Goal: Task Accomplishment & Management: Use online tool/utility

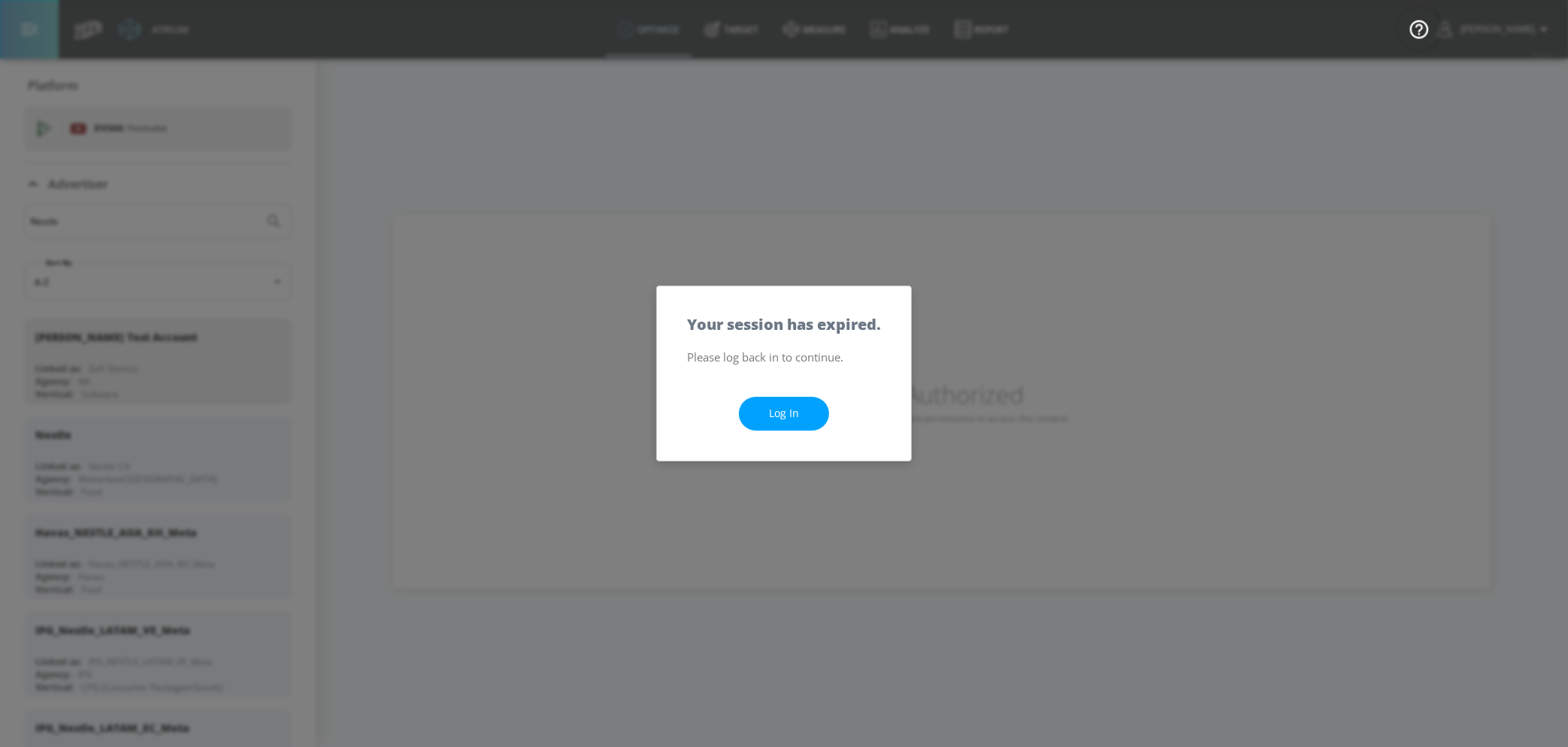
scroll to position [1249, 0]
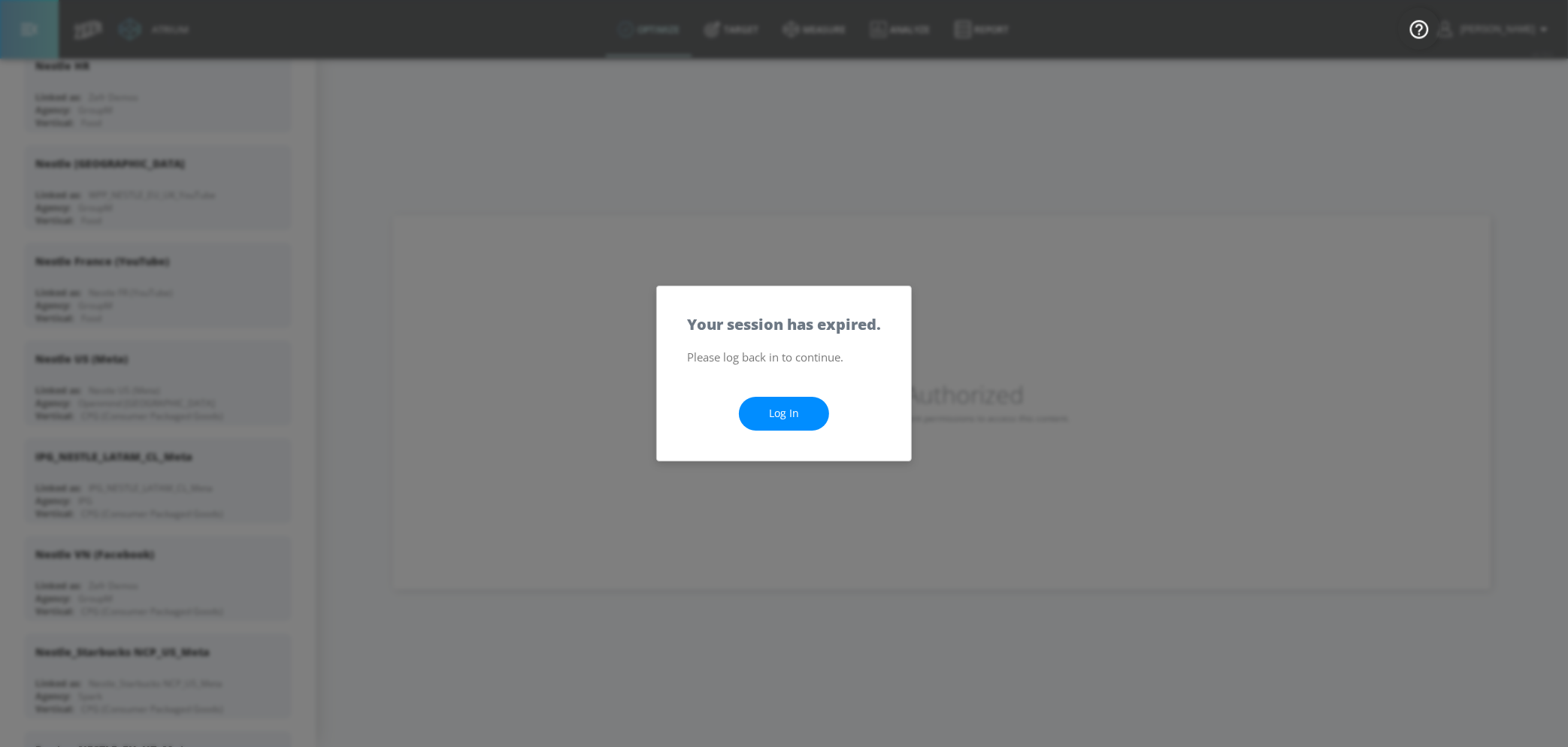
click at [805, 423] on link "Log In" at bounding box center [784, 414] width 90 height 33
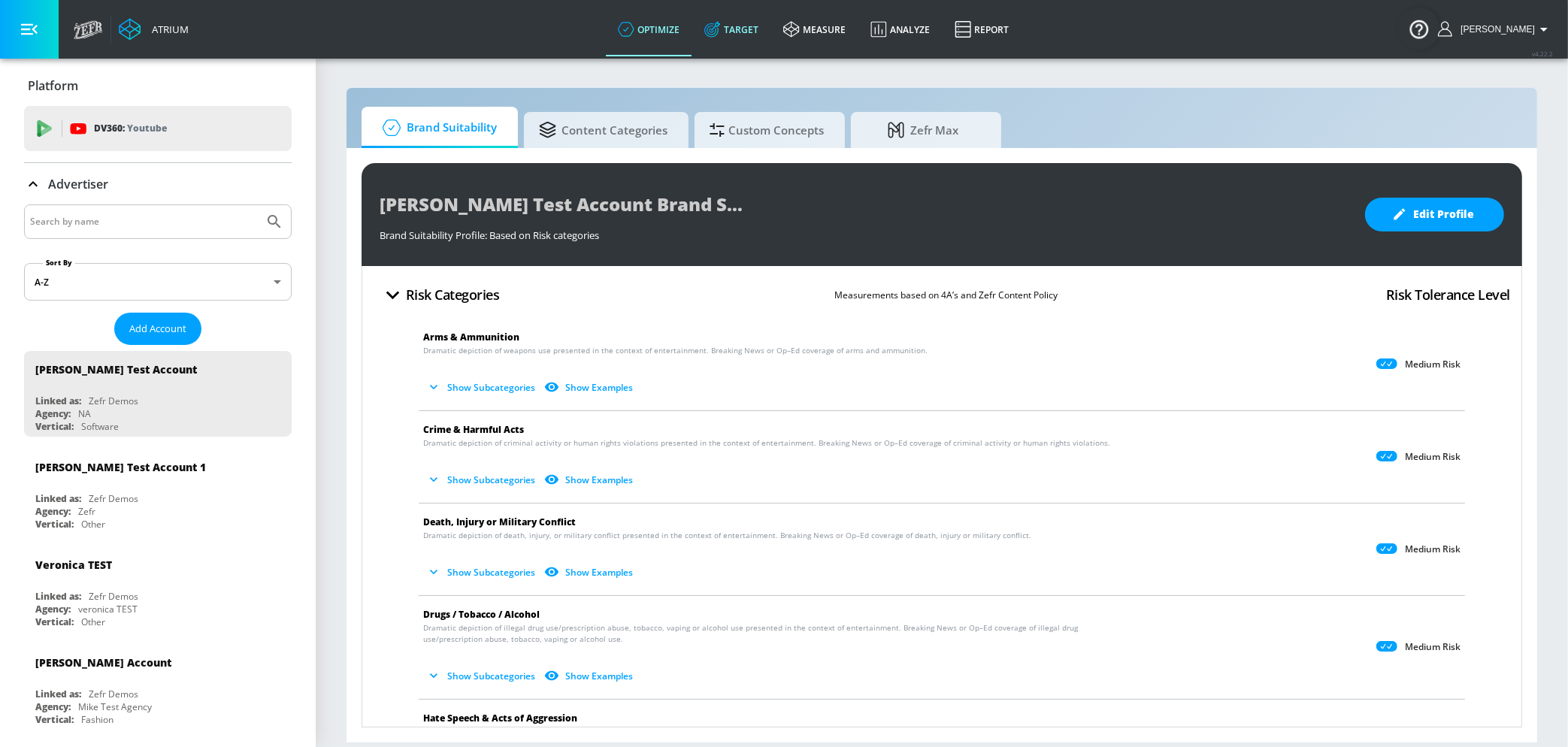
click at [763, 37] on link "Target" at bounding box center [732, 29] width 79 height 54
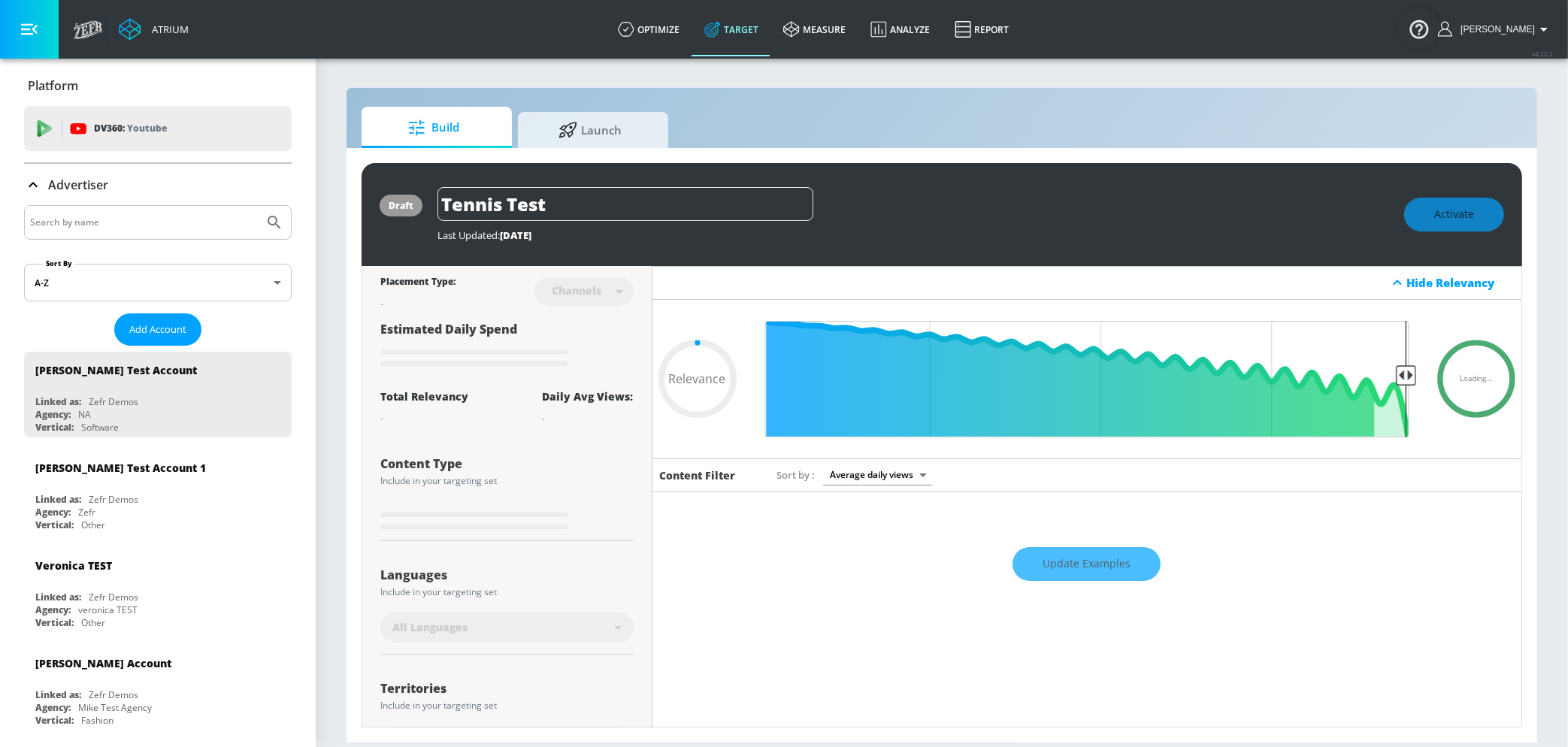
type input "0.05"
click at [684, 8] on link "optimize" at bounding box center [649, 29] width 87 height 54
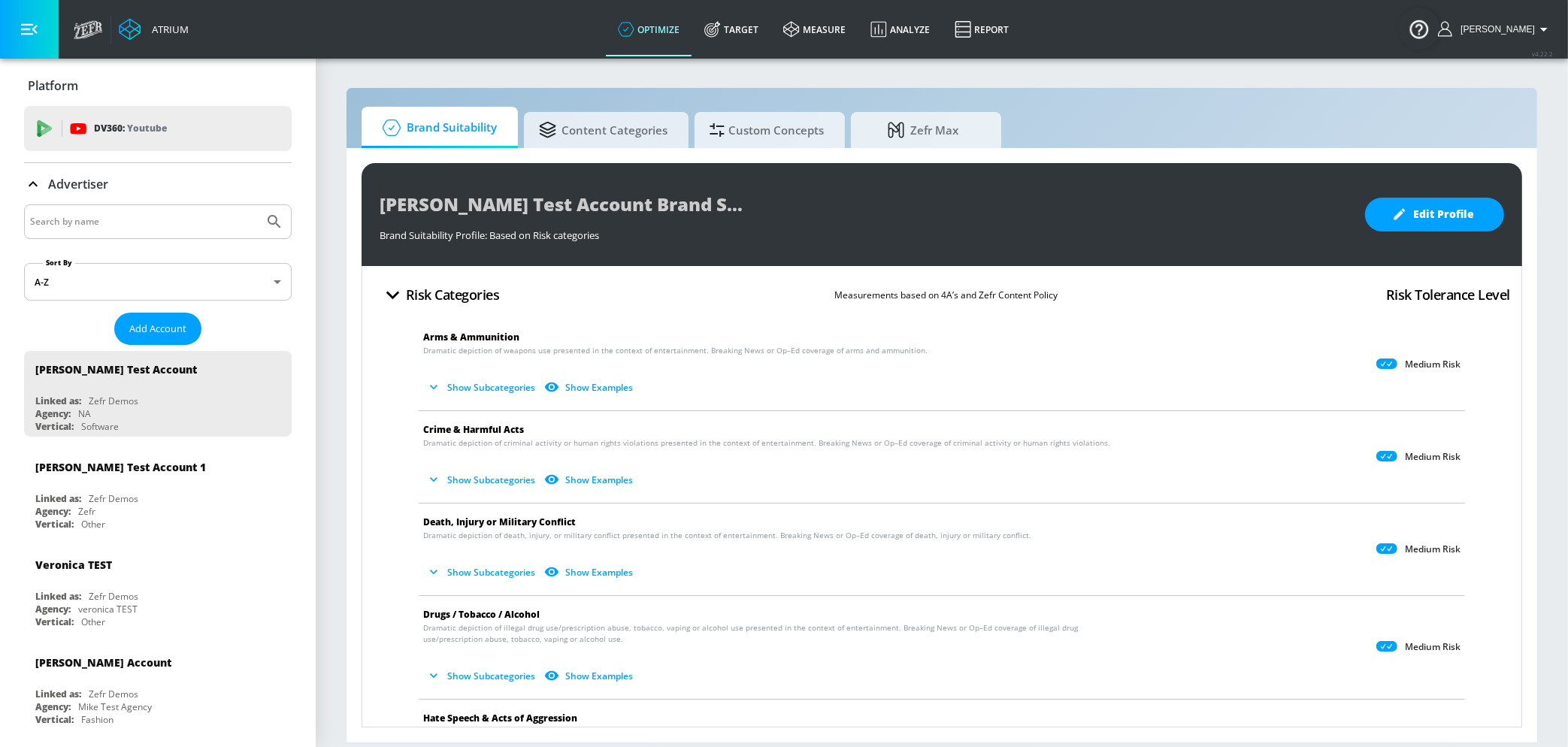
click at [169, 230] on input "Search by name" at bounding box center [144, 222] width 227 height 20
type input "[PERSON_NAME]"
click at [281, 229] on icon "Submit Search" at bounding box center [275, 222] width 18 height 18
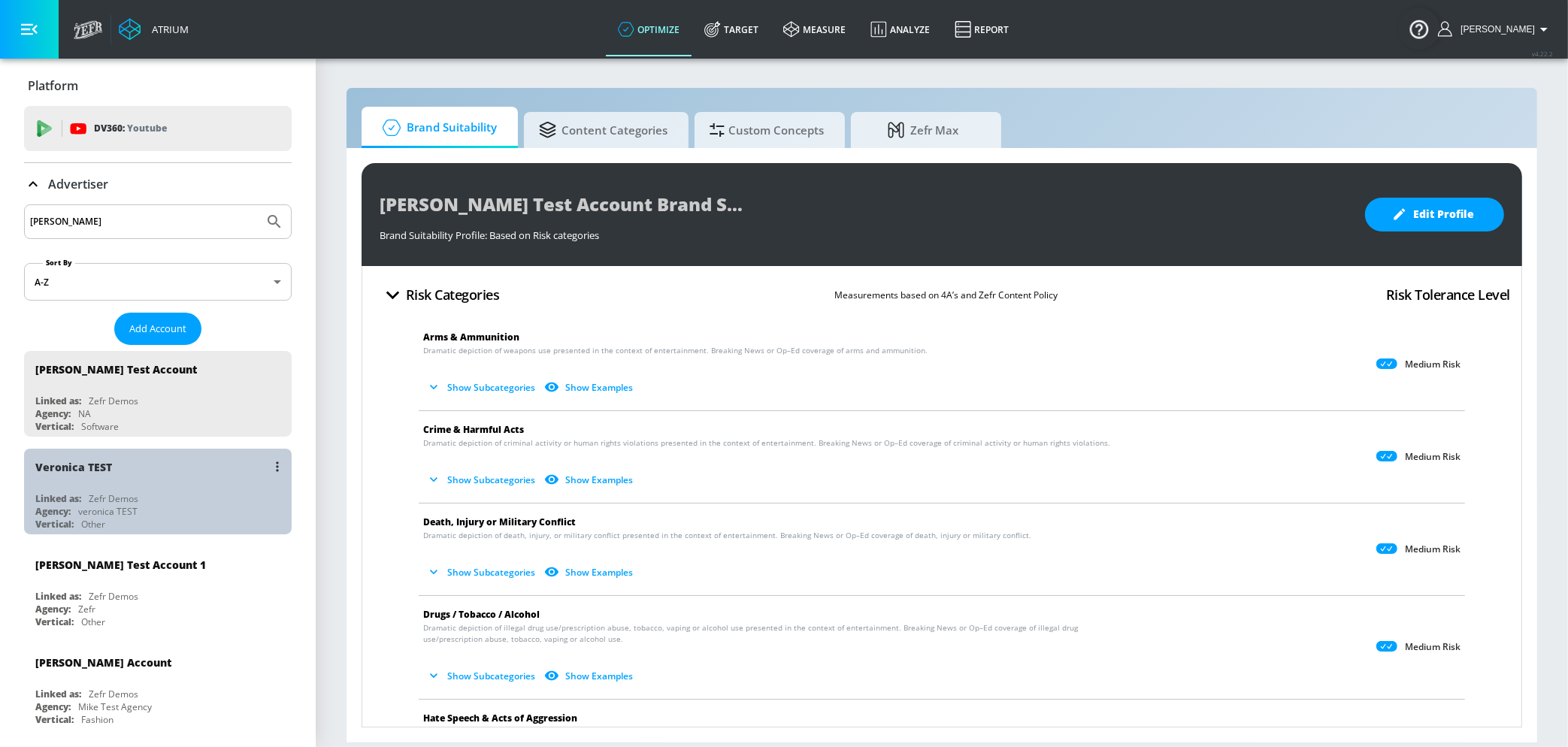
click at [163, 458] on div "Veronica TEST" at bounding box center [161, 466] width 252 height 36
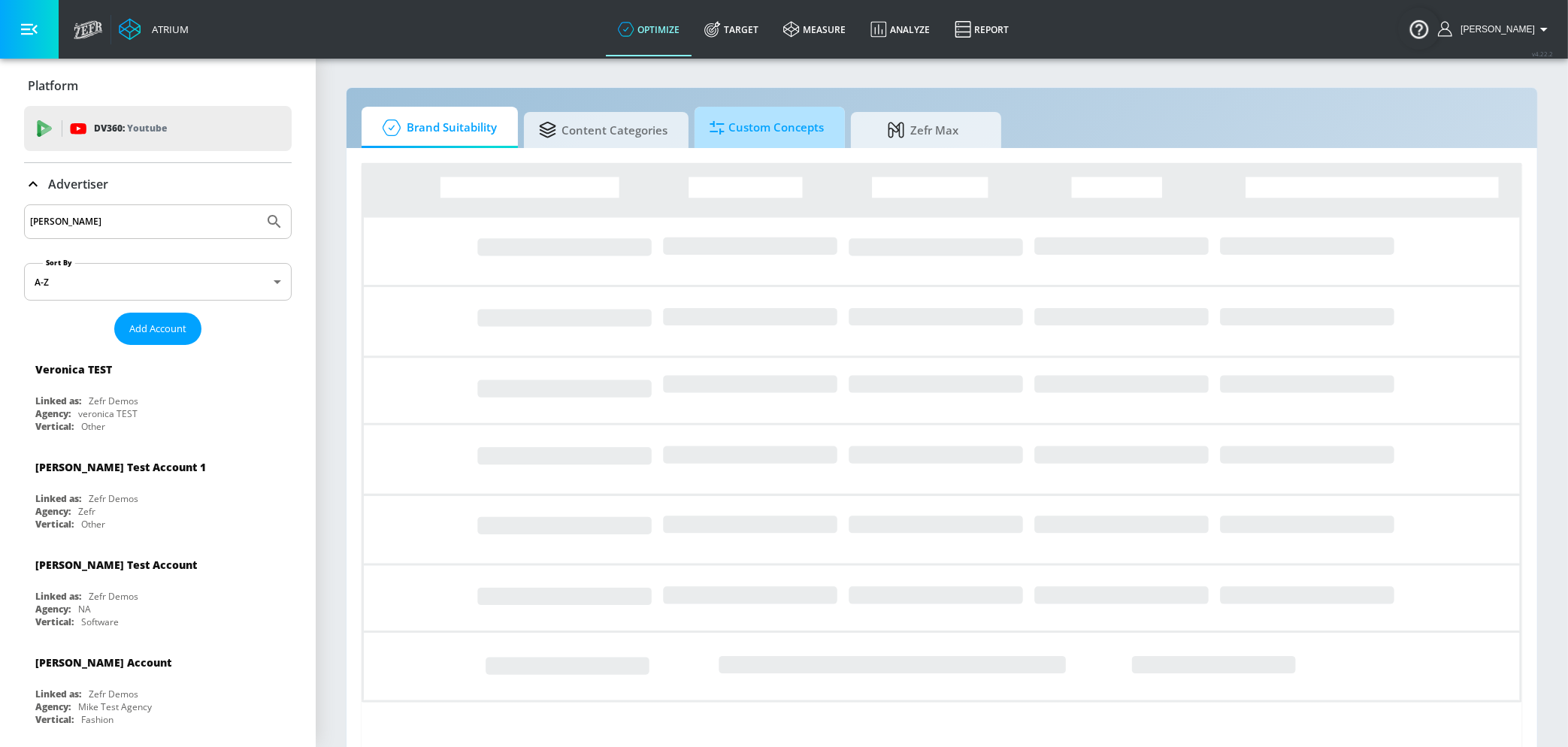
click at [777, 132] on span "Custom Concepts" at bounding box center [767, 127] width 114 height 36
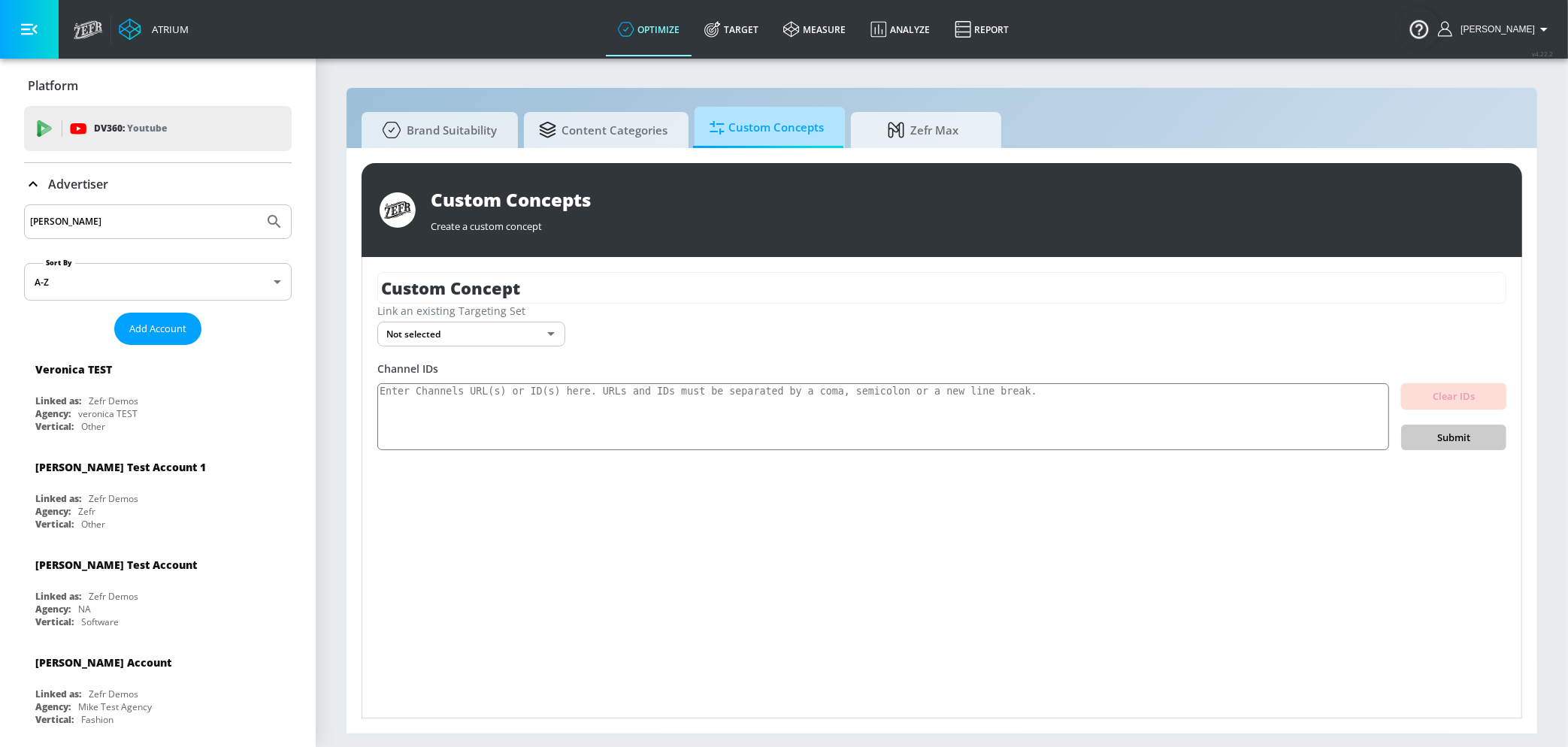
click at [792, 127] on span "Custom Concepts" at bounding box center [767, 127] width 114 height 36
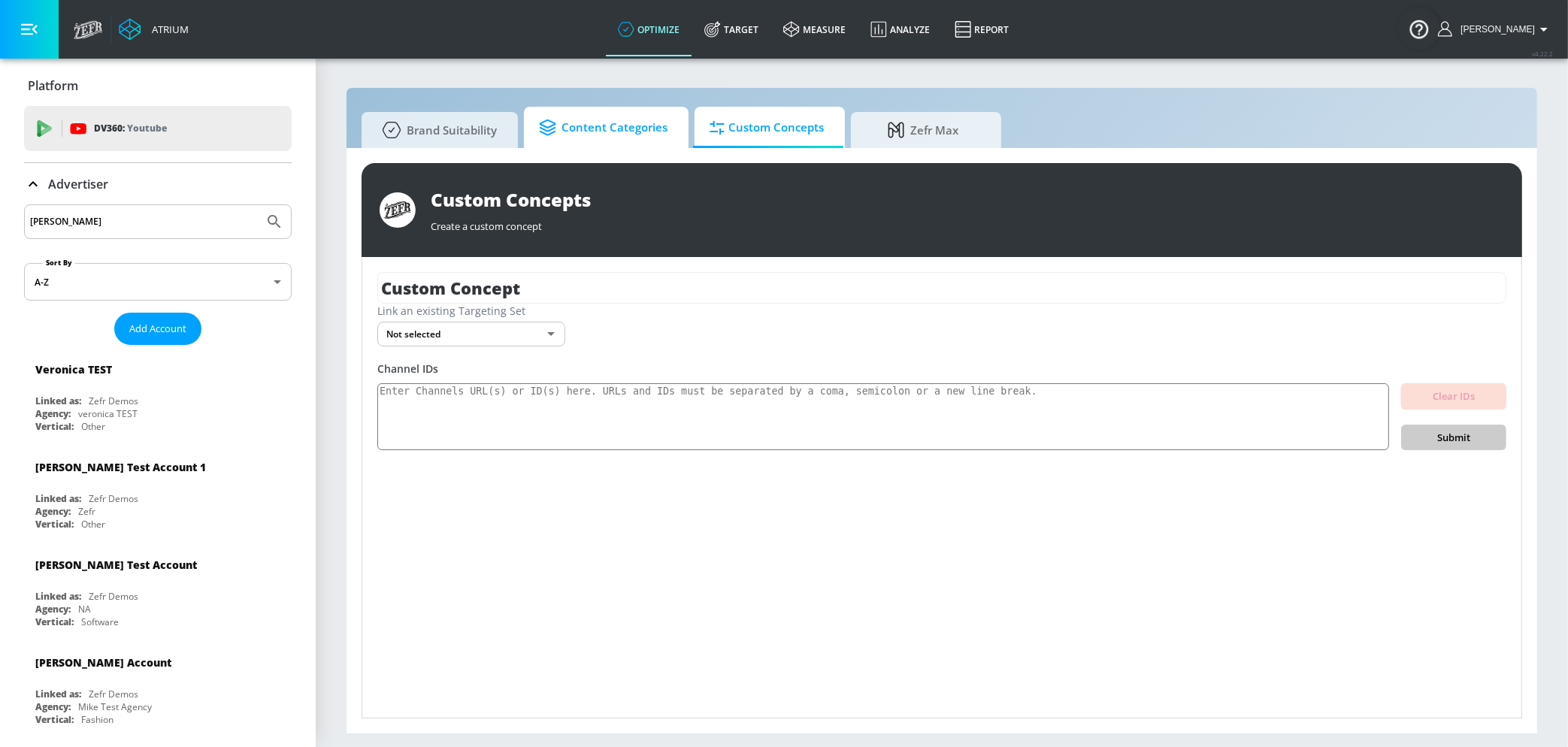
click at [600, 120] on span "Content Categories" at bounding box center [603, 127] width 129 height 36
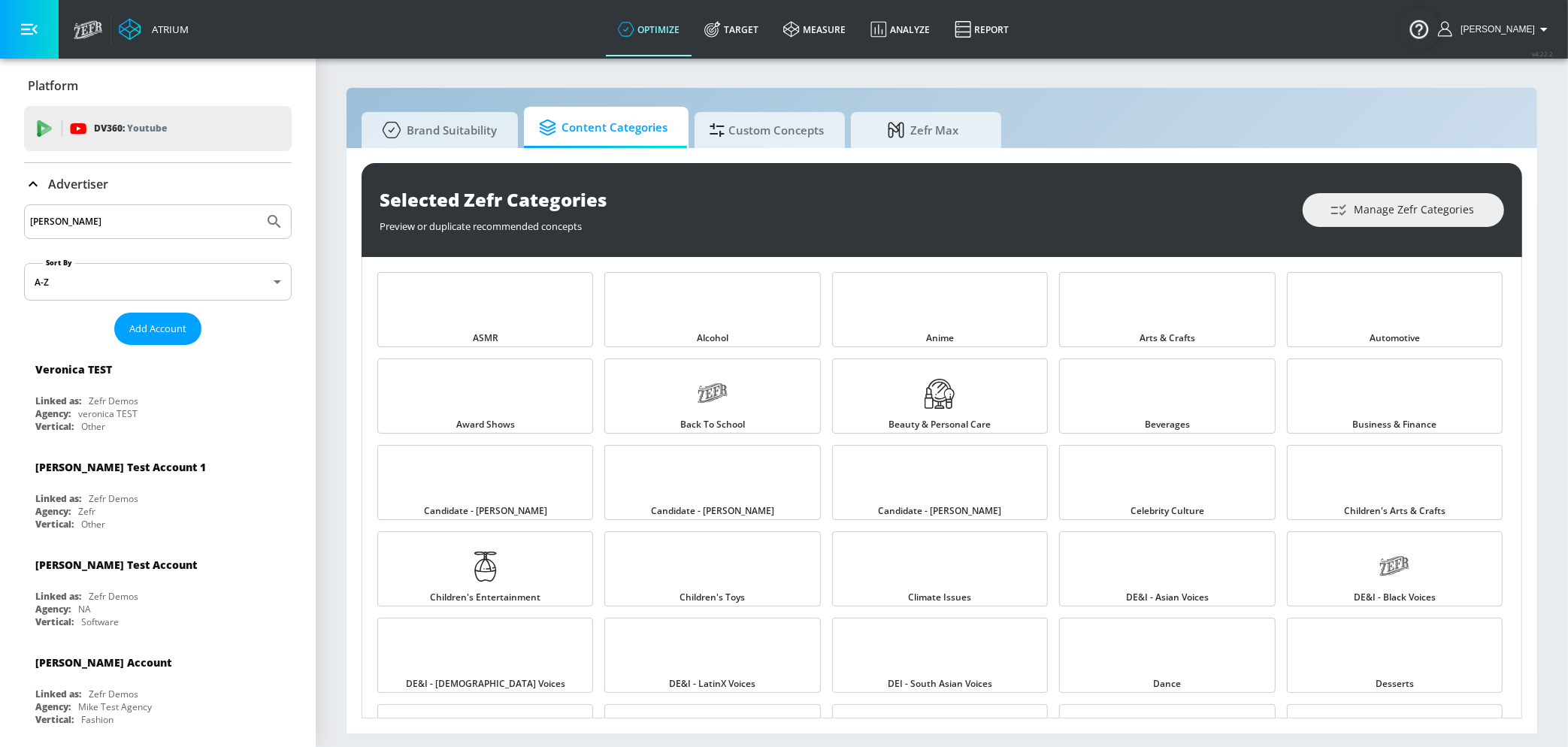
click at [706, 122] on link "Custom Concepts" at bounding box center [770, 129] width 151 height 36
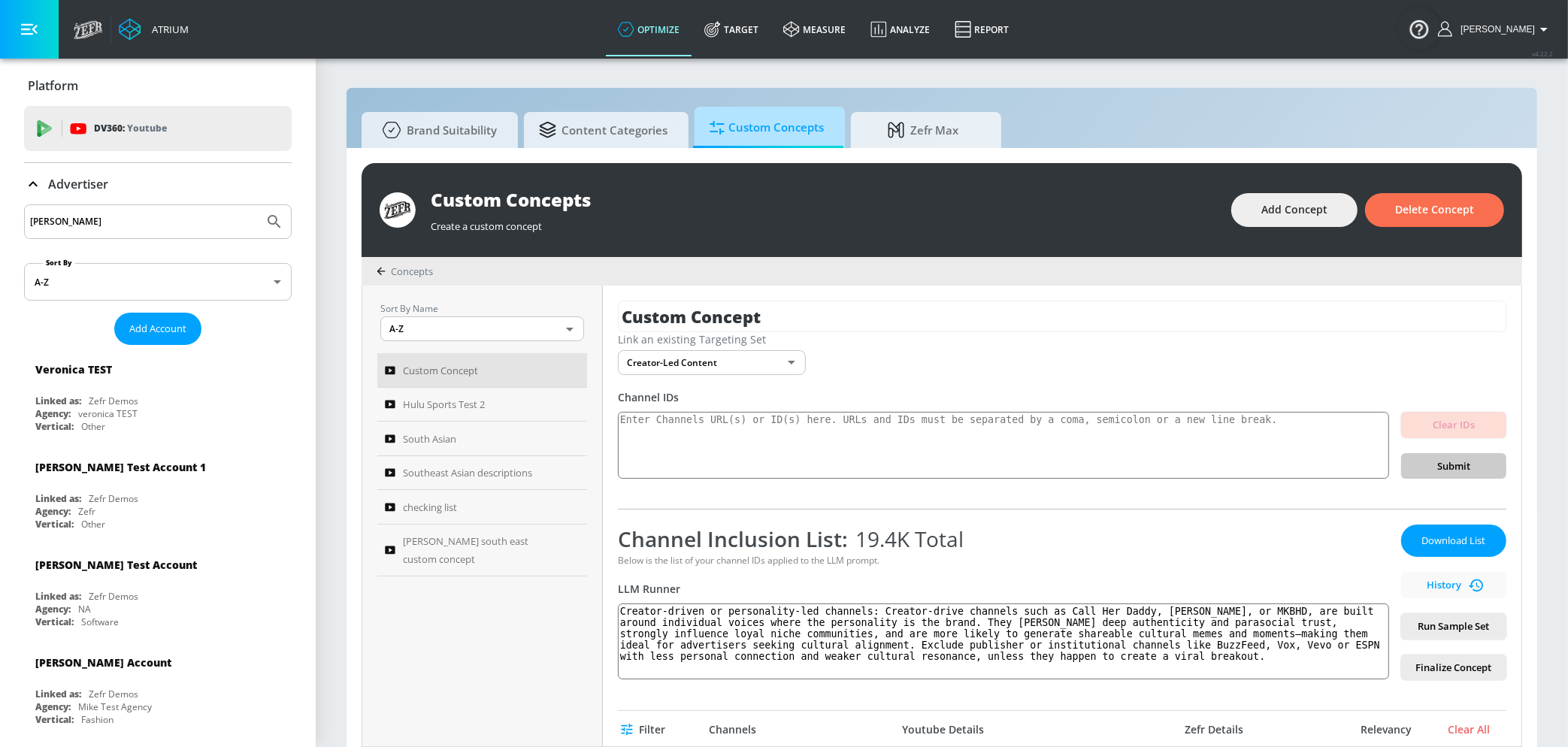
click at [798, 130] on span "Custom Concepts" at bounding box center [767, 127] width 114 height 36
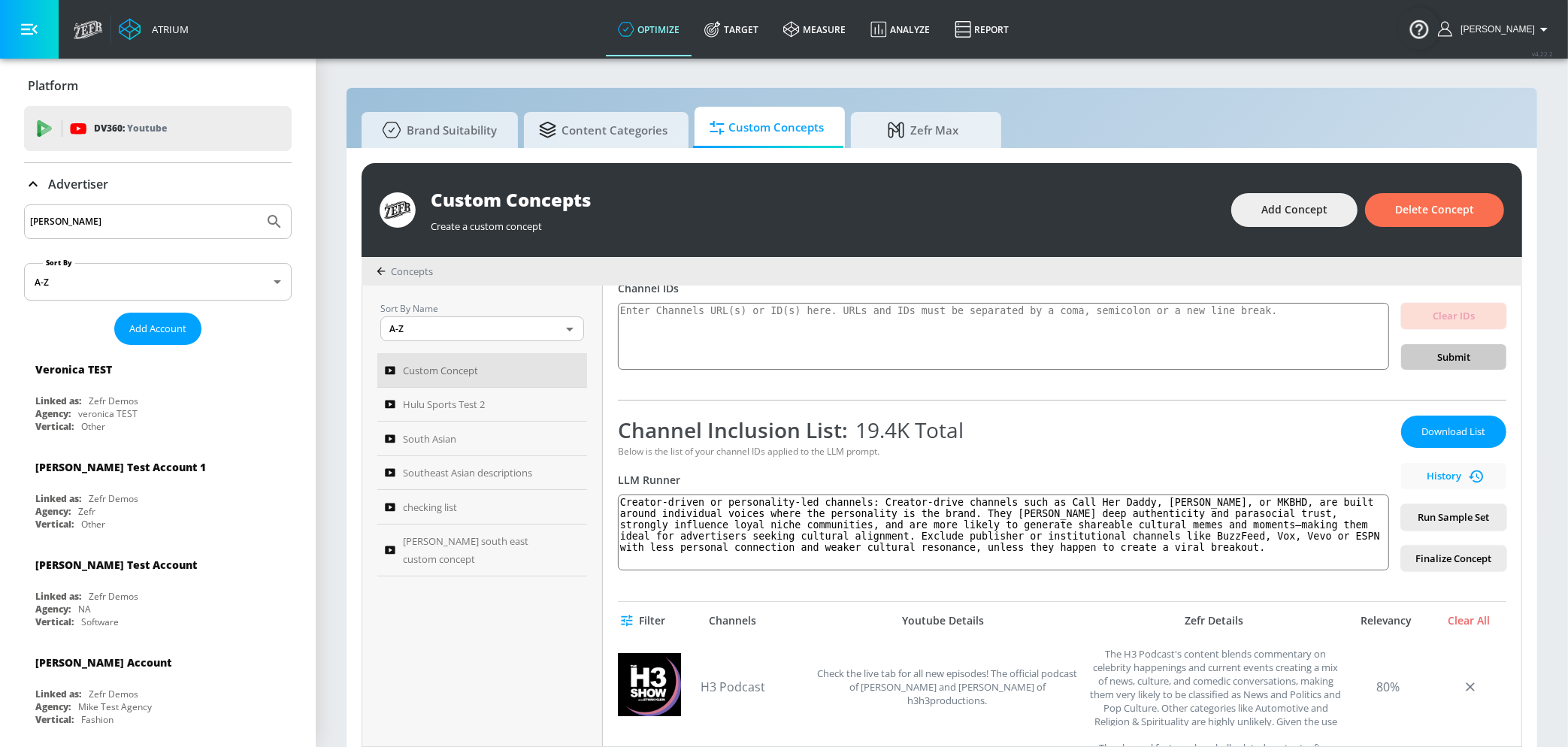
scroll to position [181, 0]
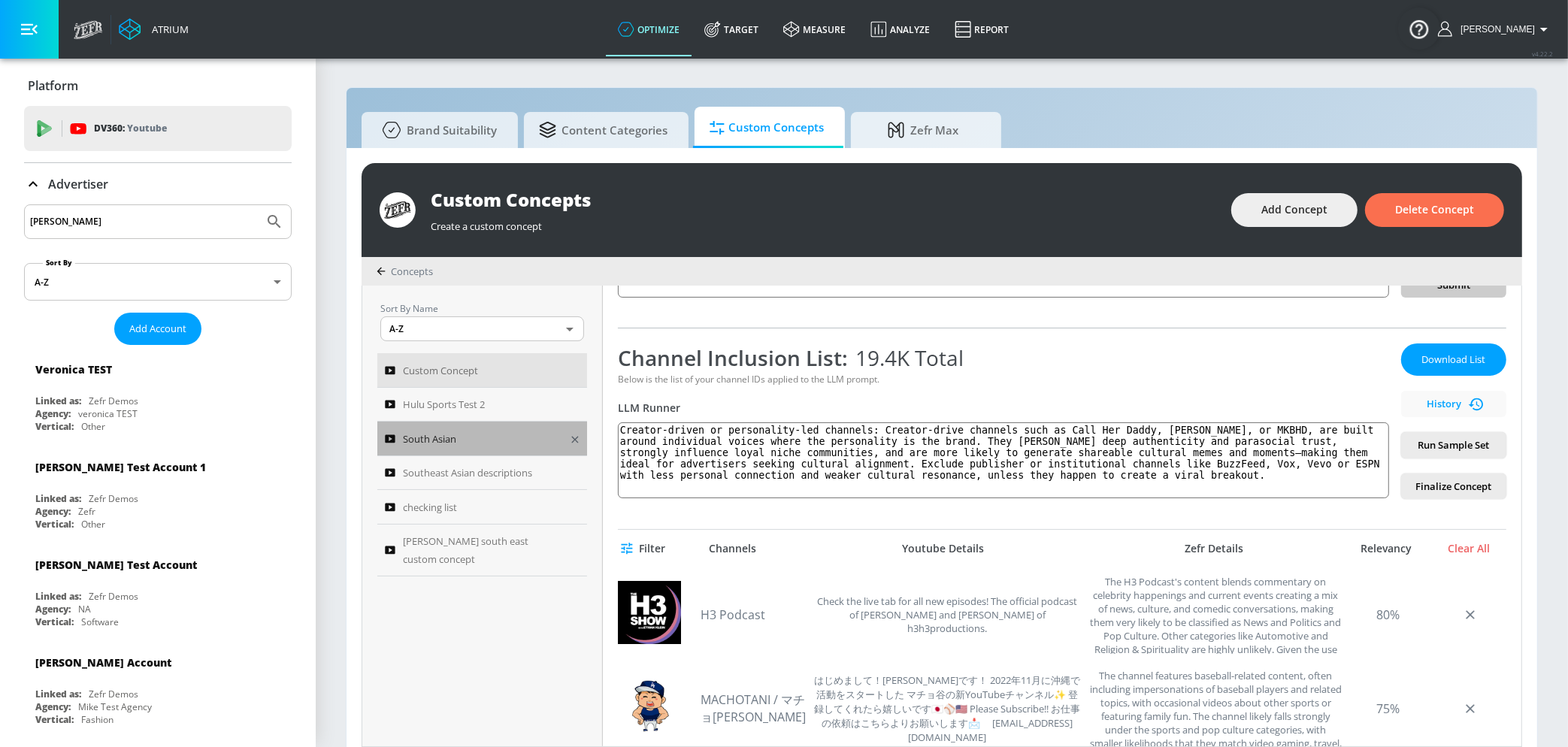
click at [481, 444] on div "South Asian" at bounding box center [471, 439] width 174 height 18
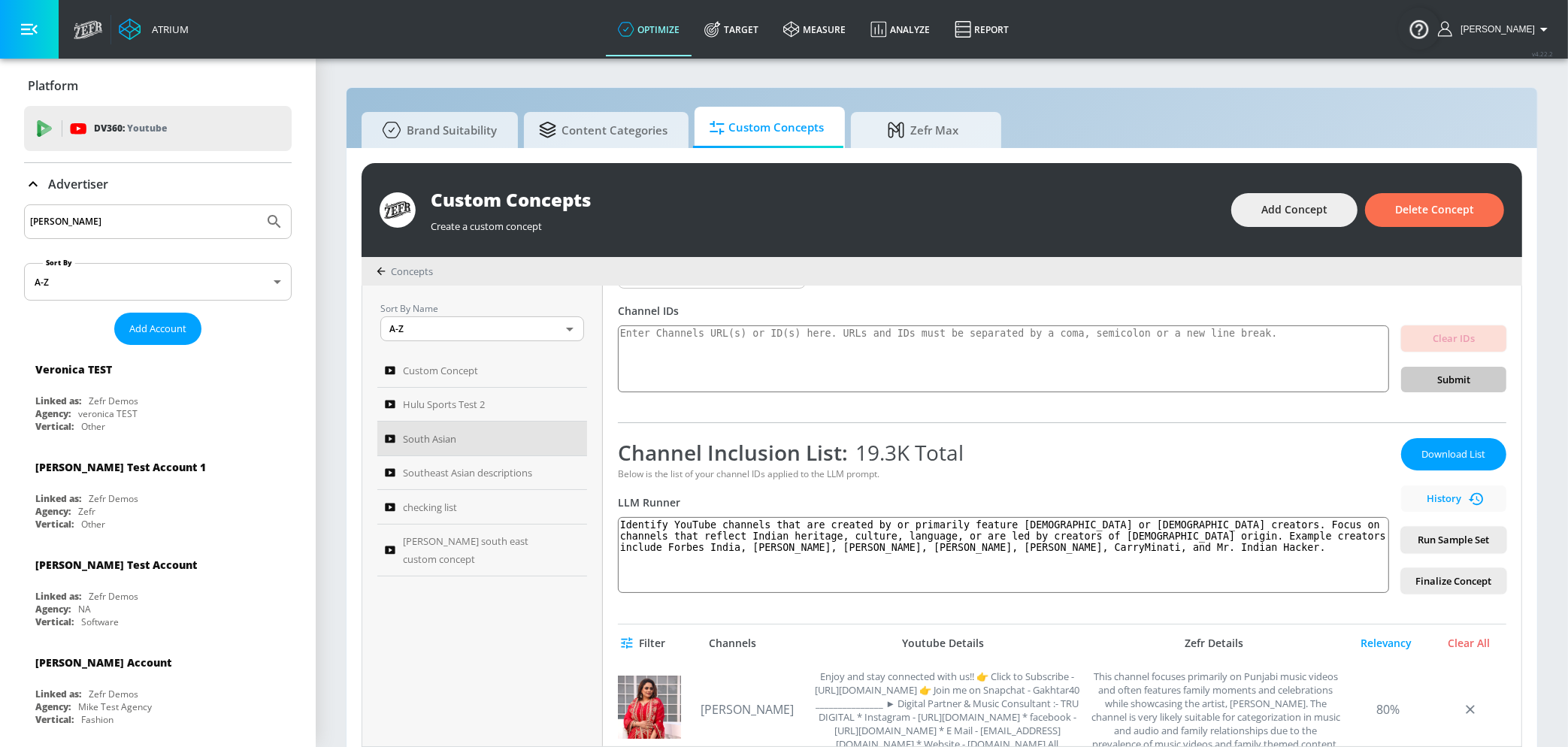
scroll to position [93, 0]
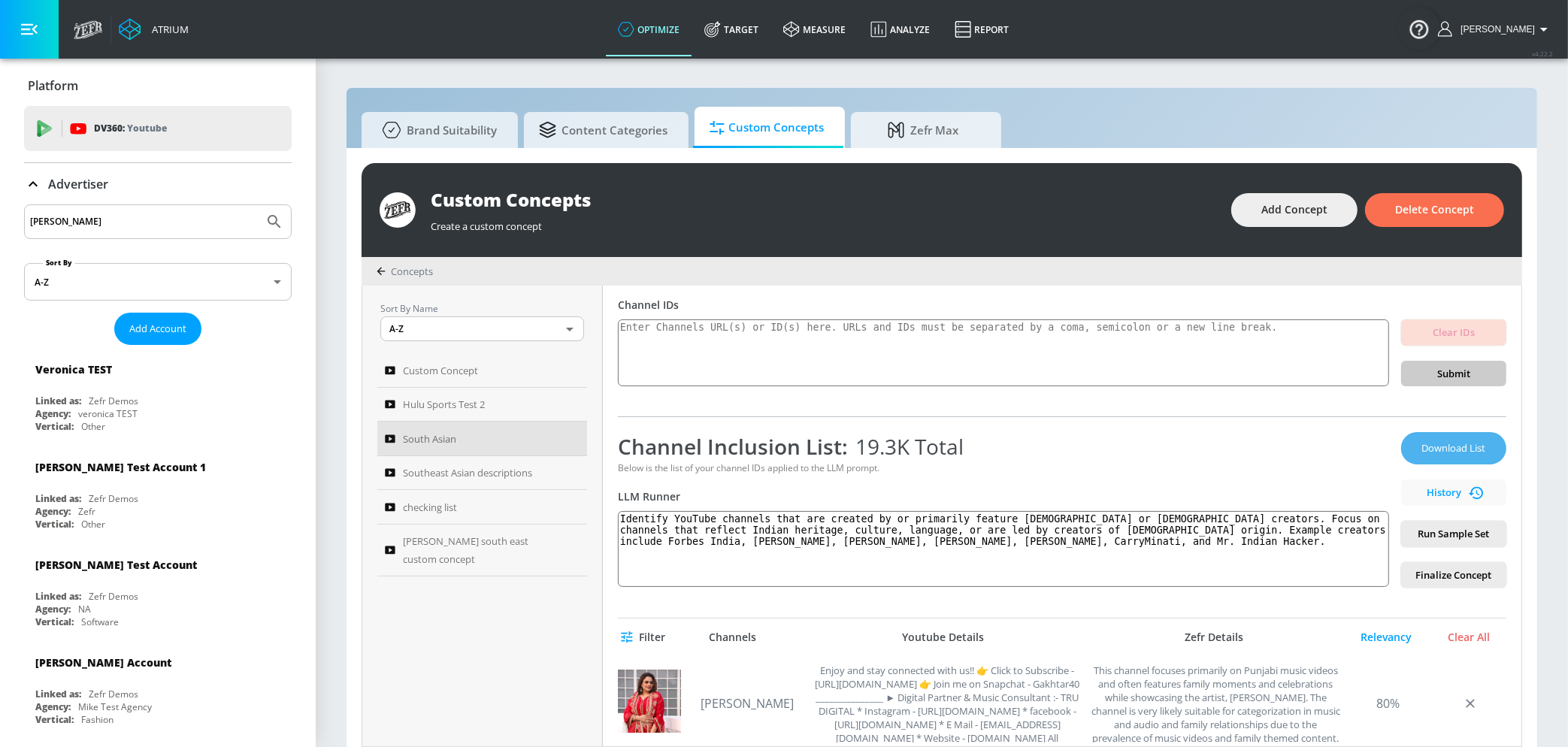
click at [1454, 435] on button "Download List" at bounding box center [1453, 448] width 105 height 32
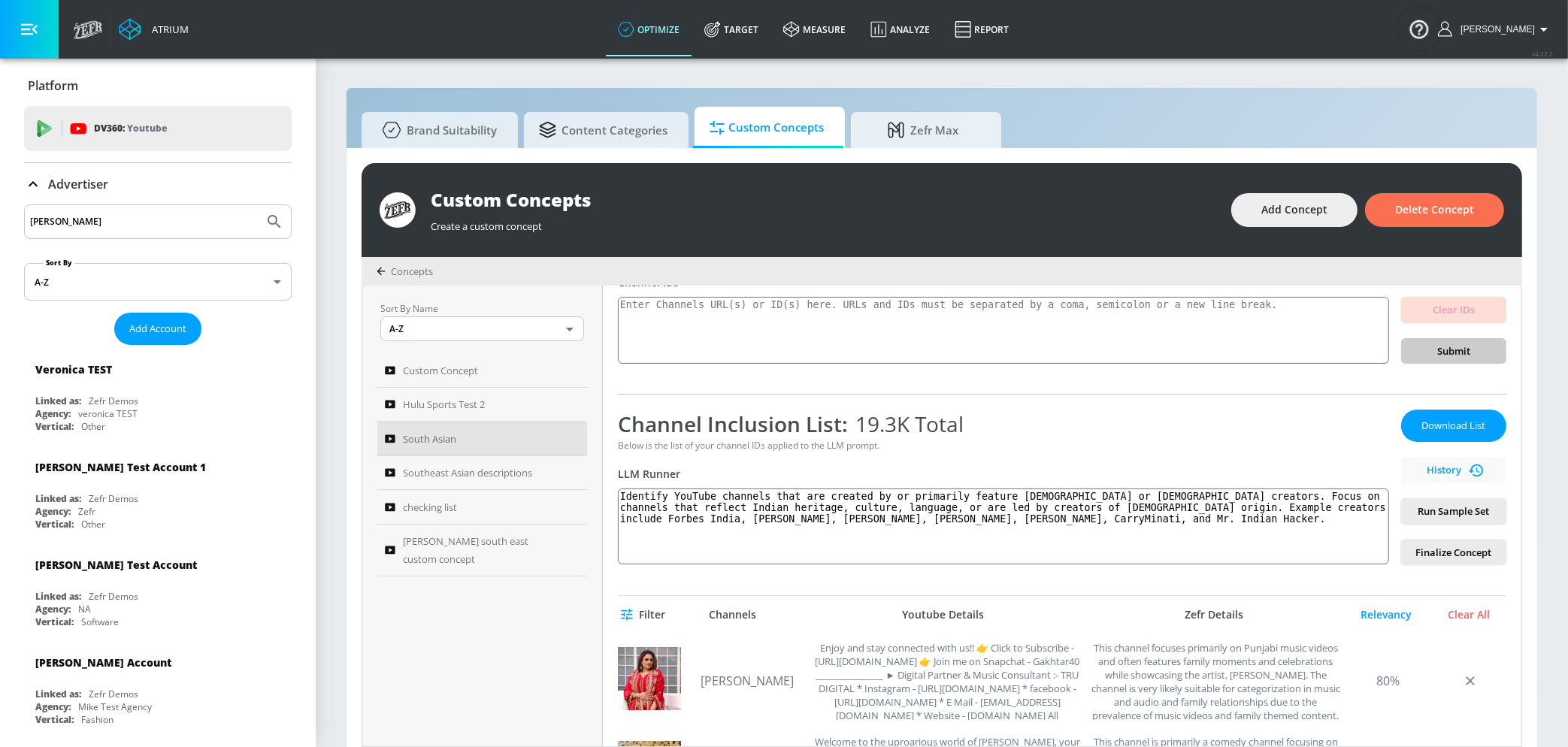
scroll to position [99, 0]
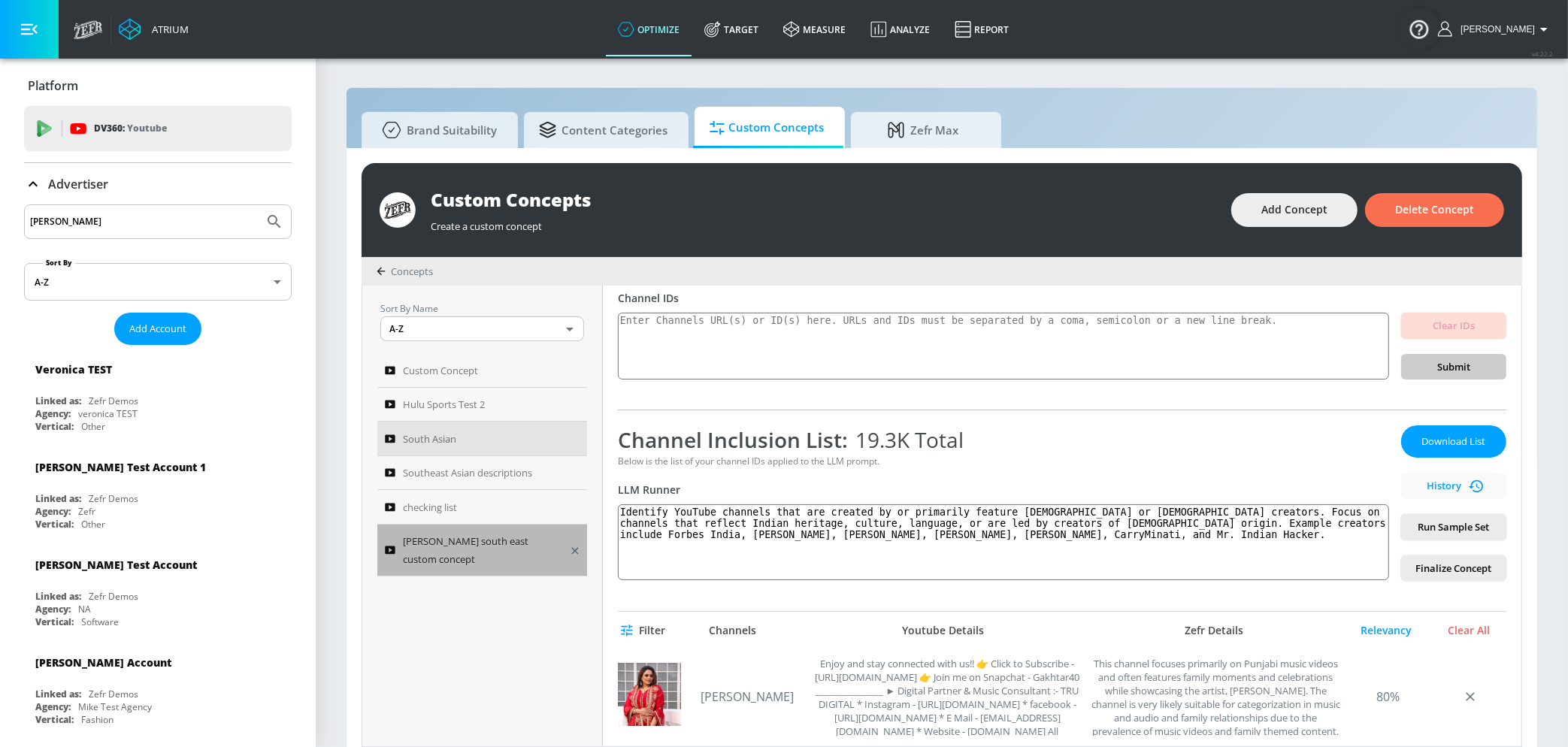
click at [509, 544] on span "[PERSON_NAME] south east custom concept" at bounding box center [481, 550] width 157 height 36
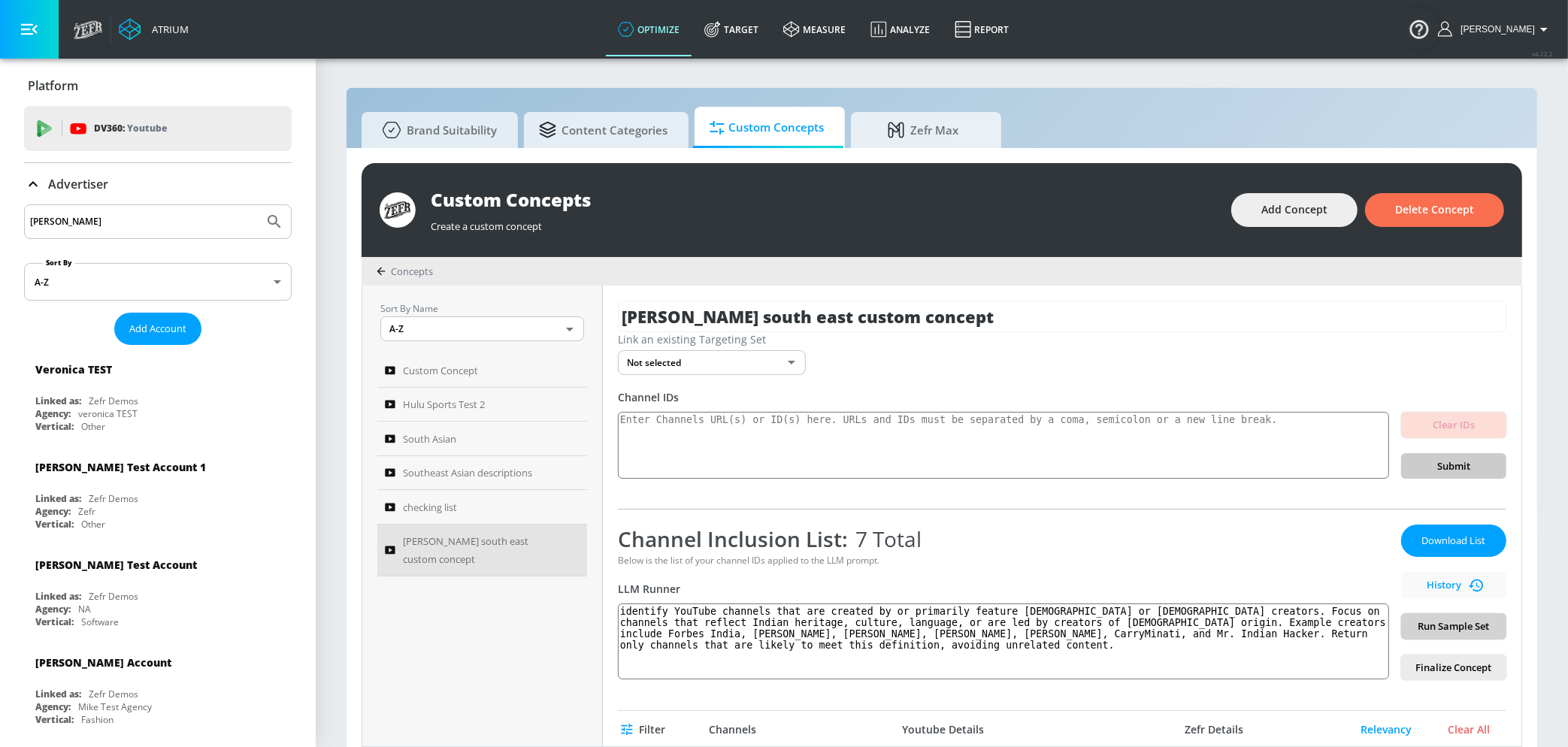
click at [1412, 623] on button "Run Sample Set" at bounding box center [1453, 626] width 105 height 27
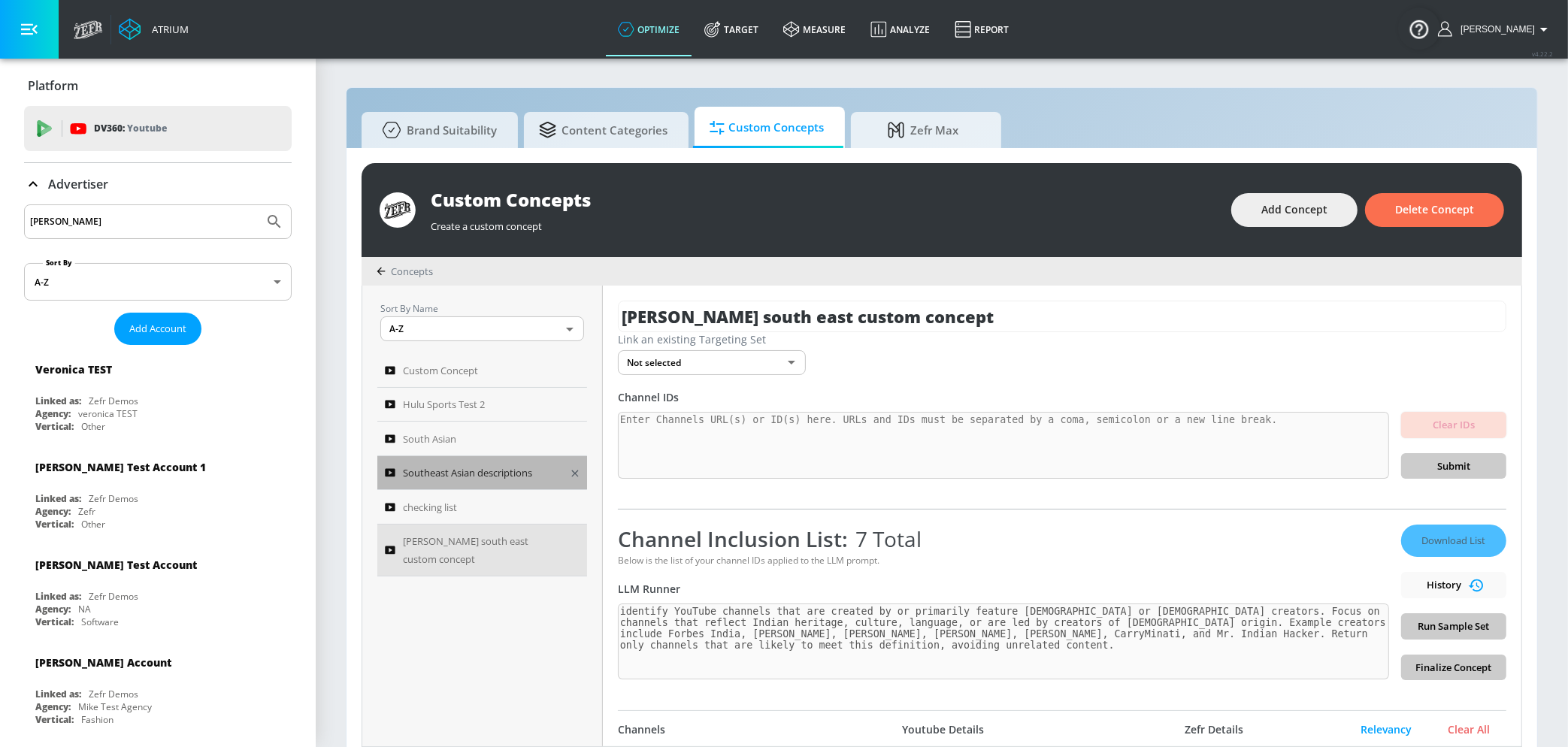
click at [508, 473] on span "Southeast Asian descriptions" at bounding box center [468, 473] width 129 height 18
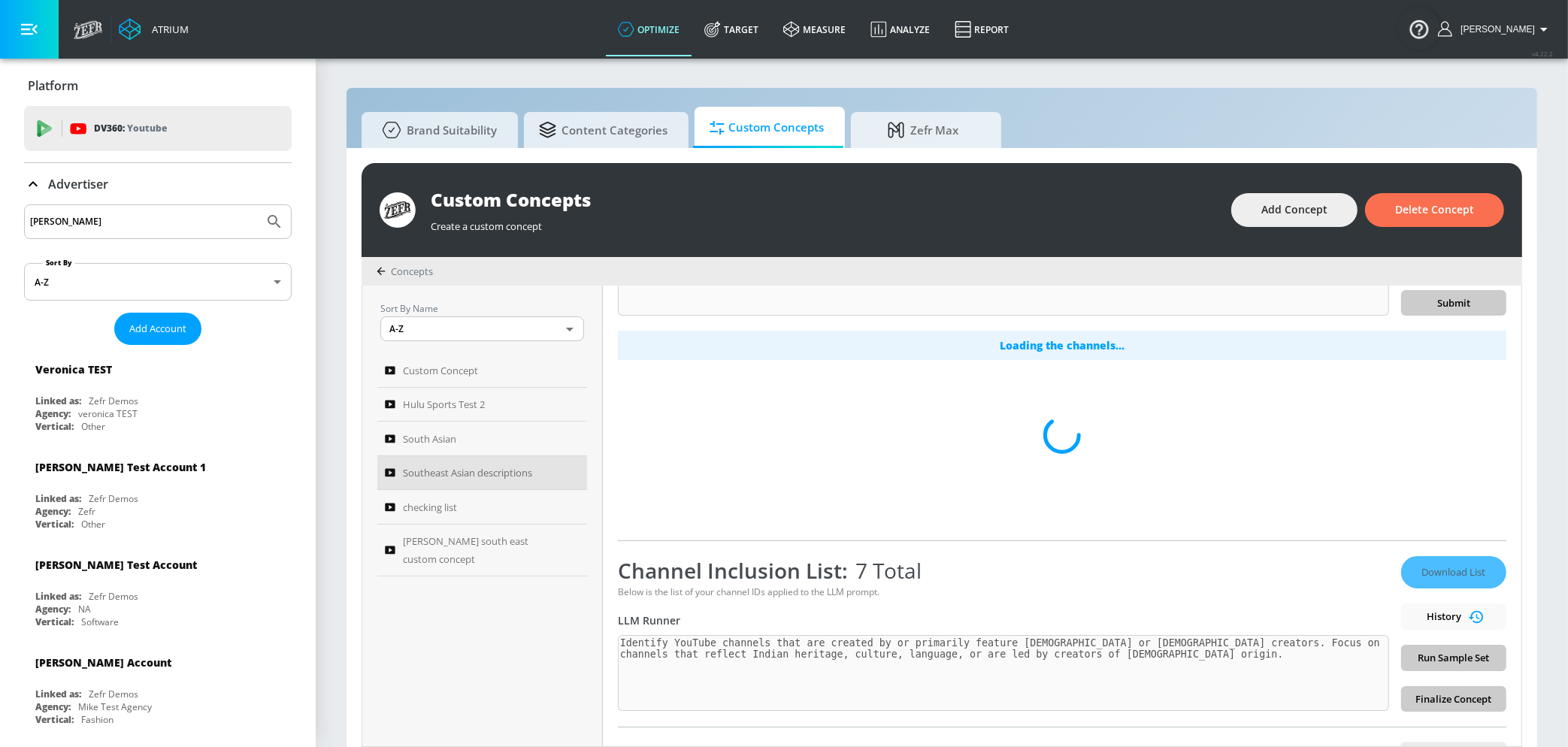
scroll to position [256, 0]
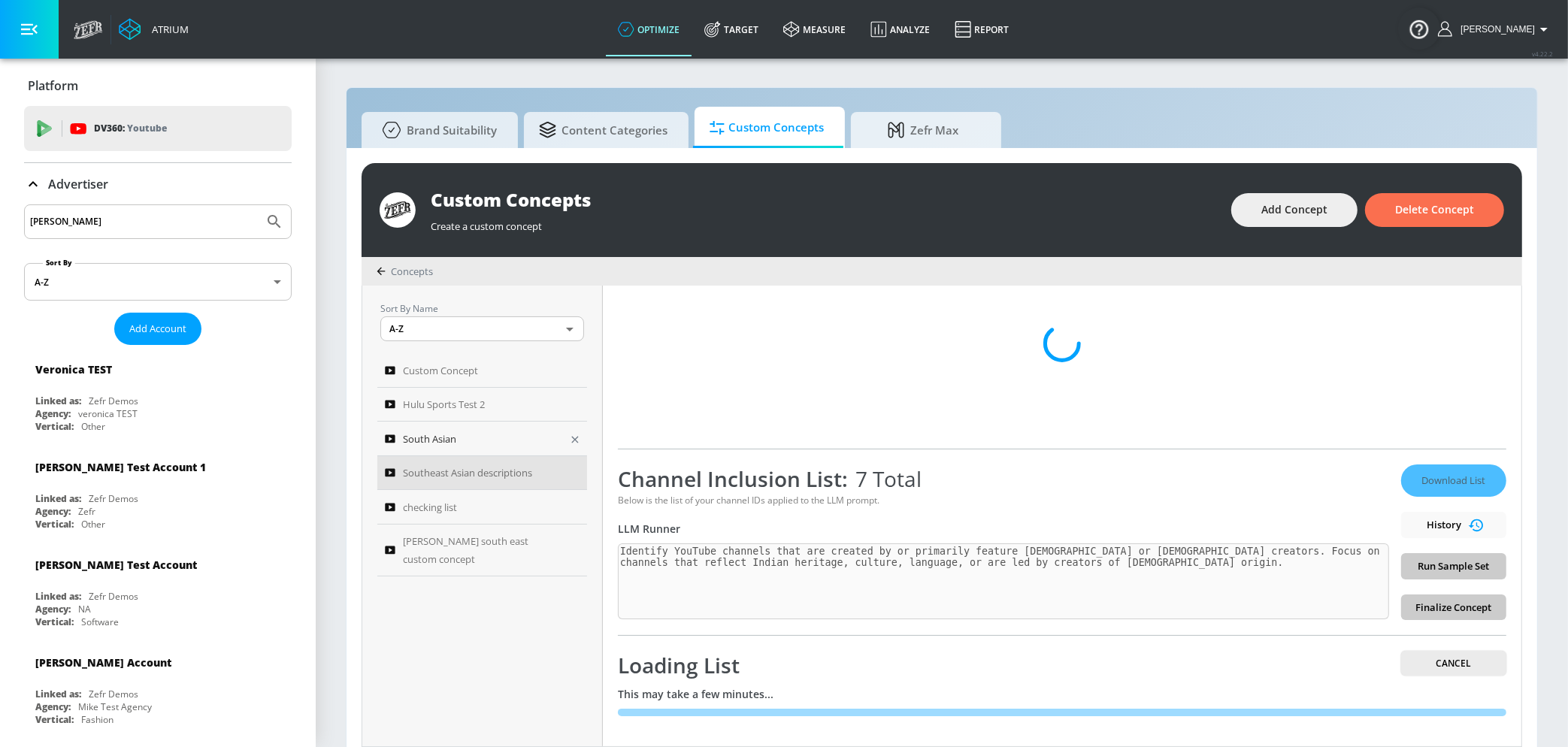
click at [459, 437] on div "South Asian" at bounding box center [471, 439] width 174 height 18
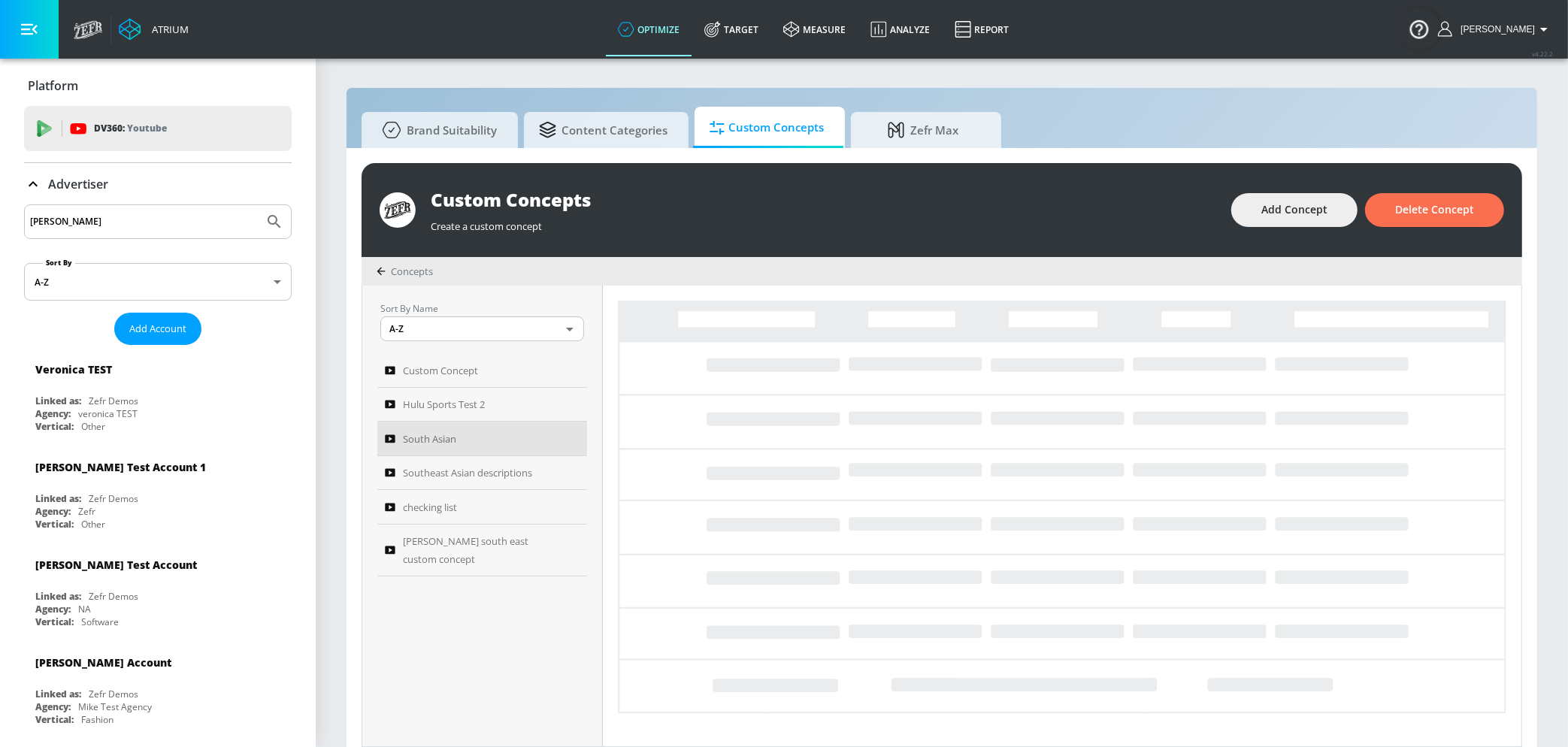
type textarea "Identify YouTube channels that are created by or primarily feature [DEMOGRAPHIC…"
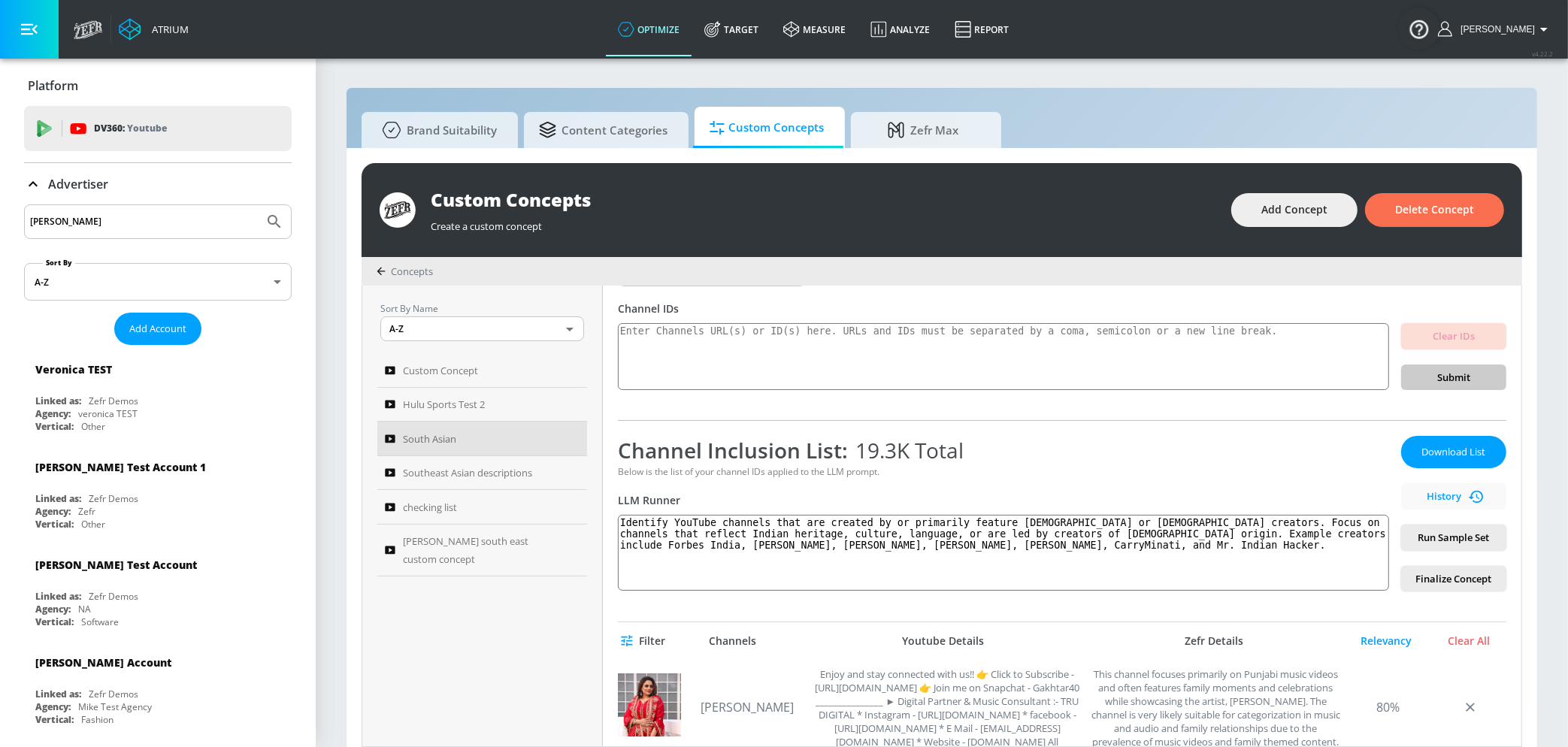
scroll to position [54, 0]
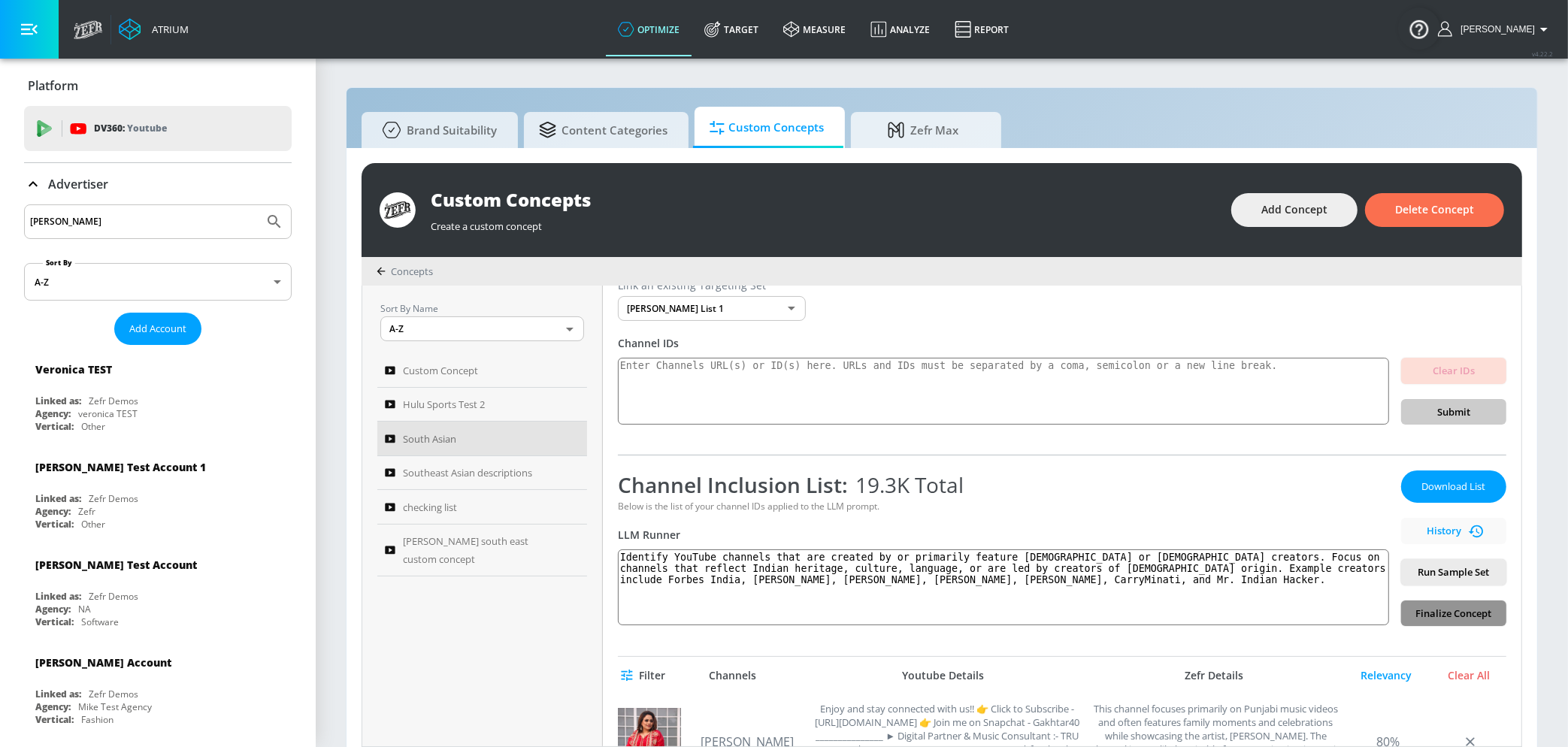
click at [1475, 606] on span "Finalize Concept" at bounding box center [1453, 614] width 81 height 17
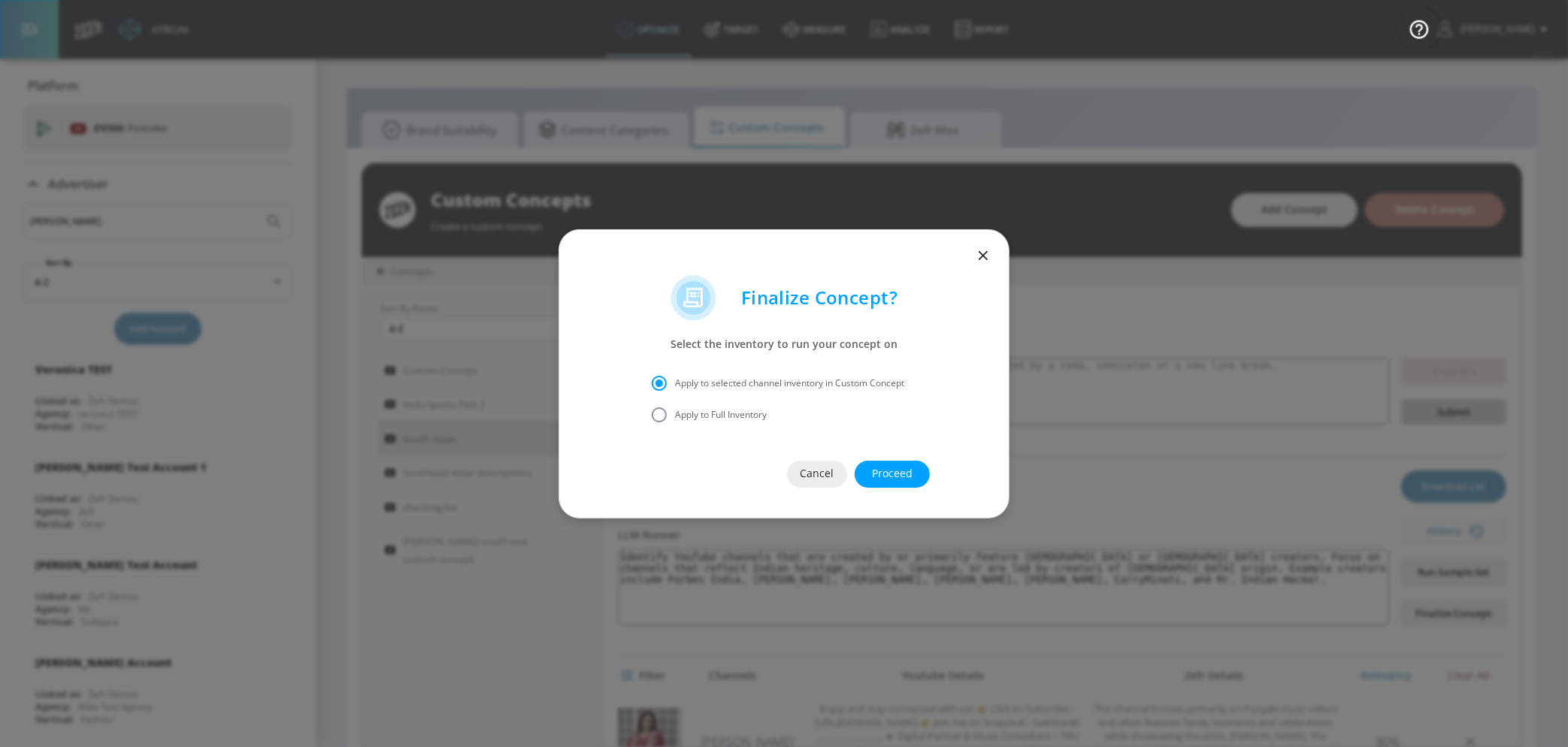
click at [895, 472] on span "Proceed" at bounding box center [892, 474] width 15 height 19
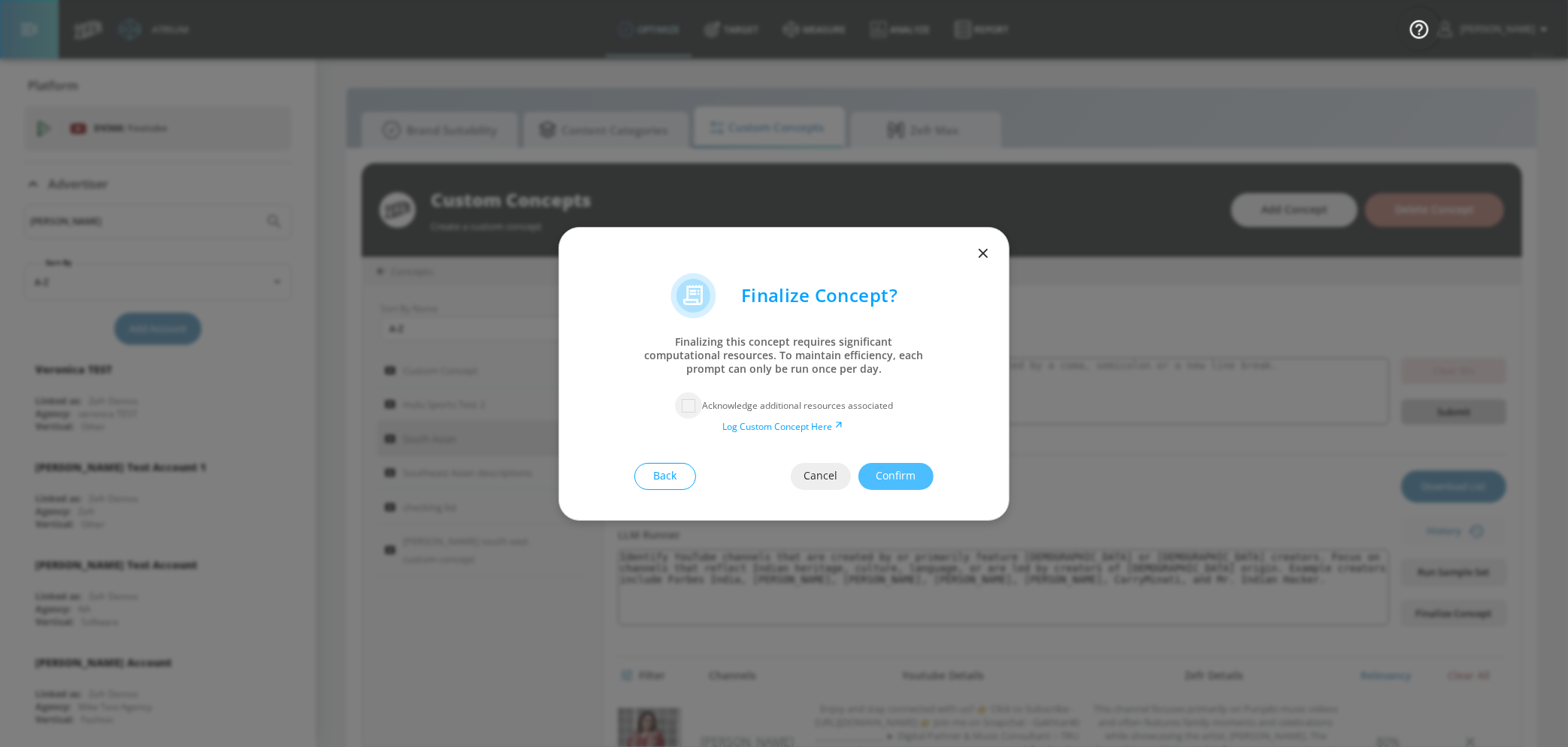
click at [696, 397] on input "checkbox" at bounding box center [689, 406] width 27 height 27
checkbox input "true"
click at [872, 473] on button "Confirm" at bounding box center [896, 477] width 75 height 27
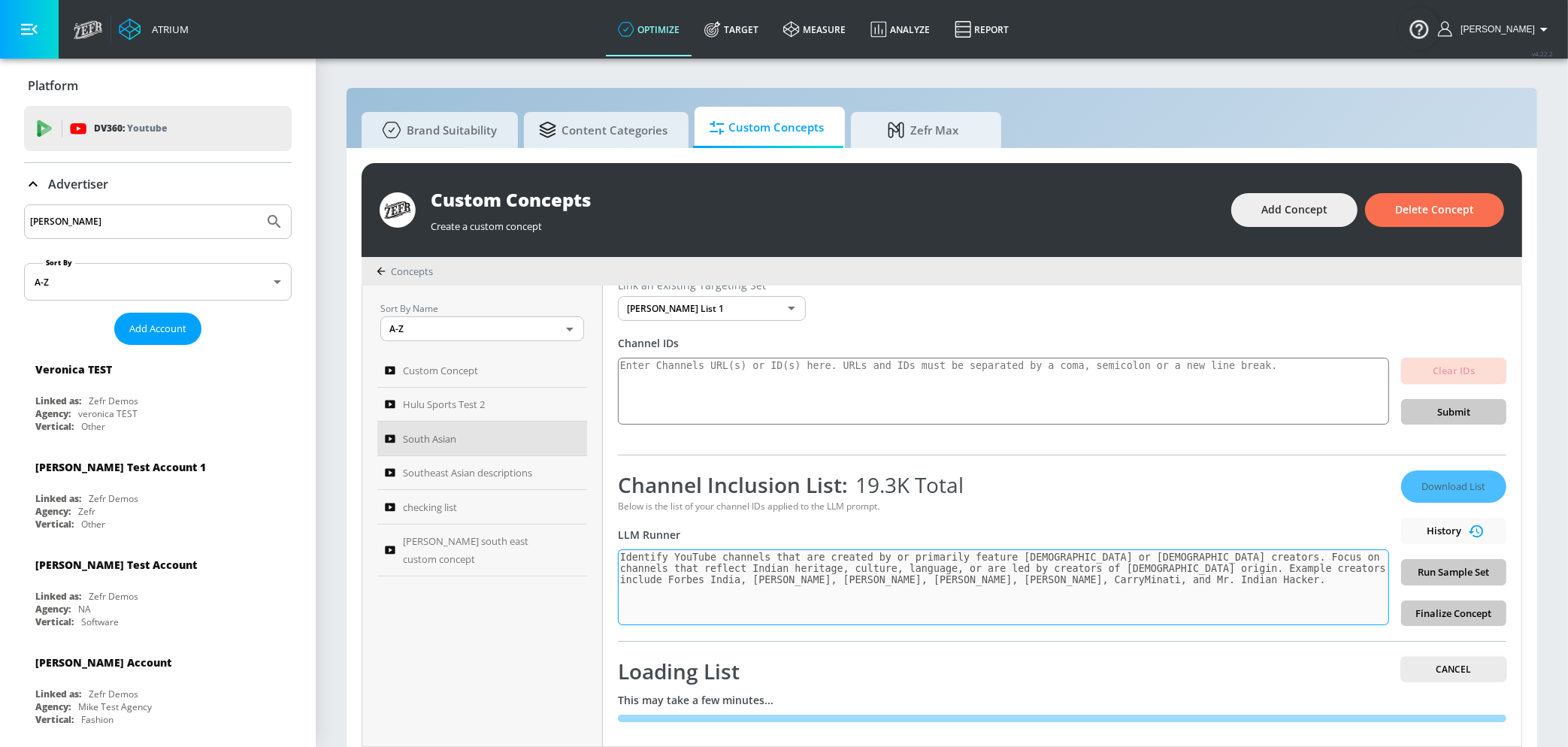
scroll to position [60, 0]
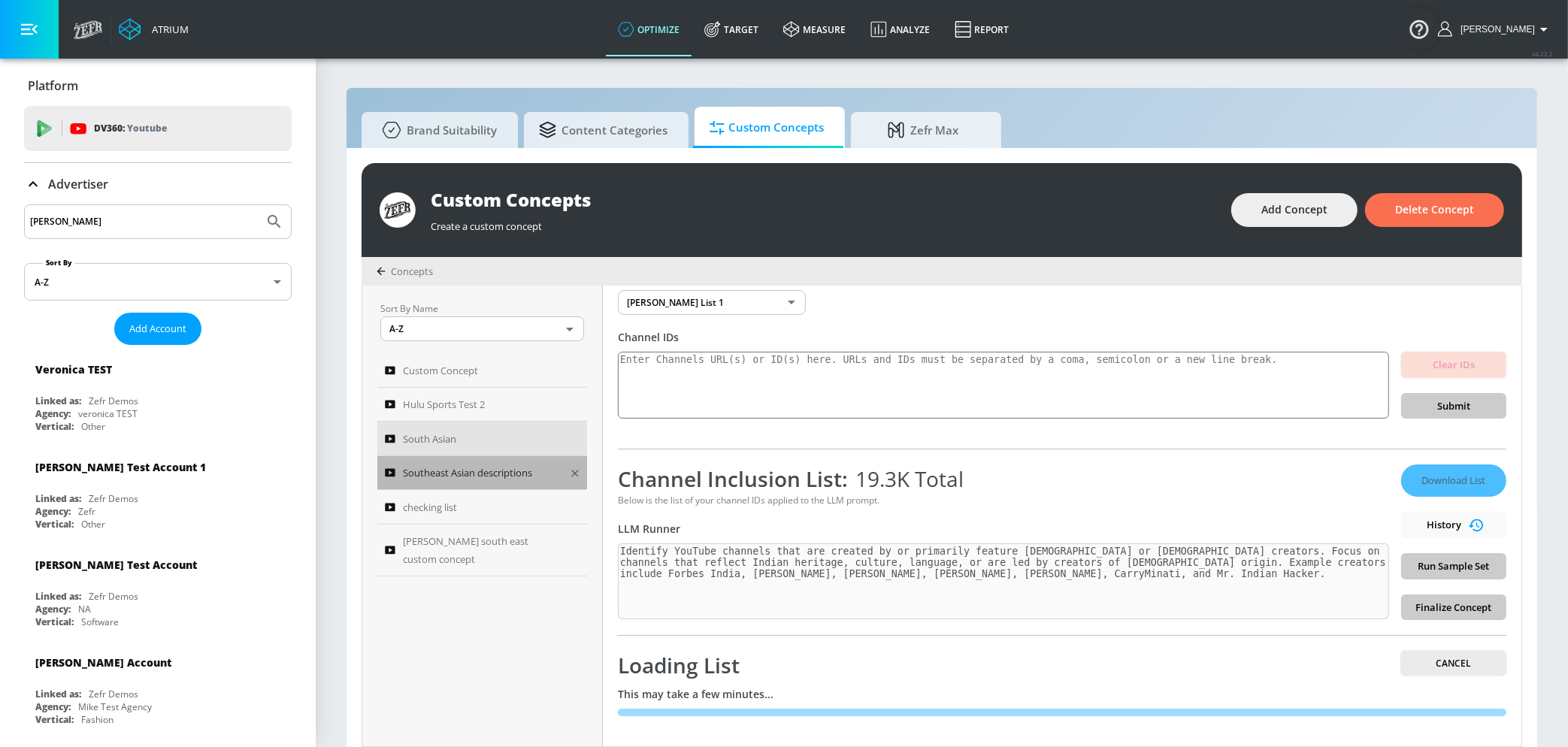
click at [507, 474] on span "Southeast Asian descriptions" at bounding box center [468, 473] width 129 height 18
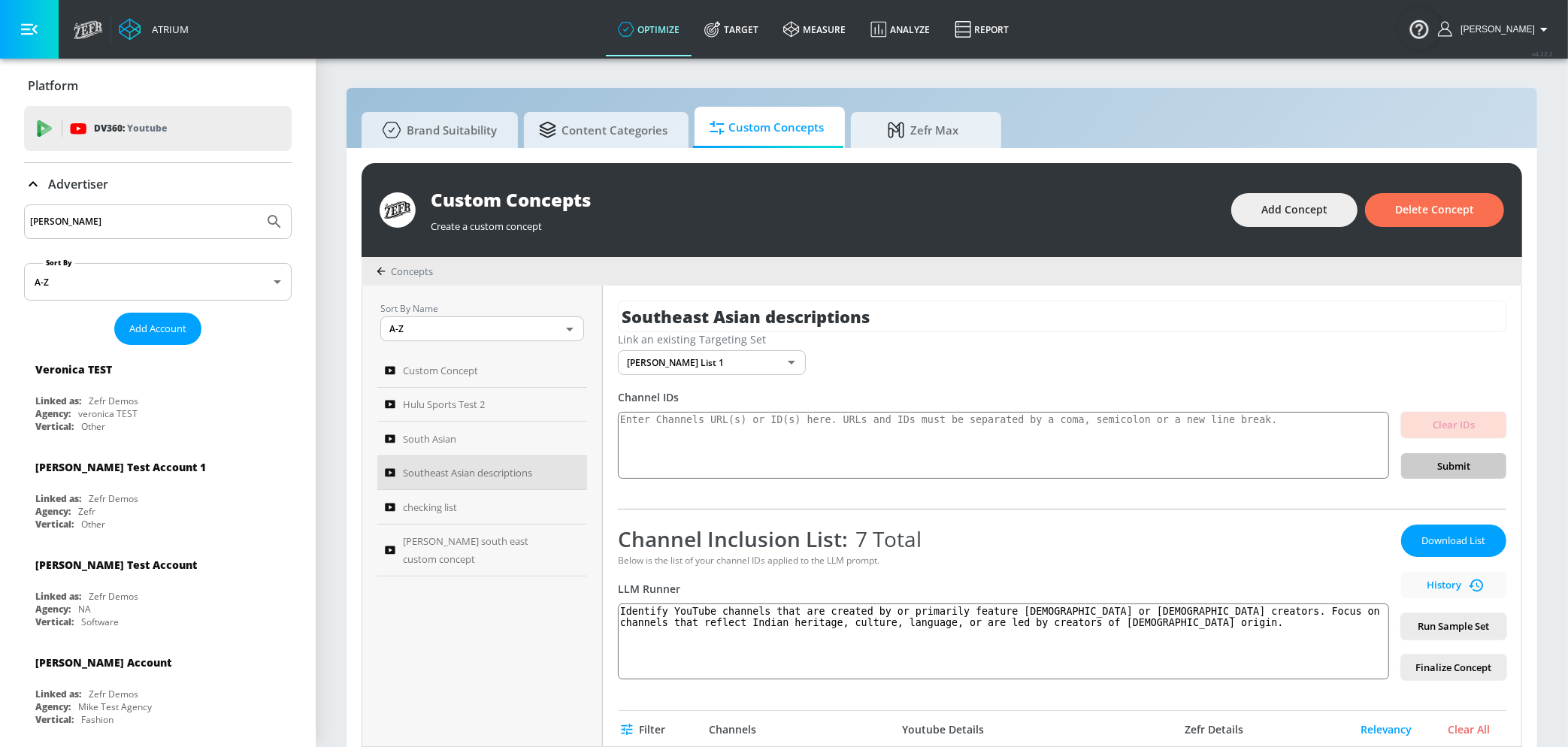
click at [1224, 358] on div "Link an existing Targeting Set Miguel List 1 55856aca-d29a-4925-a109-e3014520bc…" at bounding box center [1062, 354] width 888 height 43
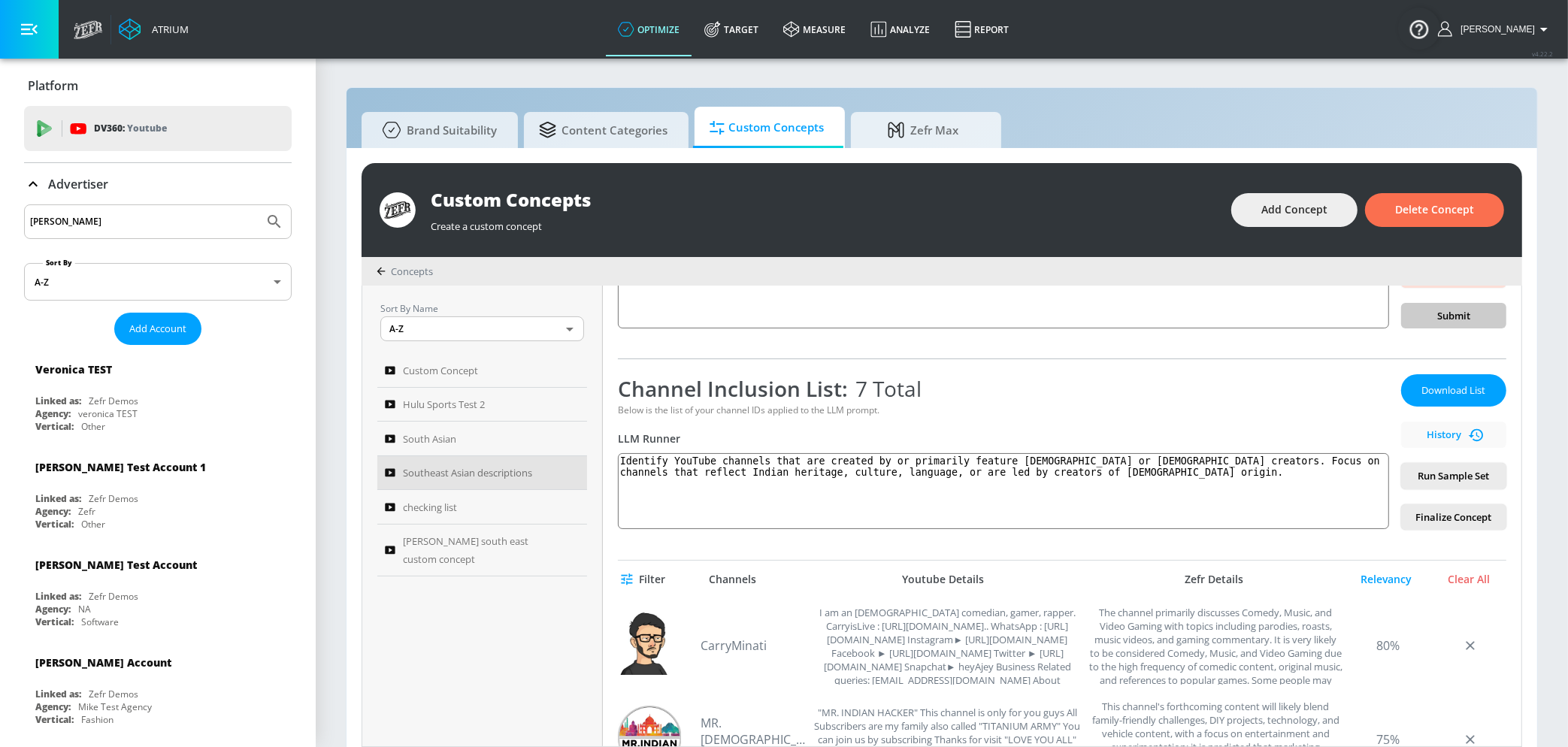
scroll to position [152, 0]
click at [1436, 317] on div "Clear IDs Submit" at bounding box center [1453, 294] width 105 height 68
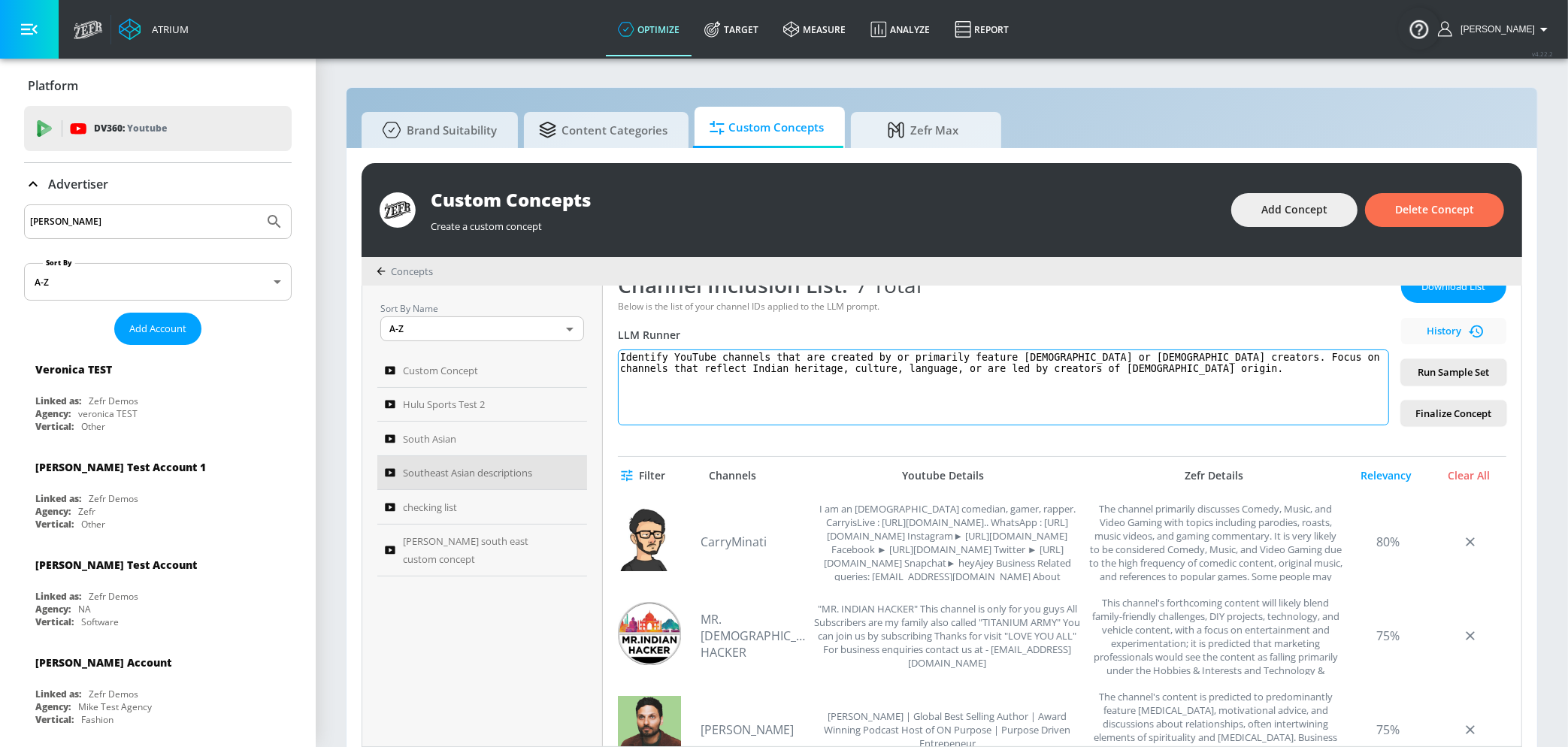
scroll to position [259, 0]
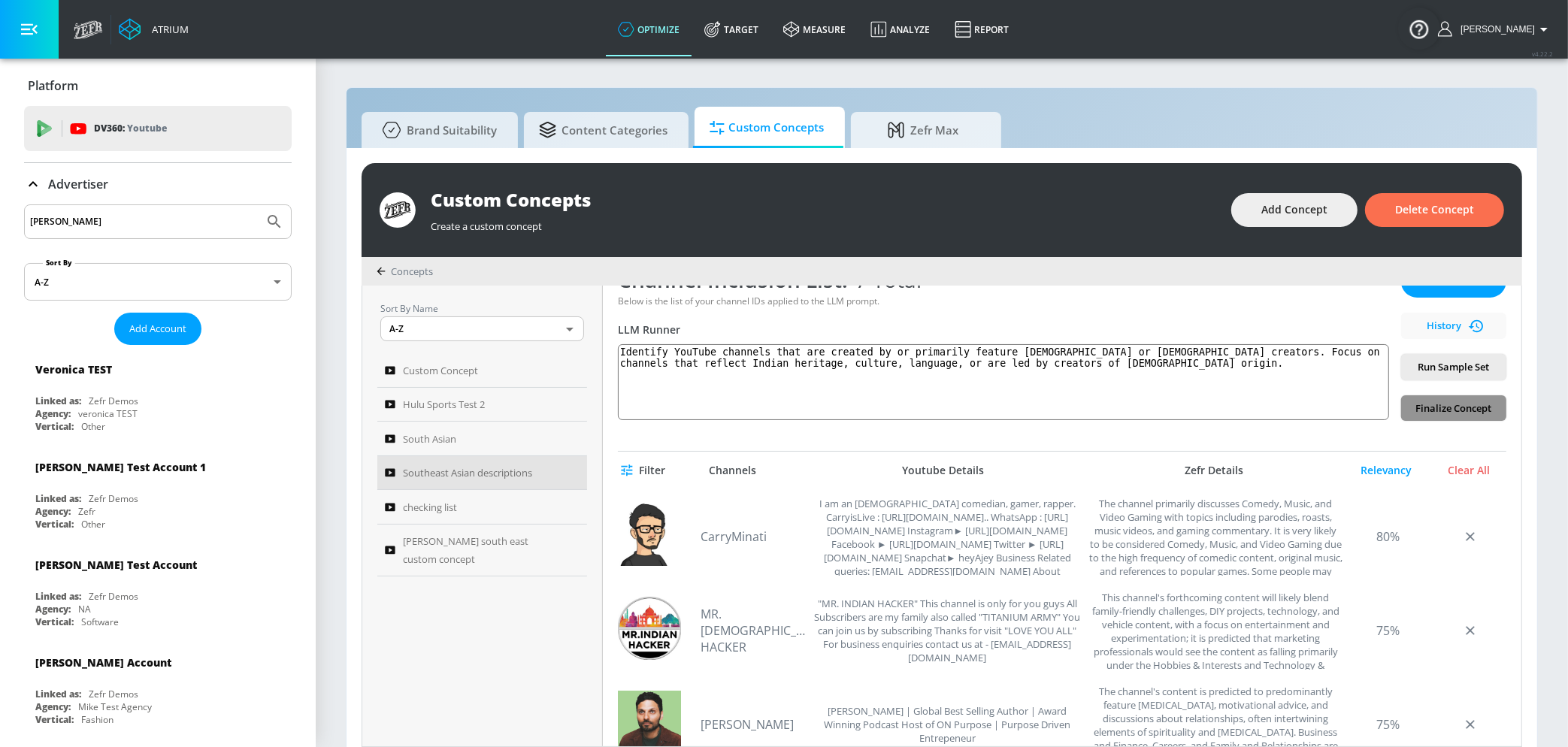
click at [1468, 412] on span "Finalize Concept" at bounding box center [1453, 408] width 81 height 17
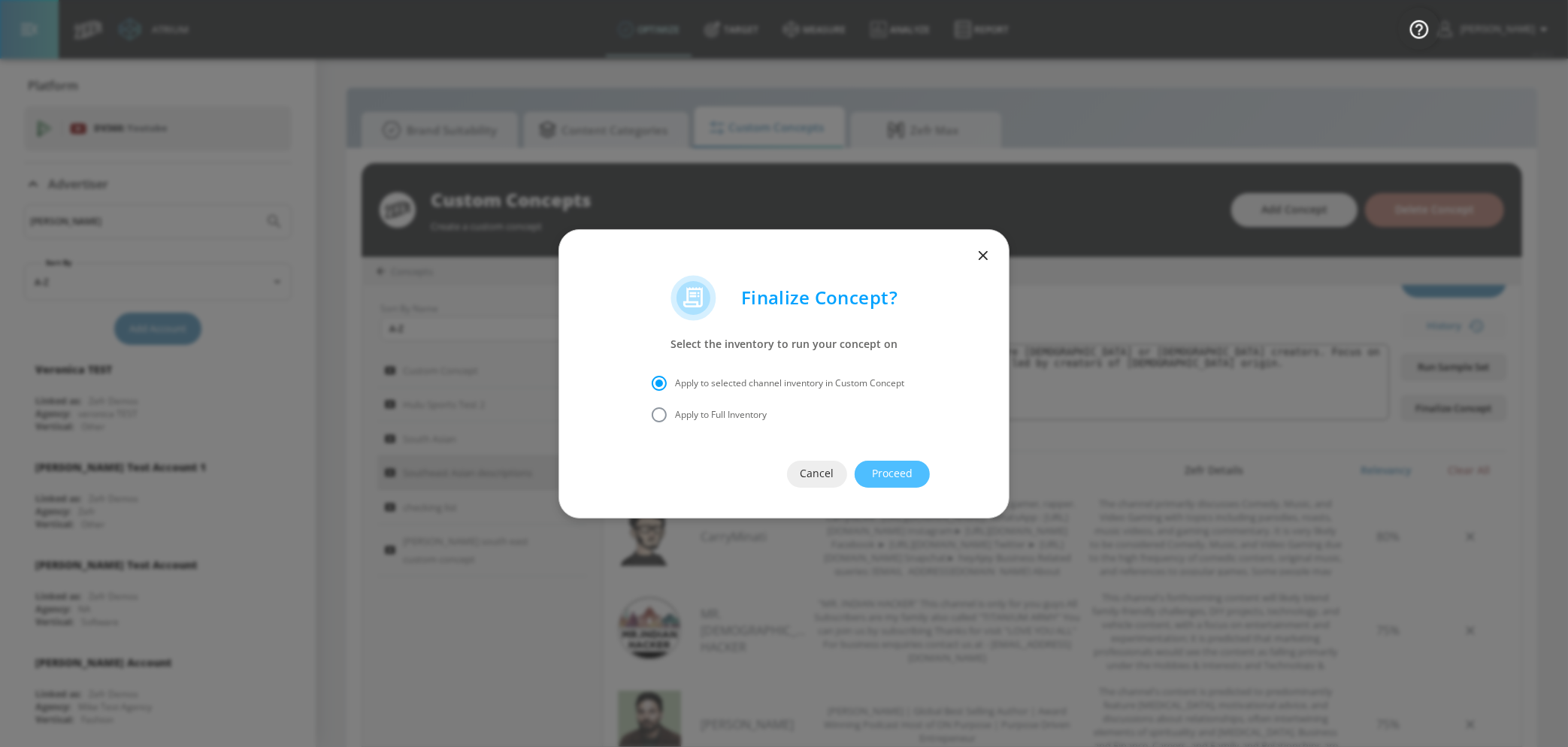
click at [884, 473] on span "Proceed" at bounding box center [892, 474] width 15 height 19
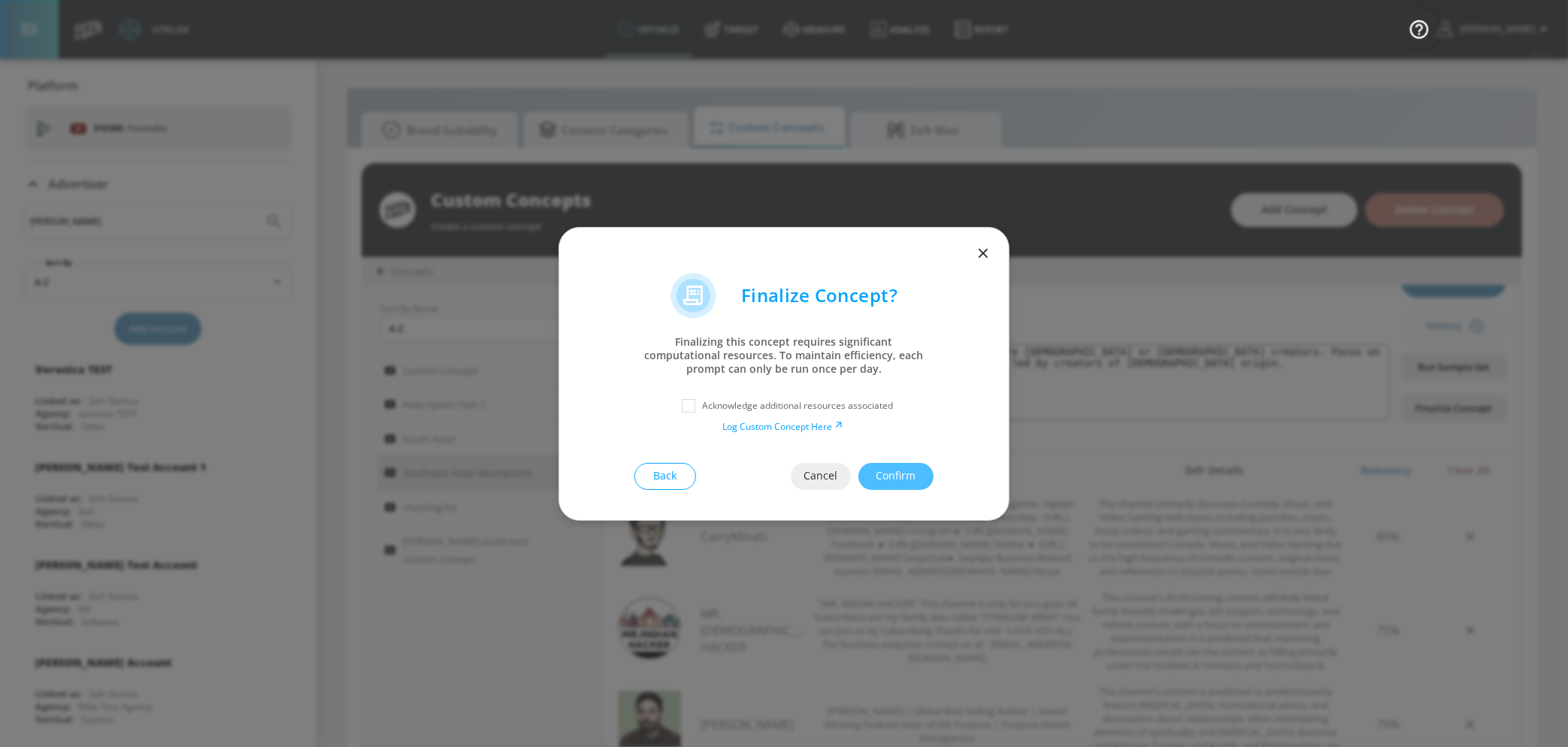
click at [732, 399] on p "Acknowledge additional resources associated" at bounding box center [797, 406] width 191 height 14
click at [701, 403] on input "checkbox" at bounding box center [689, 406] width 27 height 27
checkbox input "true"
click at [903, 483] on span "Confirm" at bounding box center [896, 476] width 15 height 19
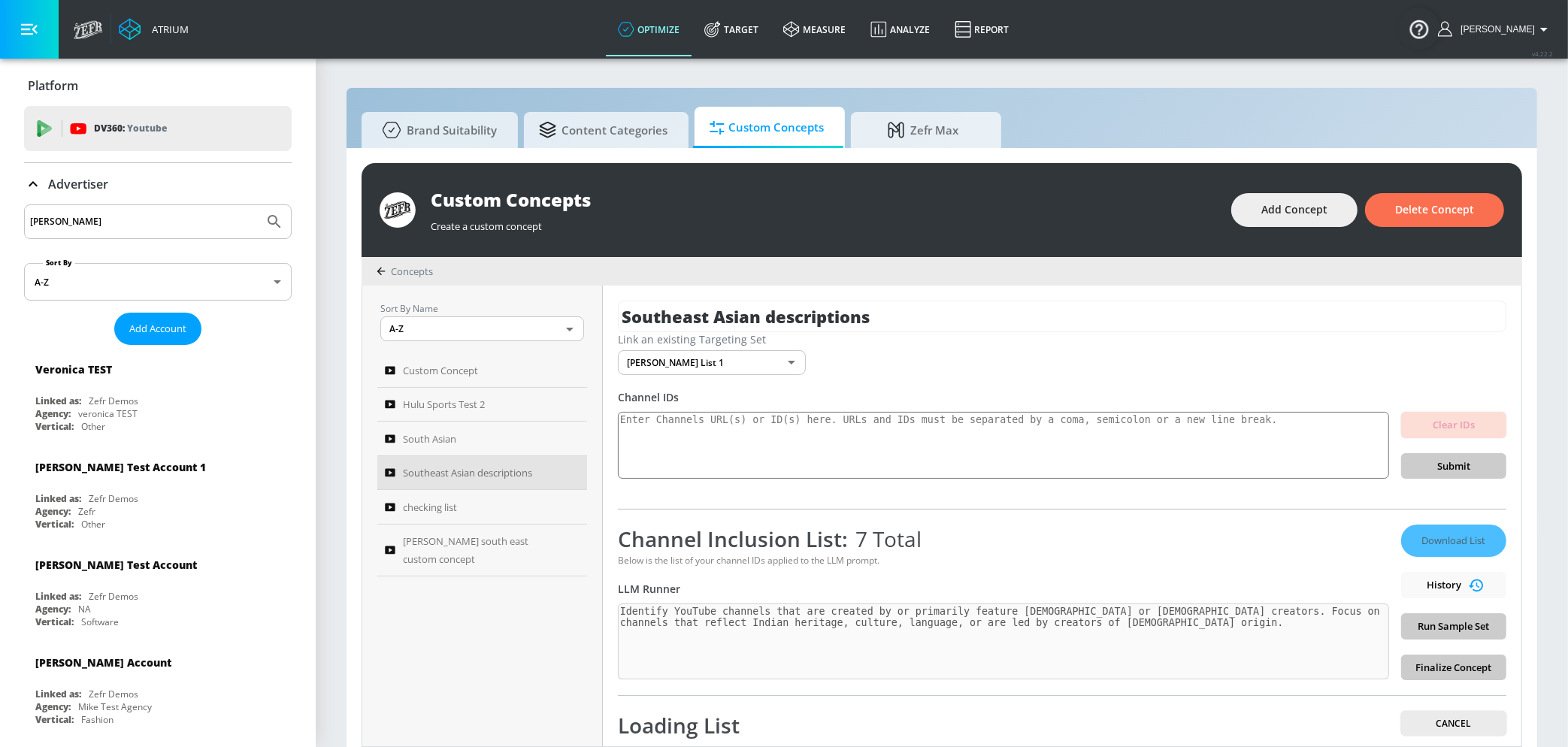
scroll to position [60, 0]
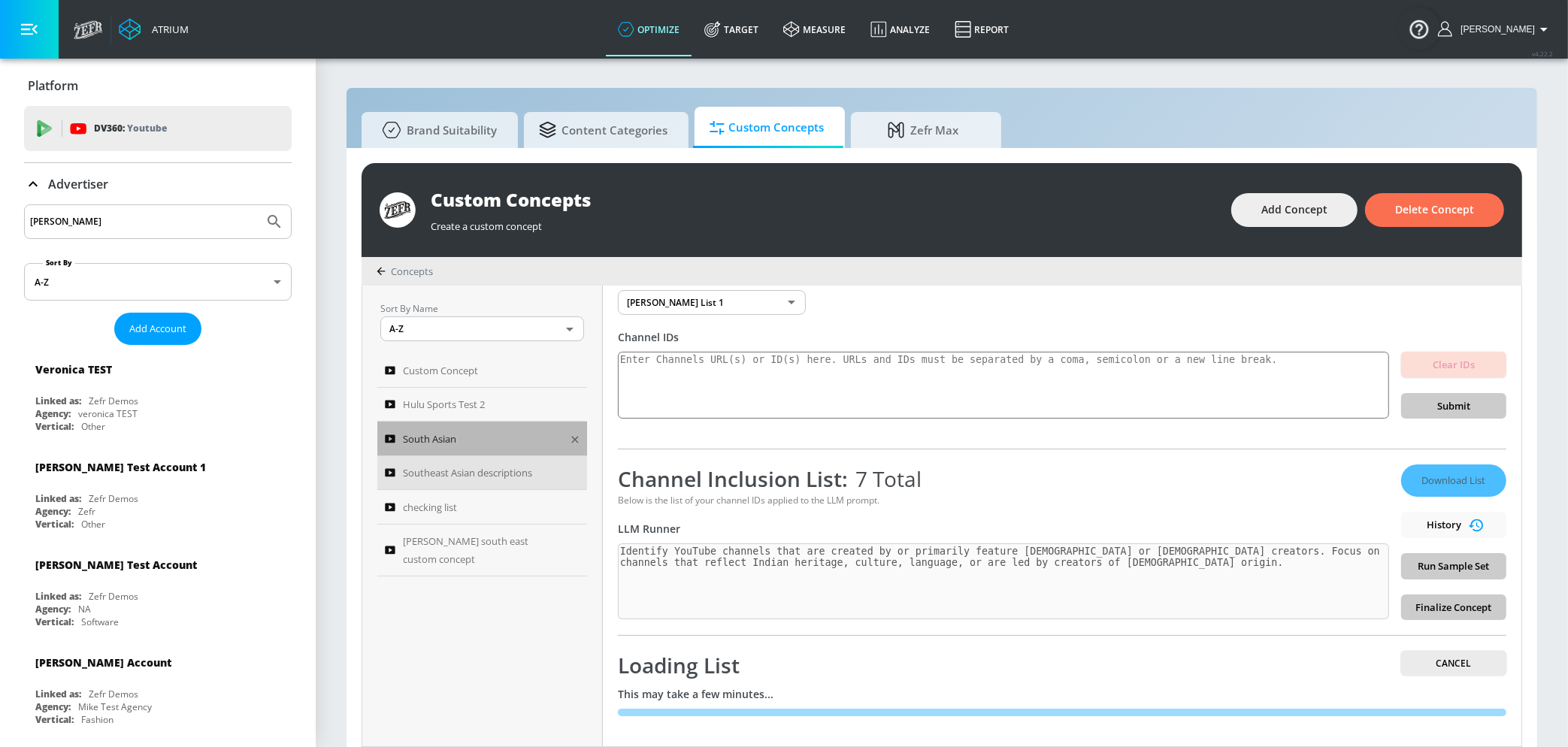
click at [452, 440] on span "South Asian" at bounding box center [430, 439] width 53 height 18
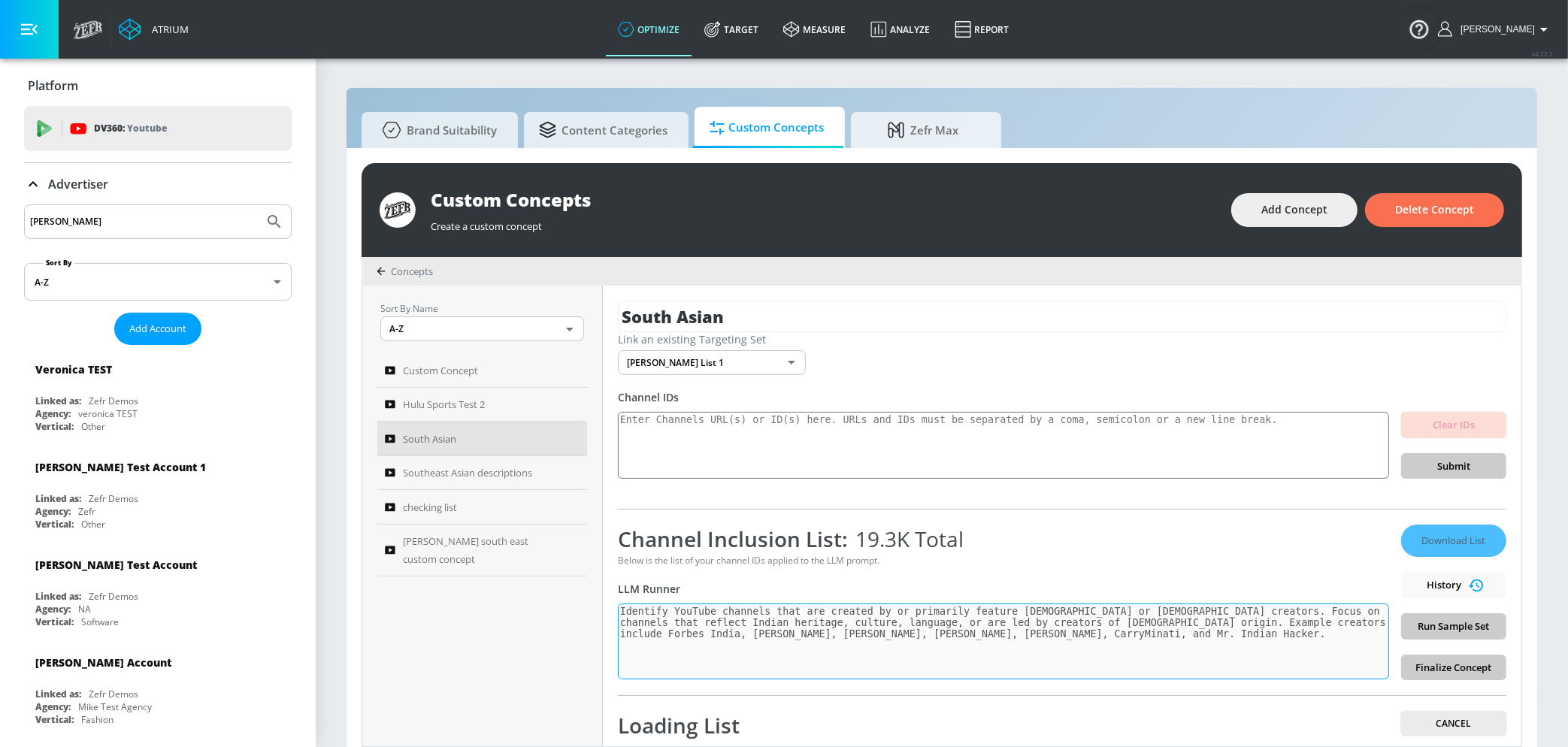
scroll to position [60, 0]
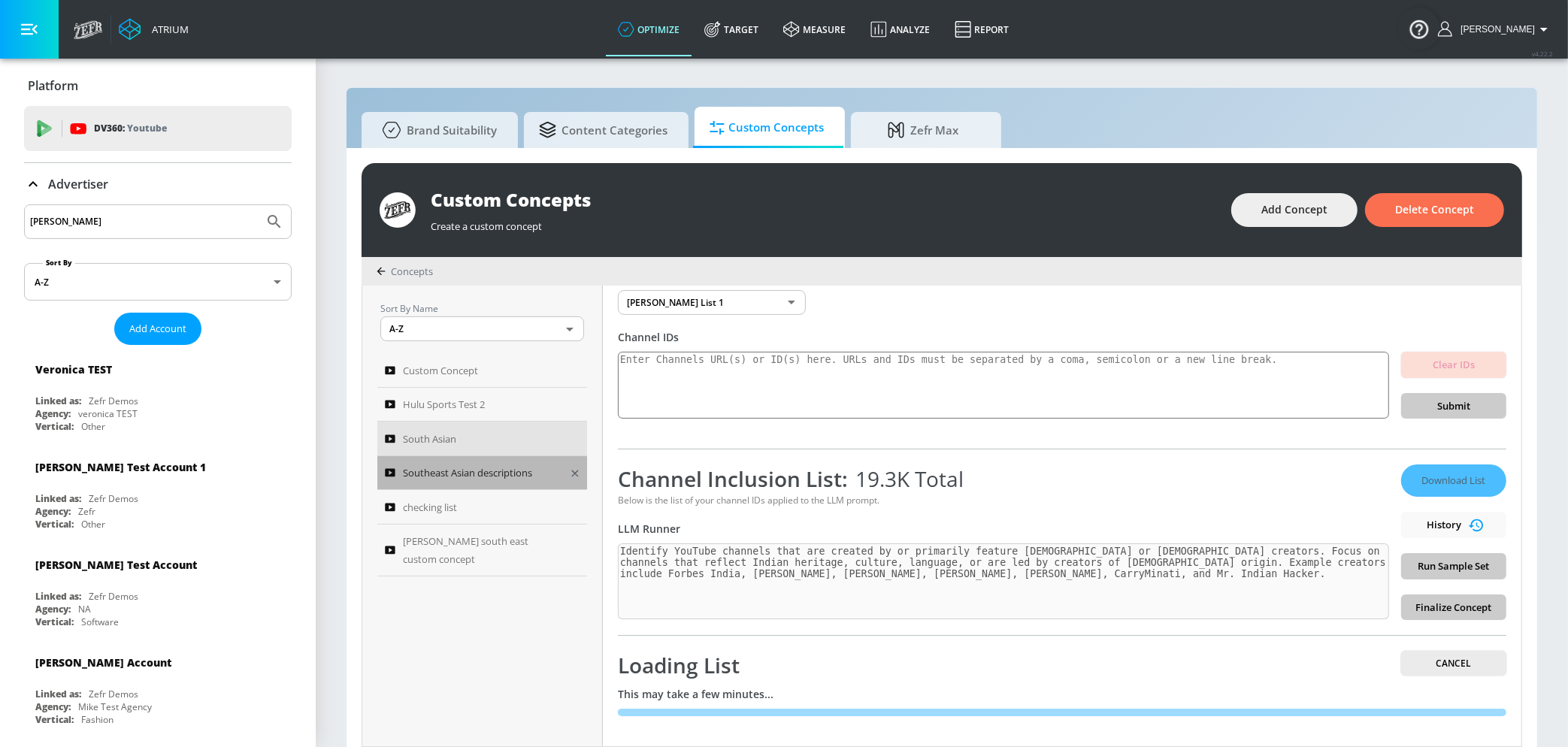
click at [473, 459] on link "Southeast Asian descriptions" at bounding box center [482, 473] width 210 height 34
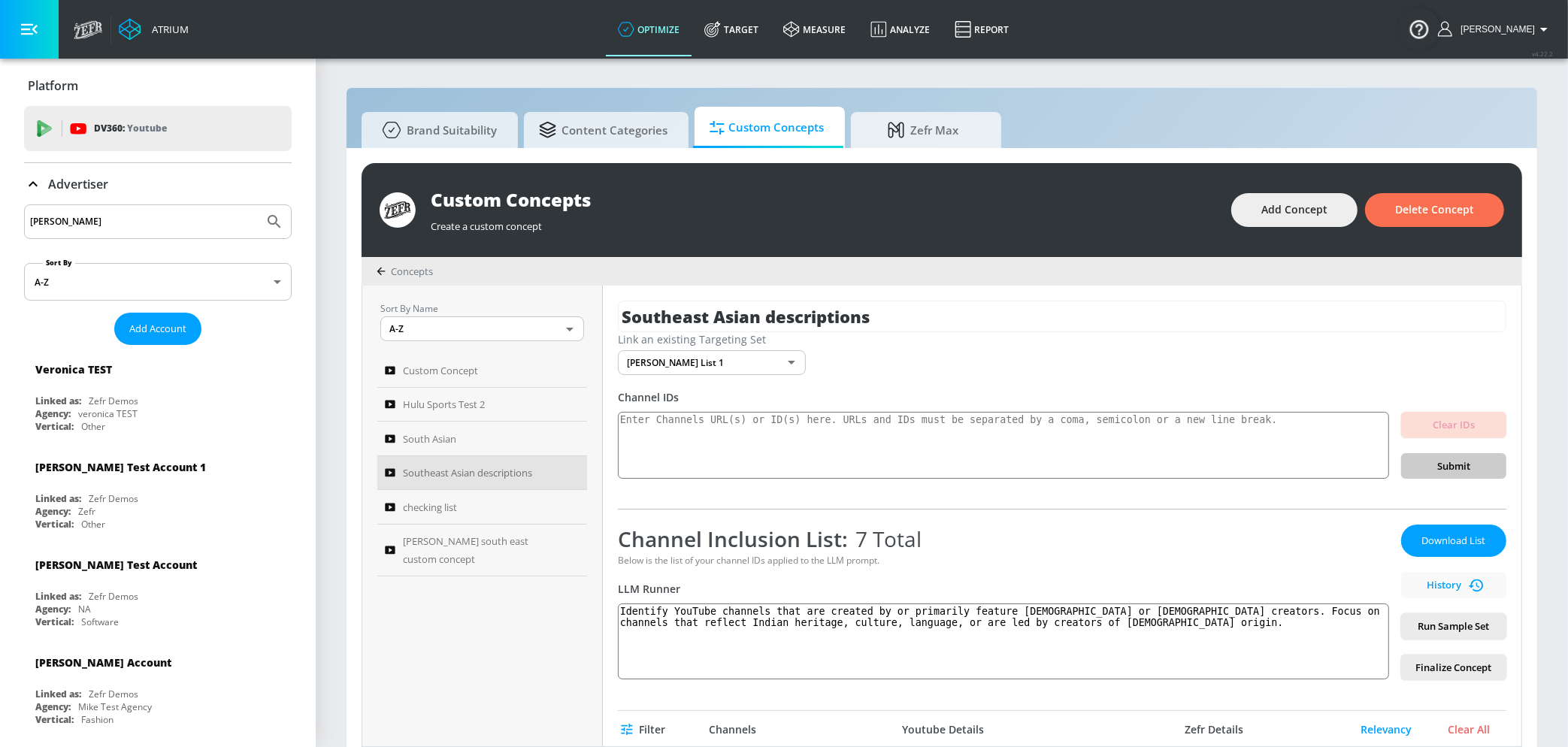
scroll to position [20, 0]
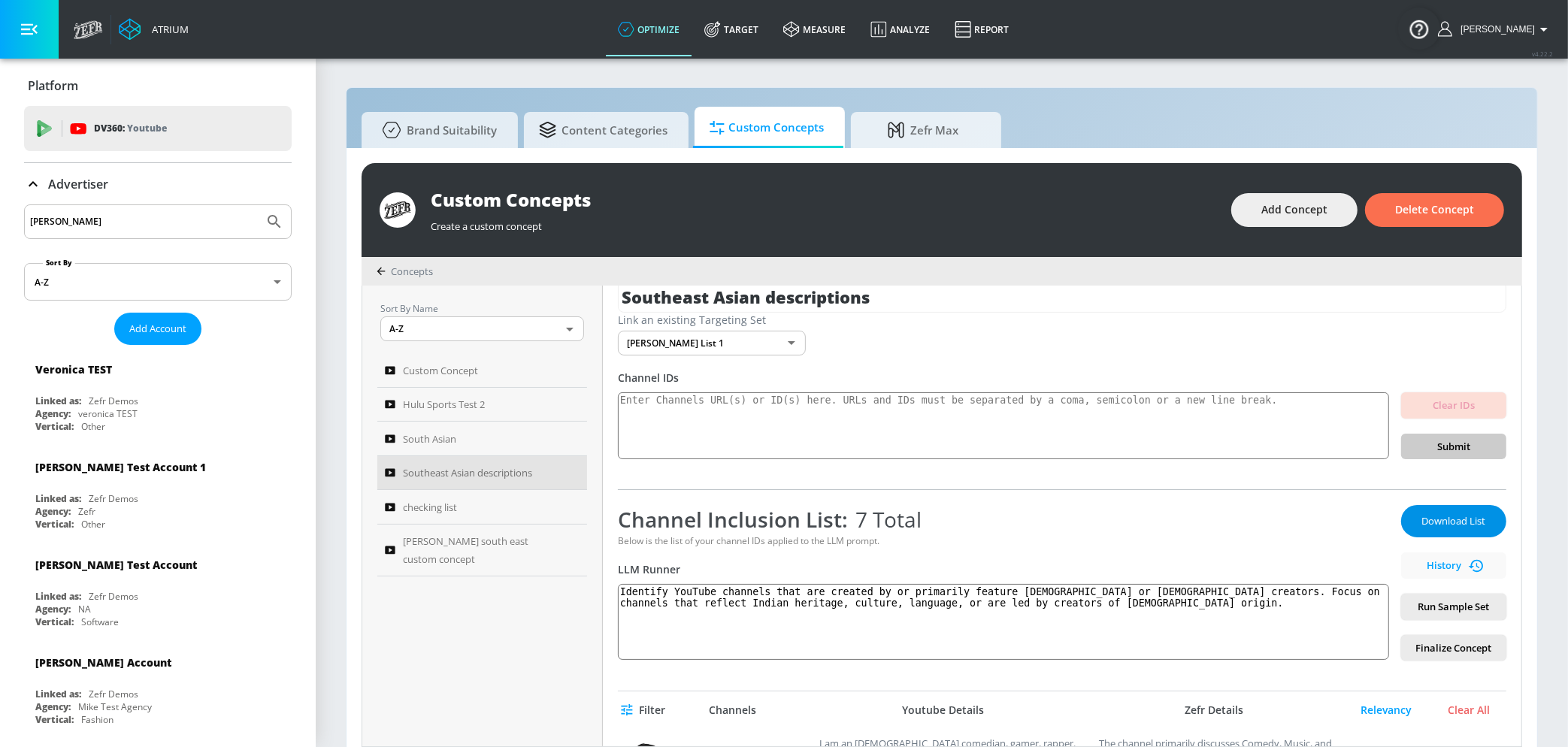
click at [1474, 520] on span "Download List" at bounding box center [1453, 521] width 75 height 17
click at [1455, 528] on div "Download List History Run Sample Set Finalize Concept" at bounding box center [1453, 583] width 105 height 156
click at [1446, 528] on div "Download List History Run Sample Set Finalize Concept" at bounding box center [1453, 583] width 105 height 156
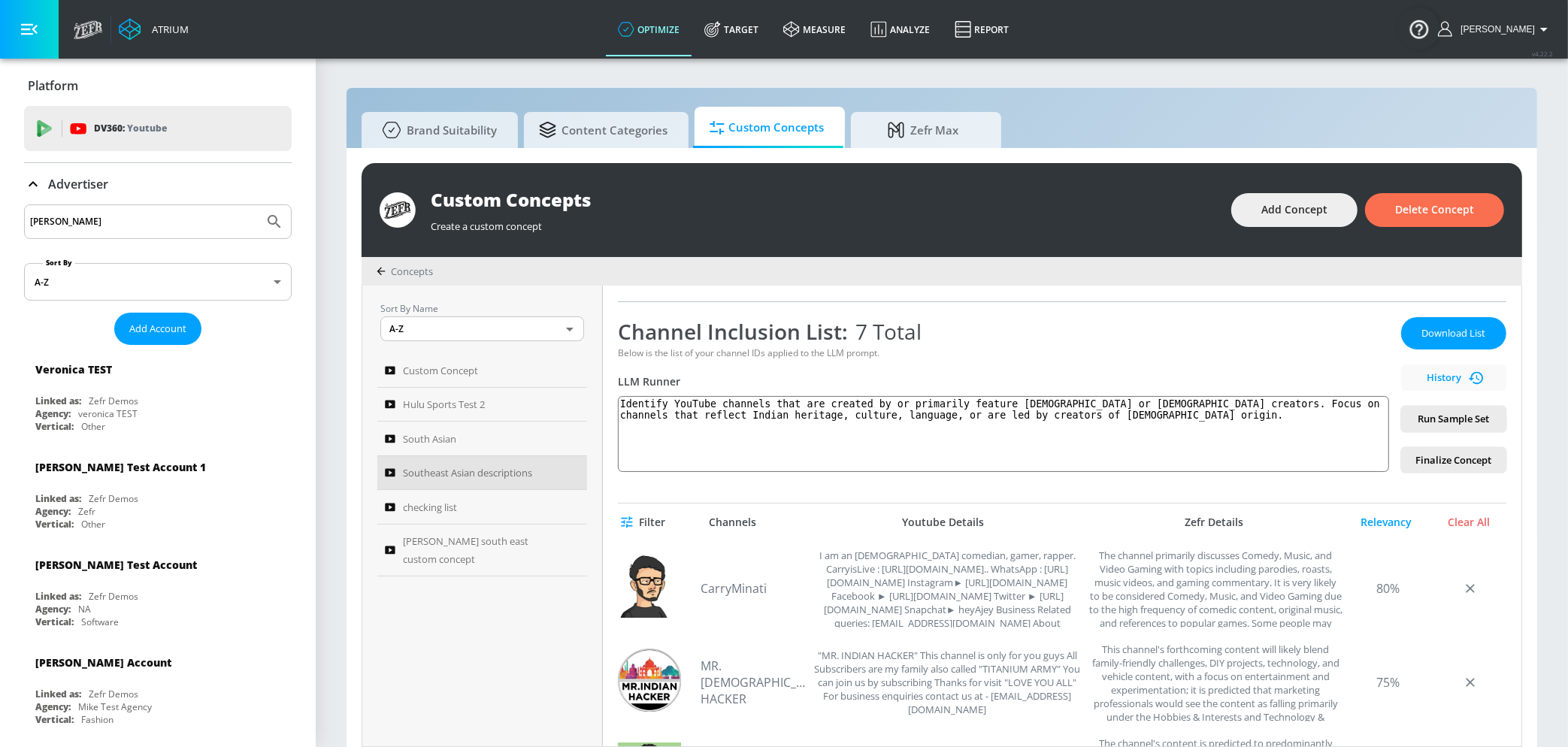
scroll to position [0, 0]
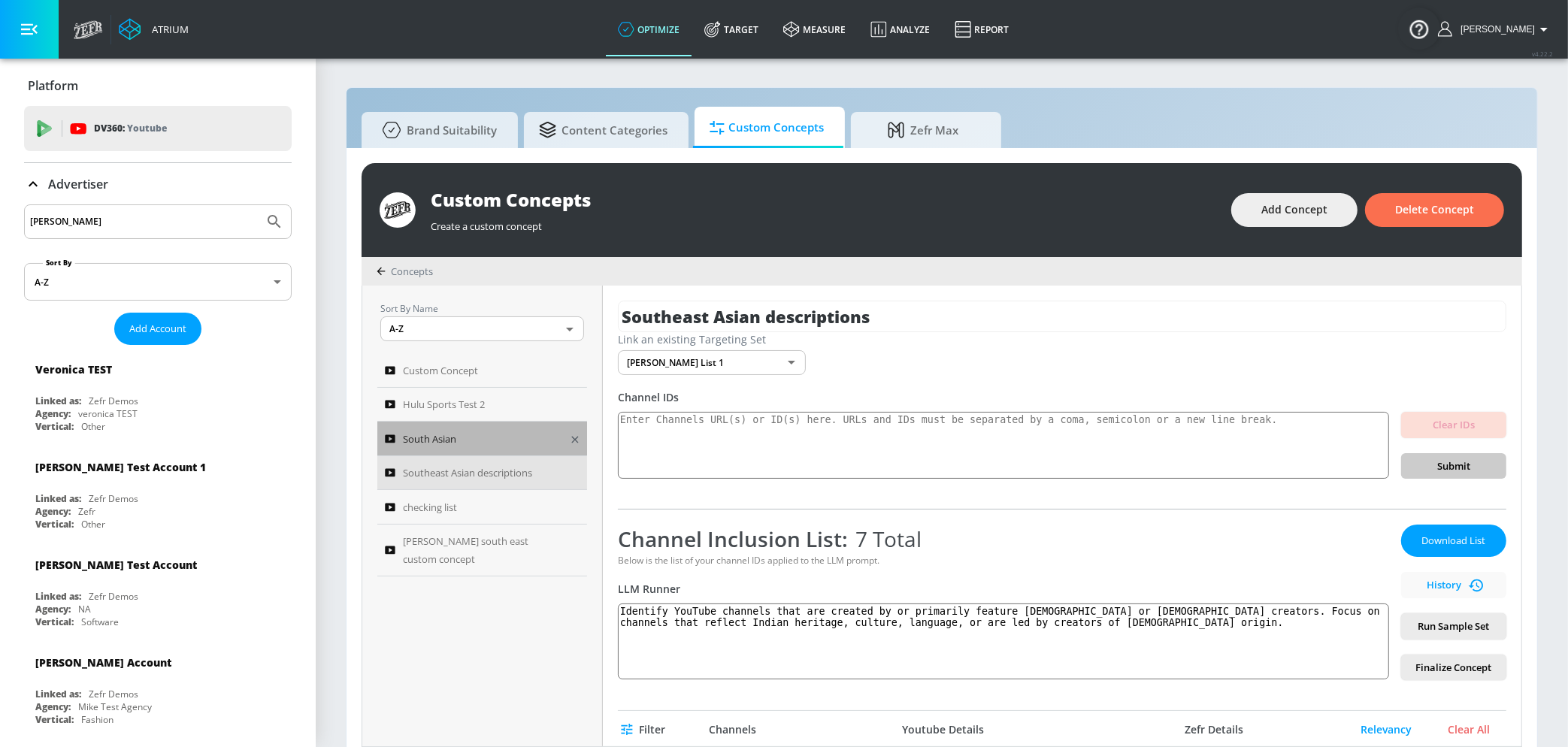
click at [457, 439] on div "South Asian" at bounding box center [471, 439] width 174 height 18
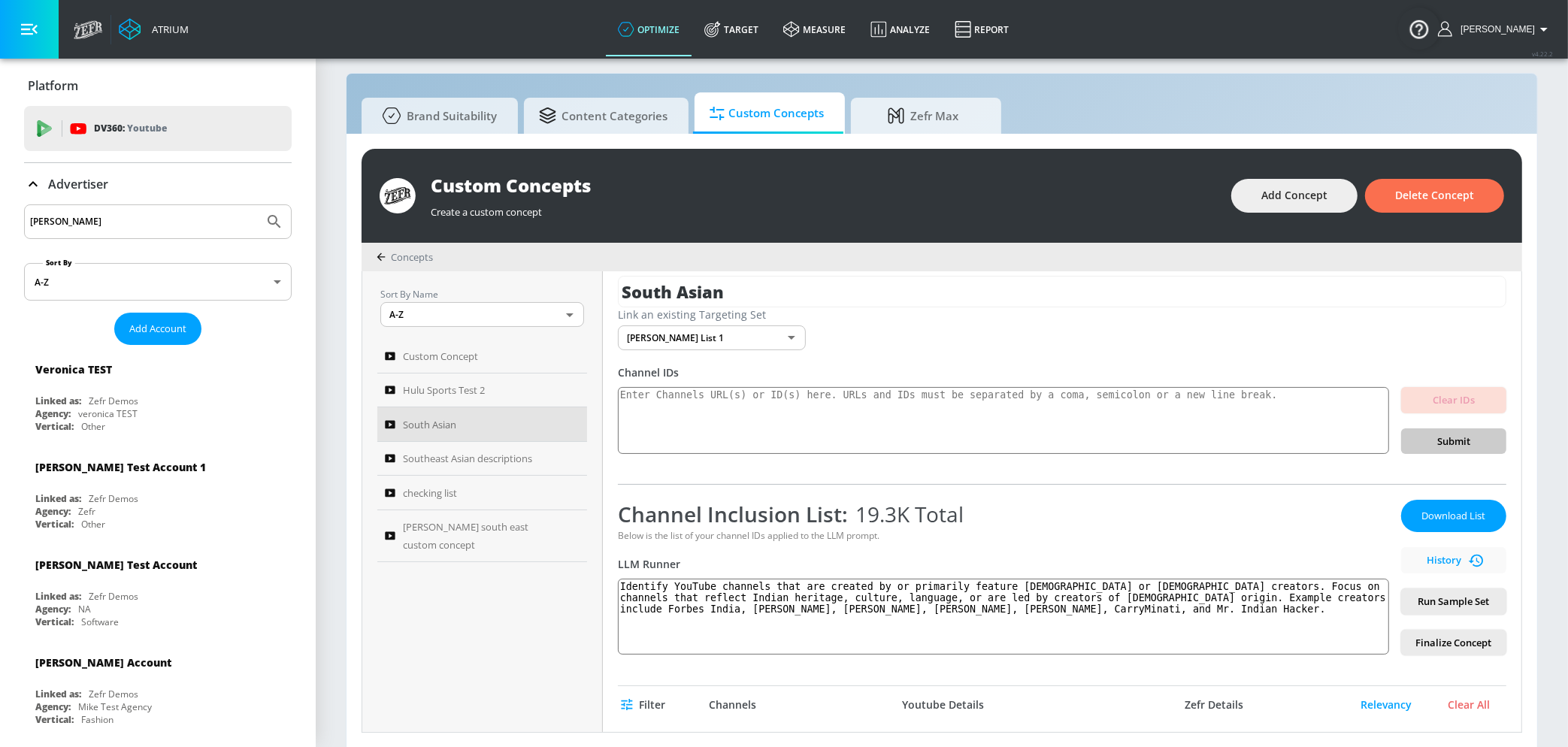
scroll to position [1, 0]
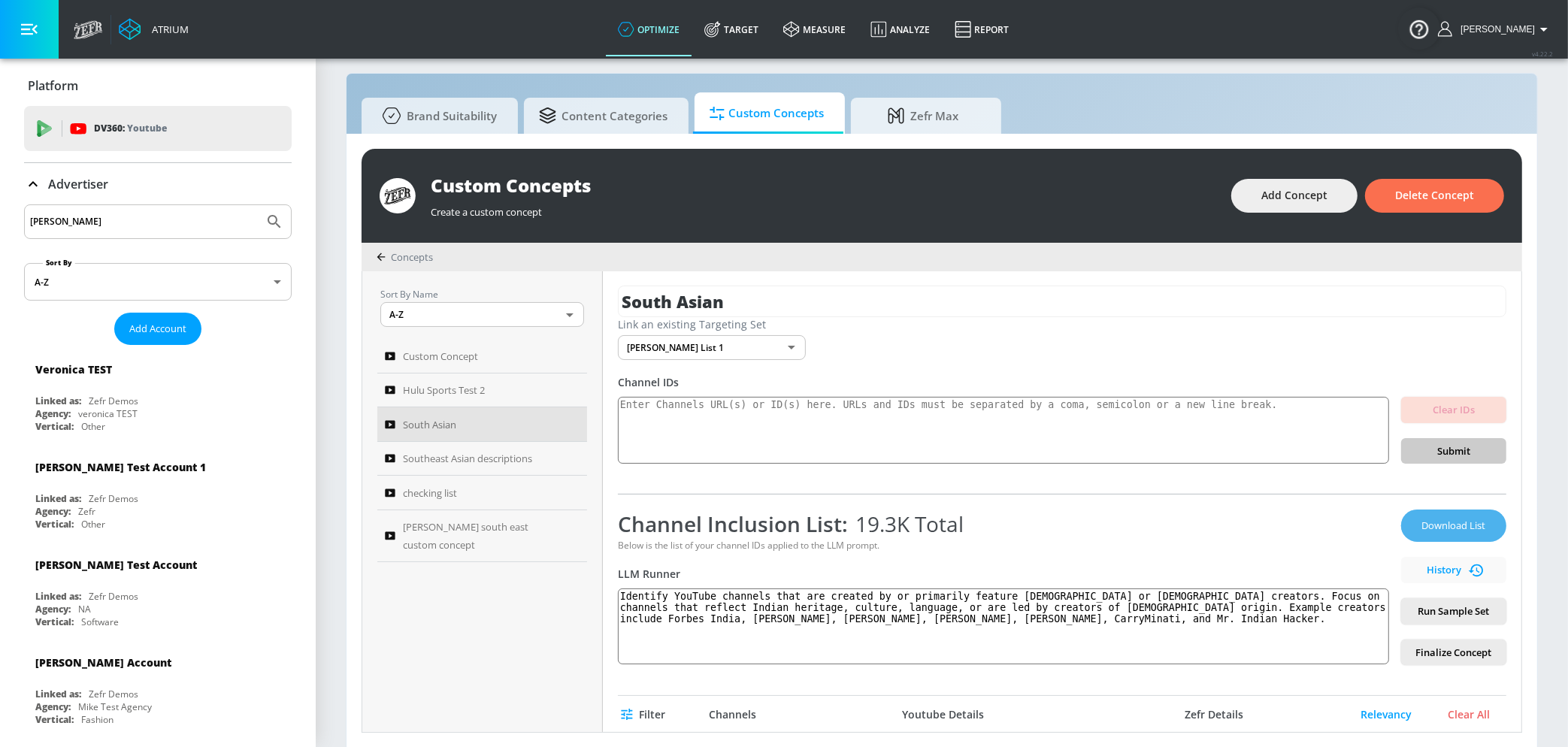
click at [1449, 514] on button "Download List" at bounding box center [1453, 526] width 105 height 32
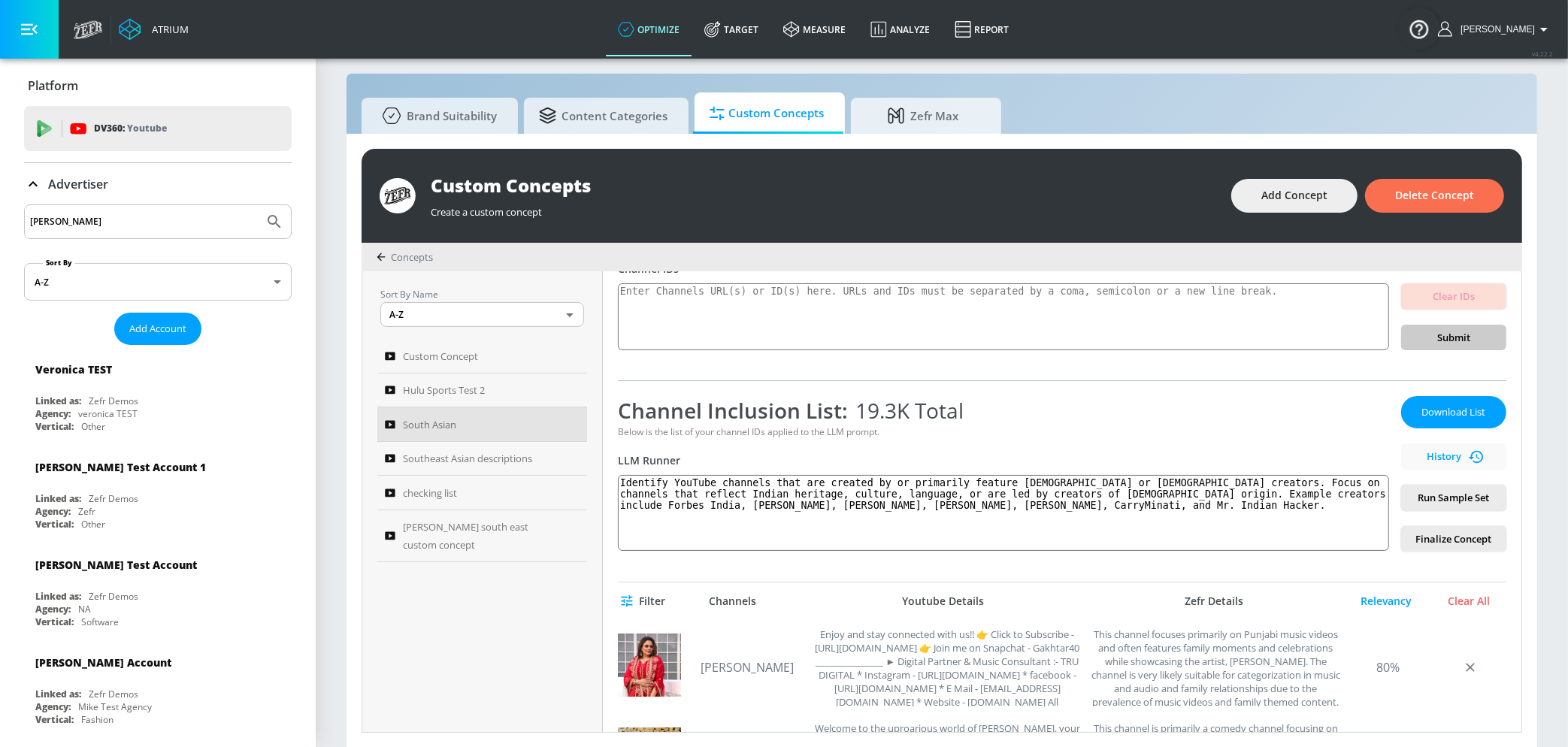
scroll to position [103, 0]
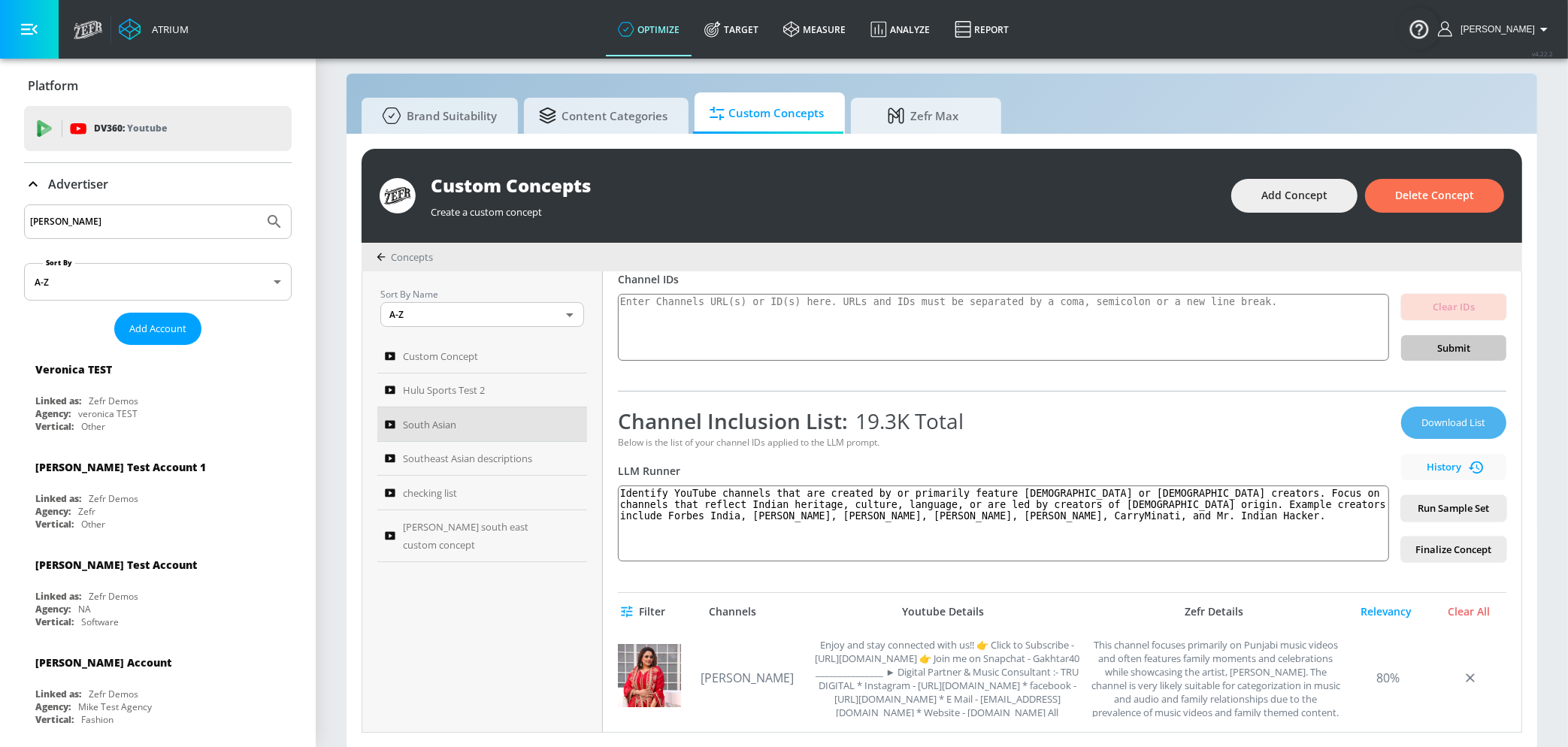
click at [1432, 419] on span "Download List" at bounding box center [1453, 423] width 75 height 17
click at [1403, 429] on div "Download List History Run Sample Set Finalize Concept" at bounding box center [1453, 485] width 105 height 156
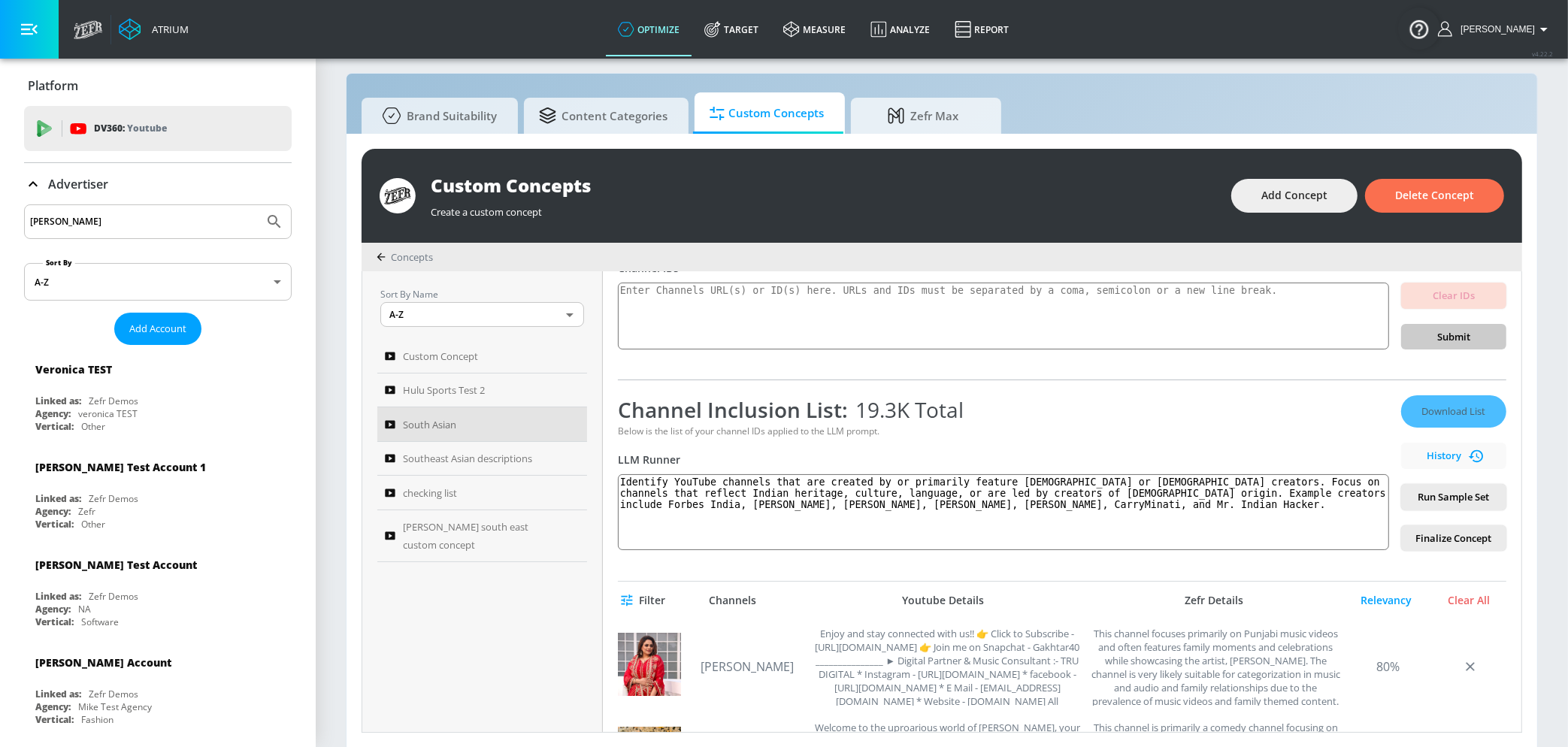
scroll to position [158, 0]
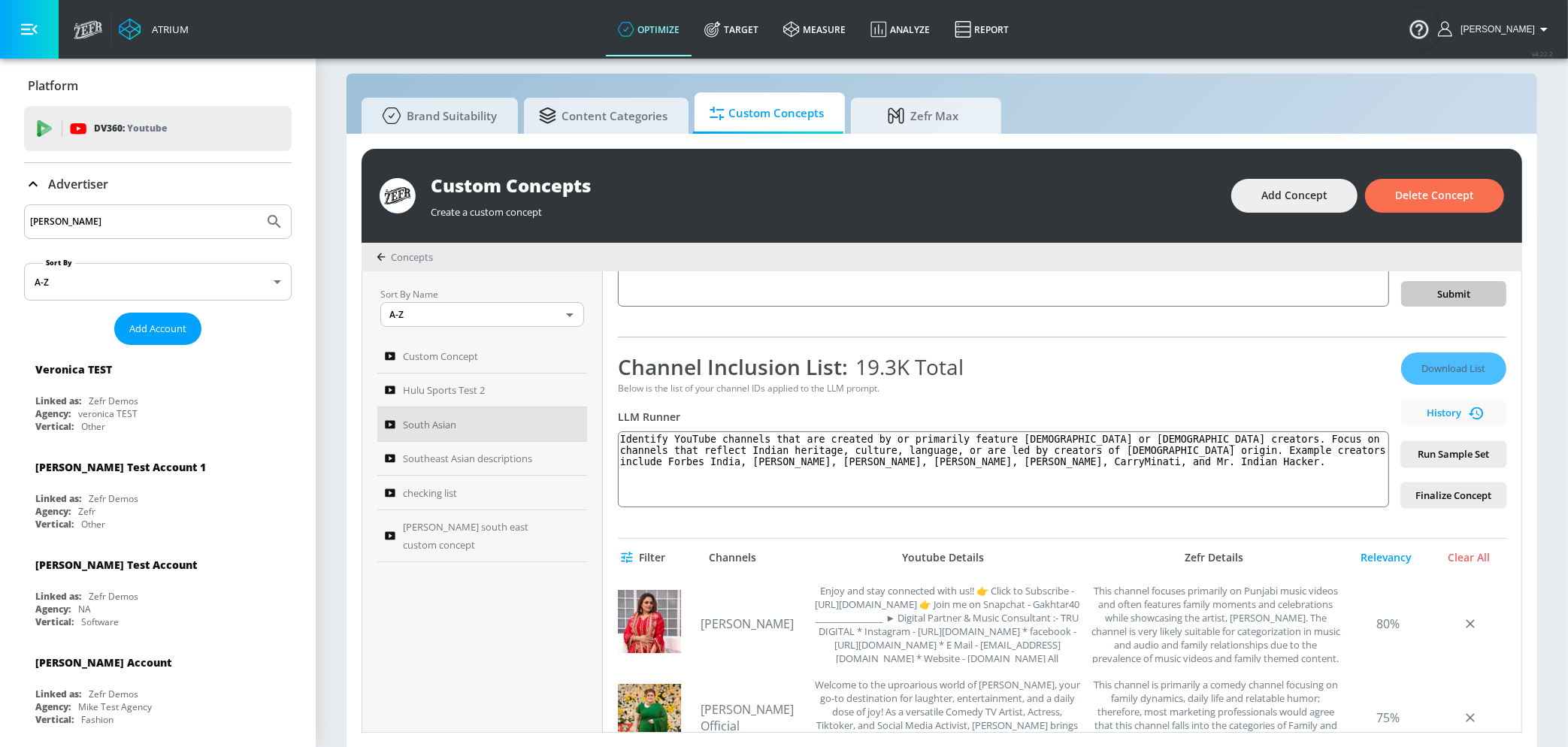
click at [0, 0] on div "Atrium optimize Target measure Analyze Report optimize Target measure Analyze R…" at bounding box center [784, 367] width 1568 height 763
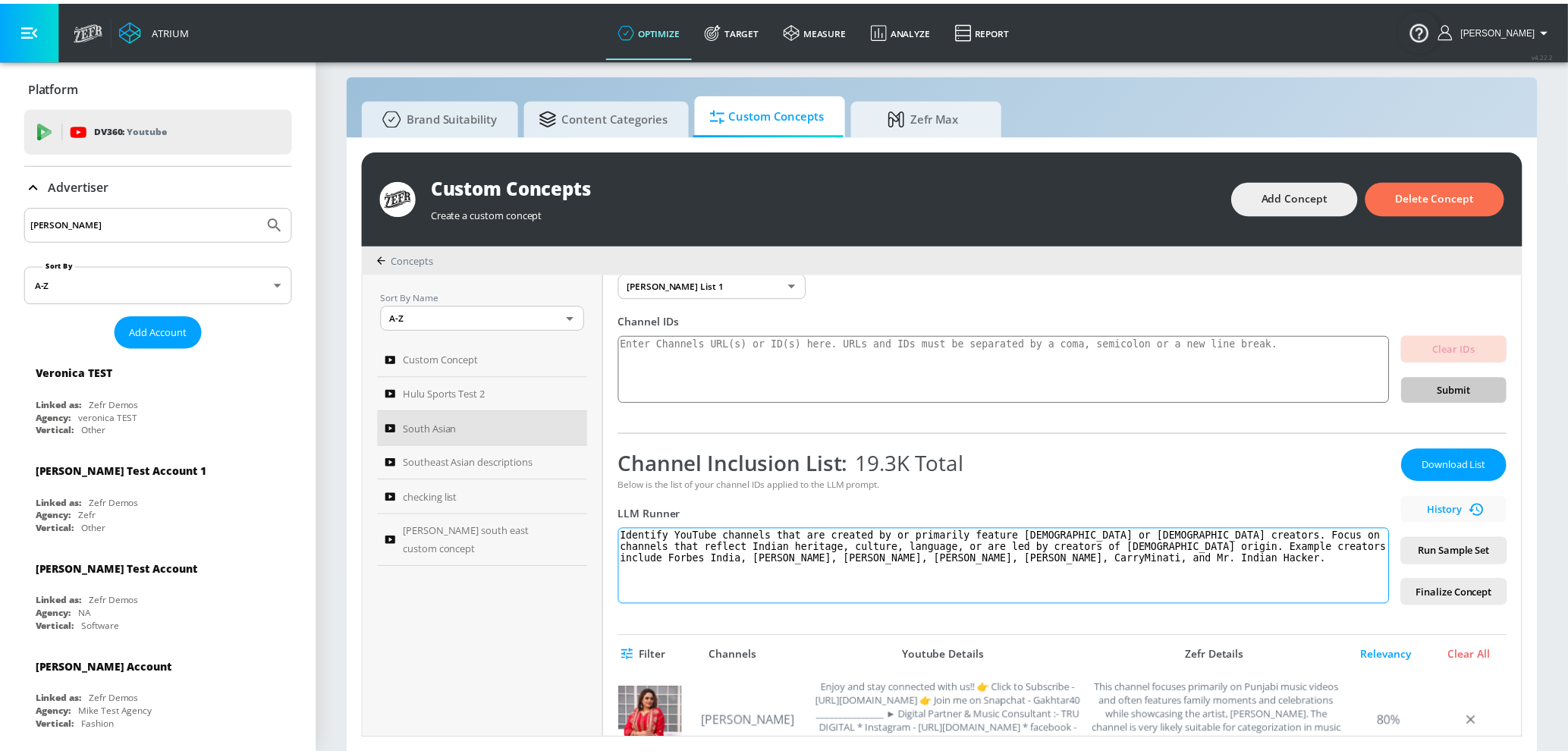
scroll to position [64, 0]
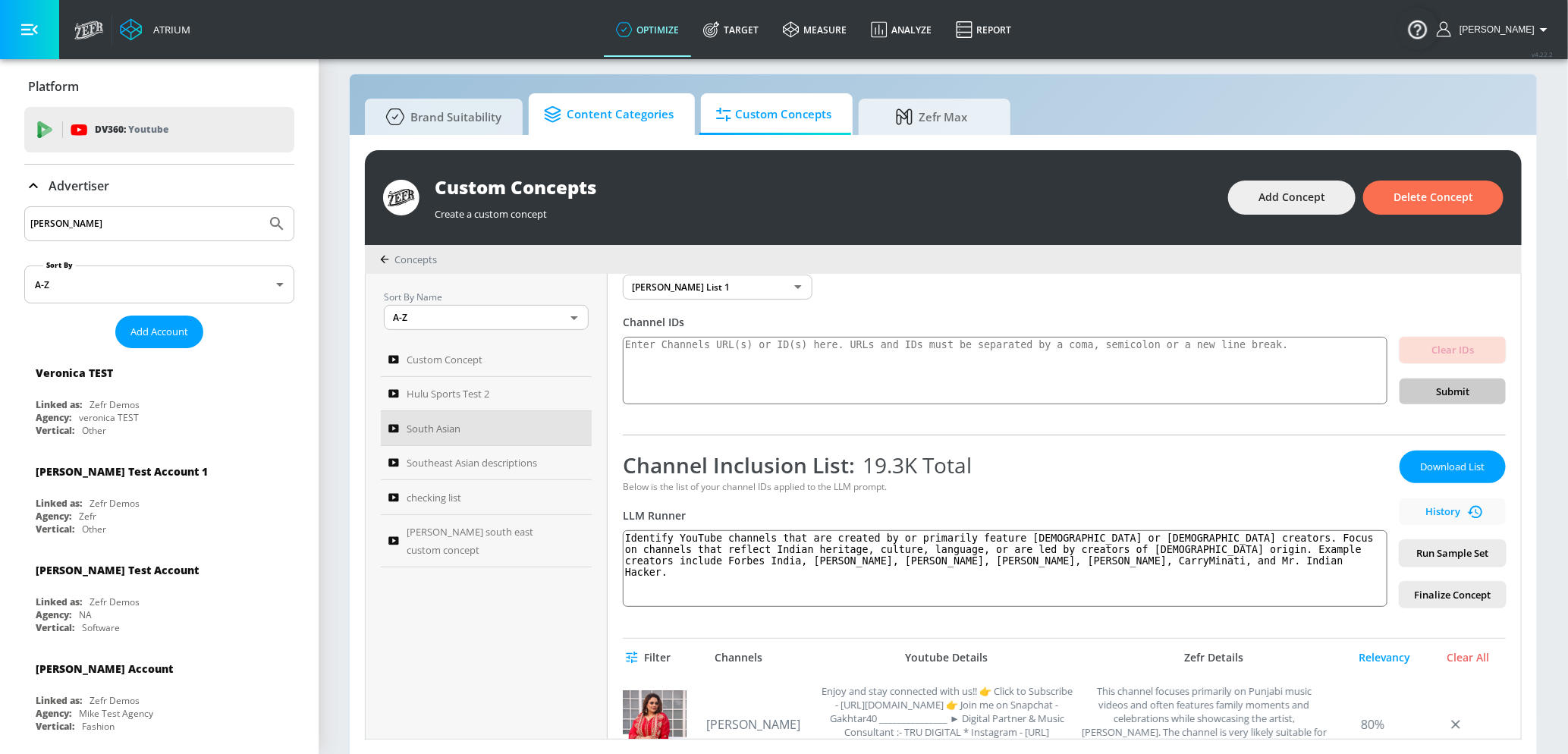
click at [544, 111] on icon at bounding box center [556, 114] width 23 height 17
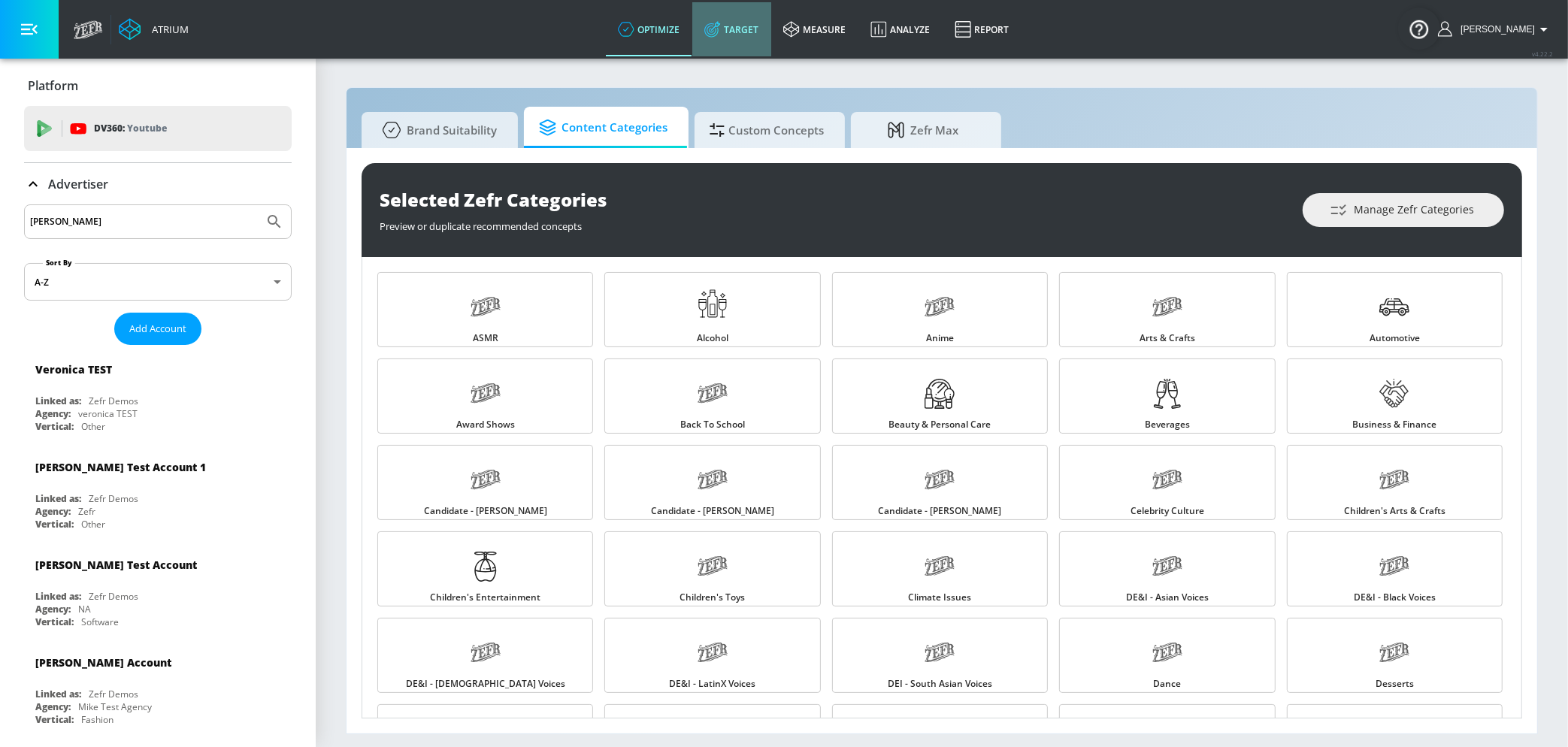
click at [771, 32] on link "Target" at bounding box center [732, 29] width 79 height 54
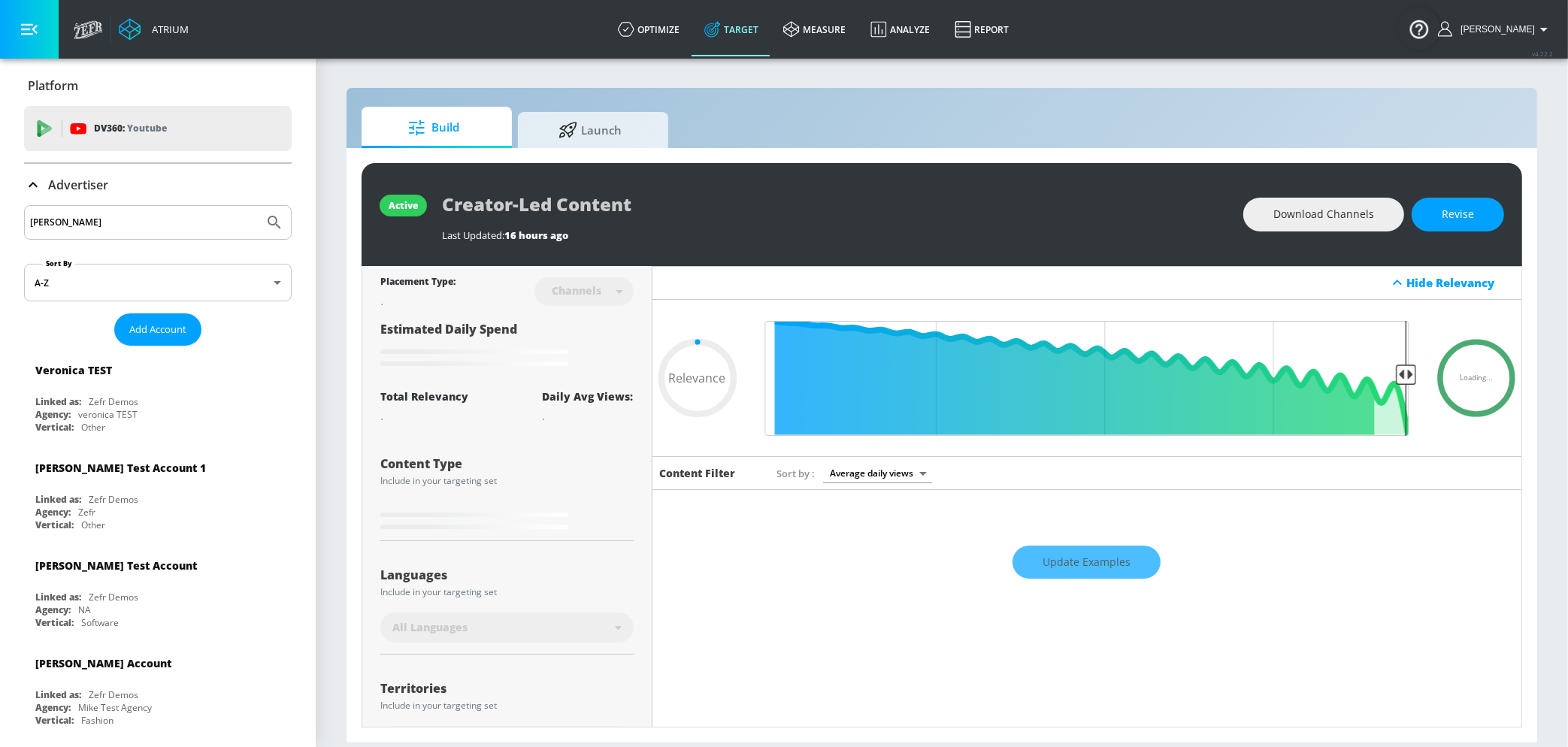
click at [766, 32] on link "Target" at bounding box center [732, 29] width 79 height 54
type input "0.05"
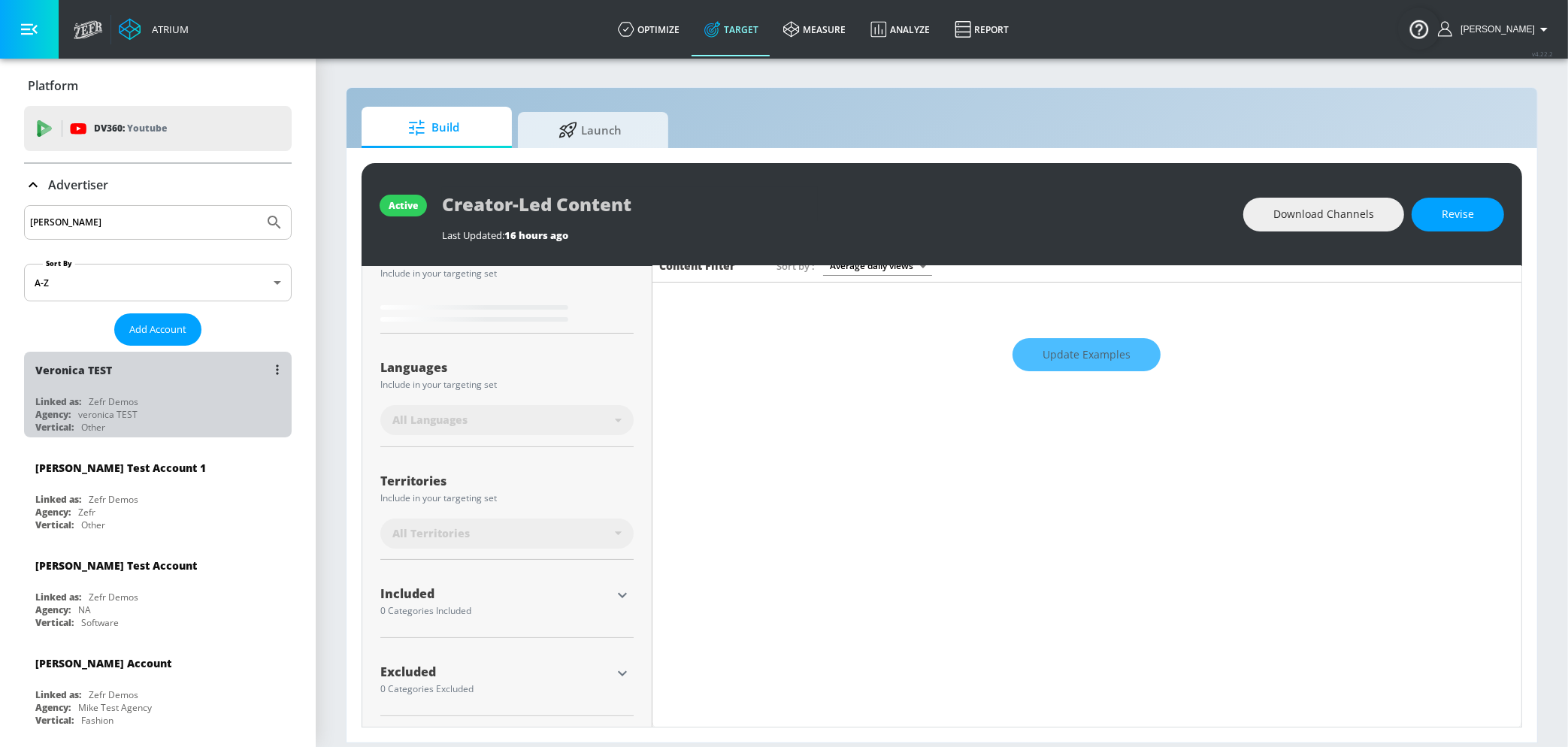
click at [202, 396] on div "Linked as: Zefr Demos" at bounding box center [161, 402] width 252 height 13
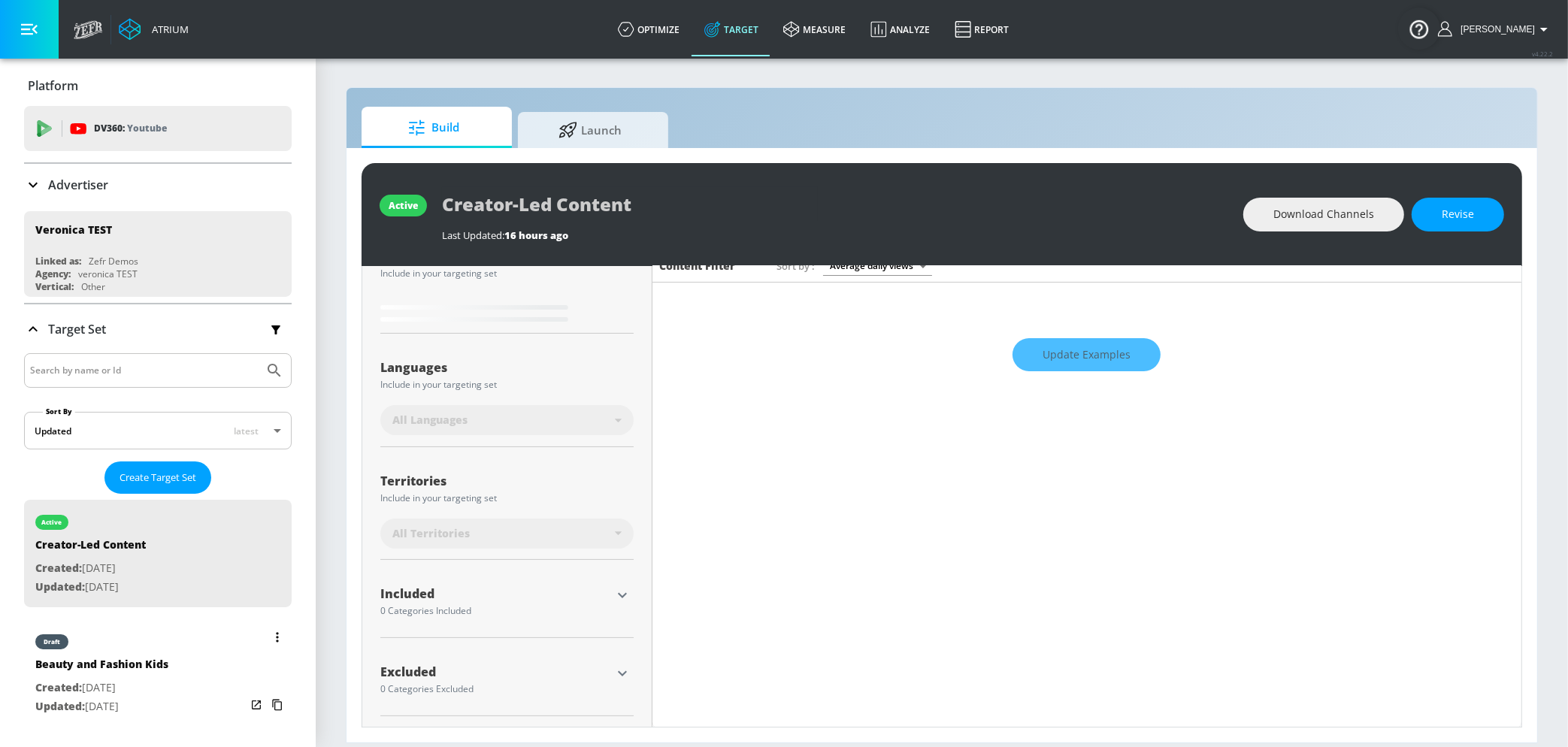
click at [141, 671] on div "Beauty and Fashion Kids" at bounding box center [101, 668] width 133 height 22
type input "Beauty and Fashion Kids"
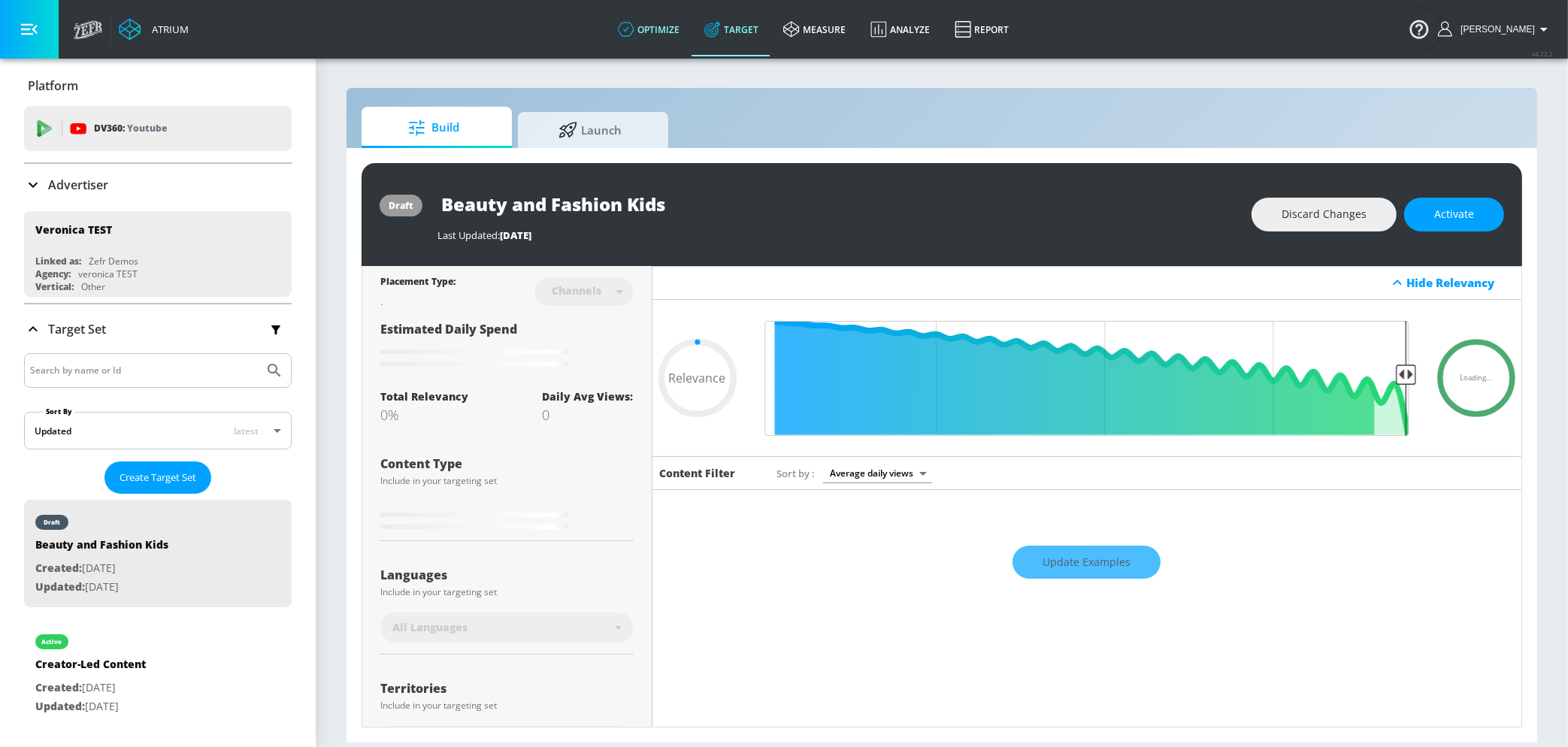
type input "0.69"
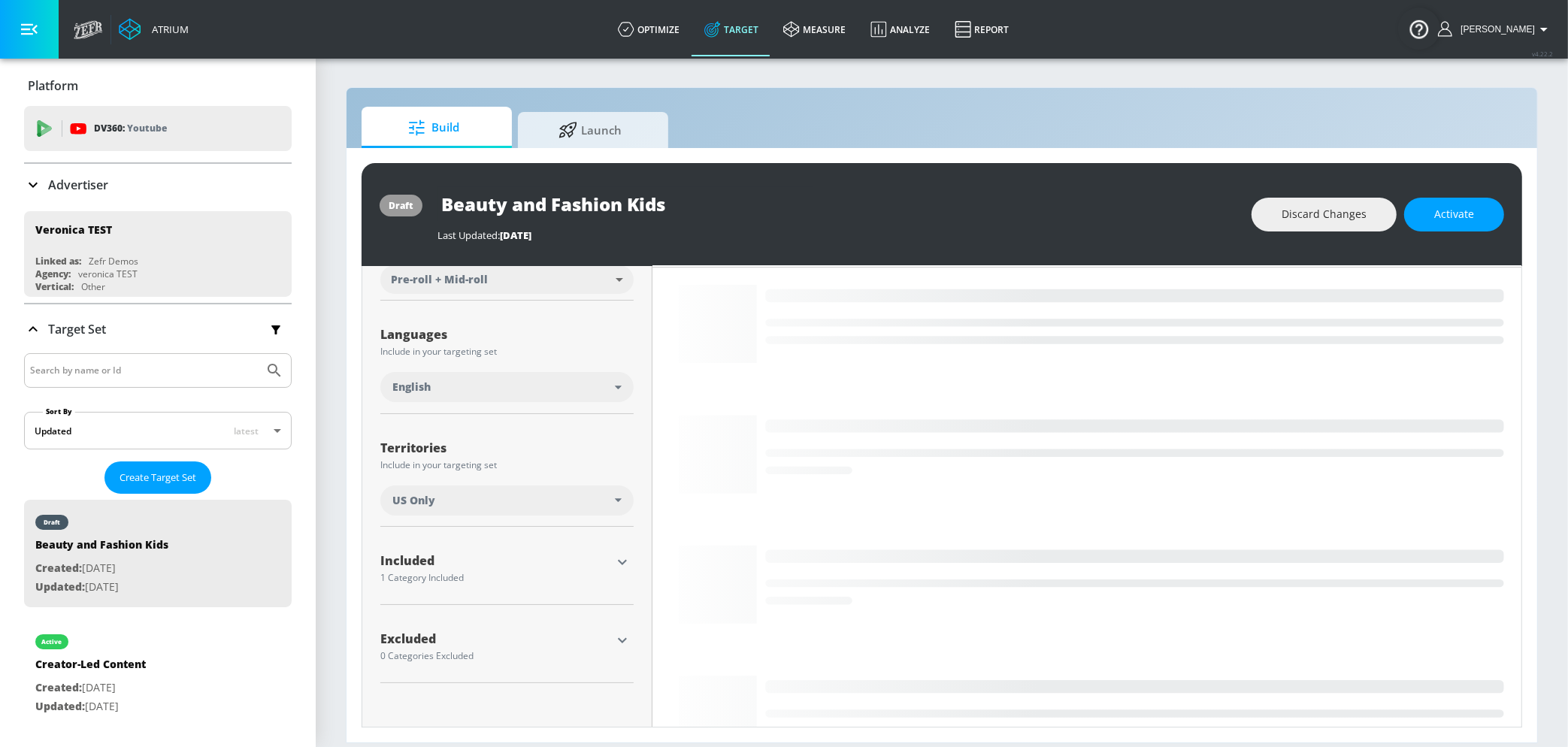
scroll to position [260, 0]
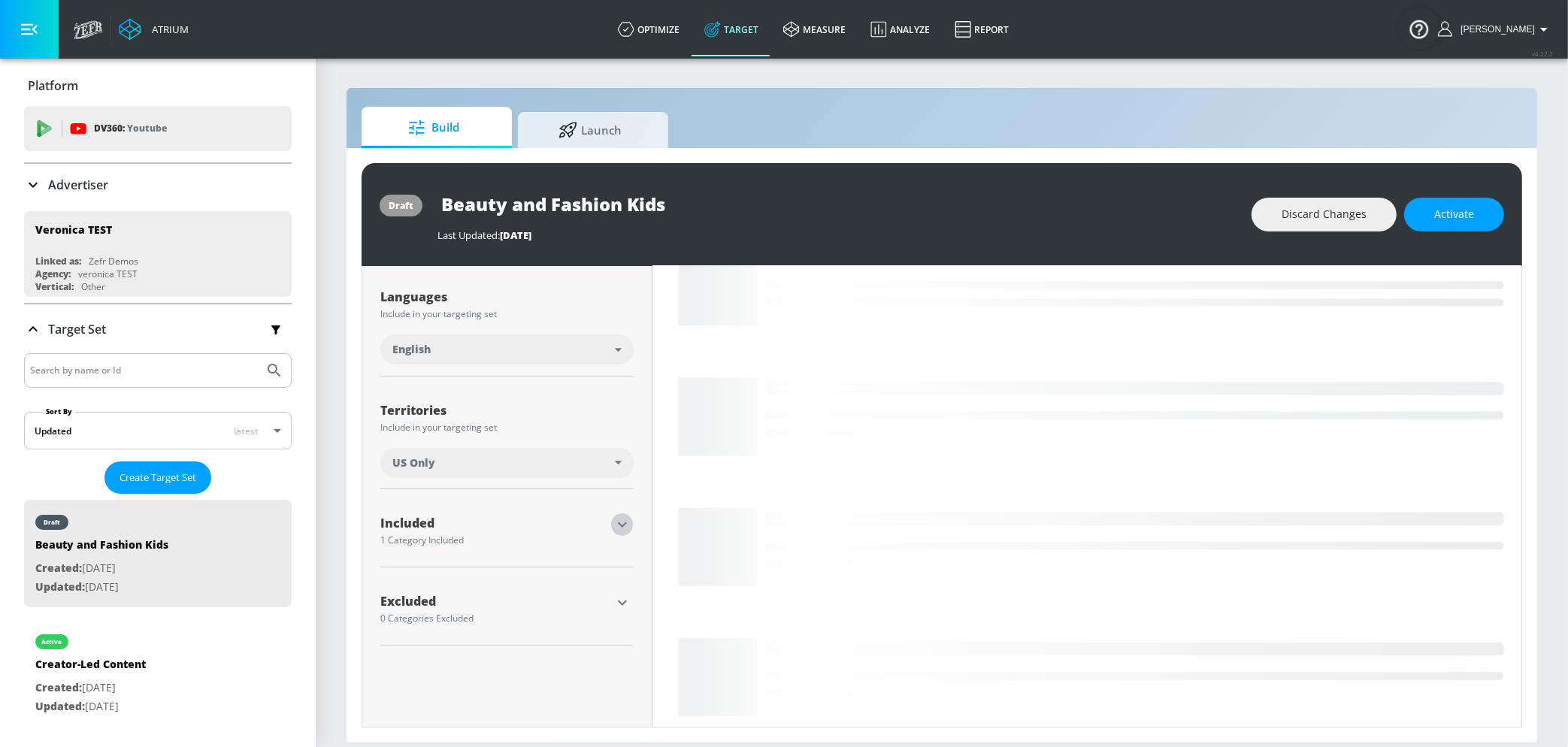
click at [613, 526] on icon "button" at bounding box center [622, 525] width 18 height 18
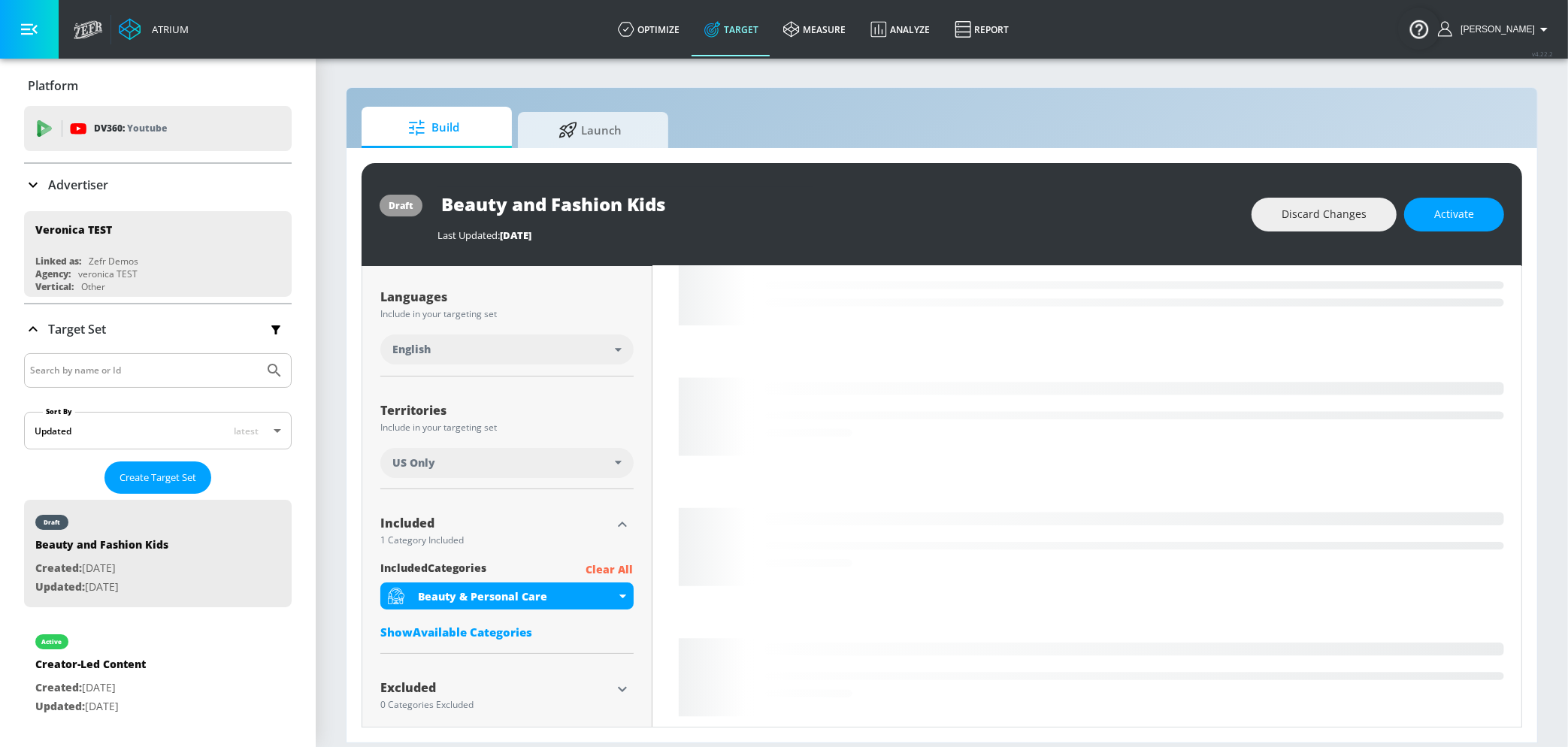
click at [596, 565] on p "Clear All" at bounding box center [610, 570] width 47 height 19
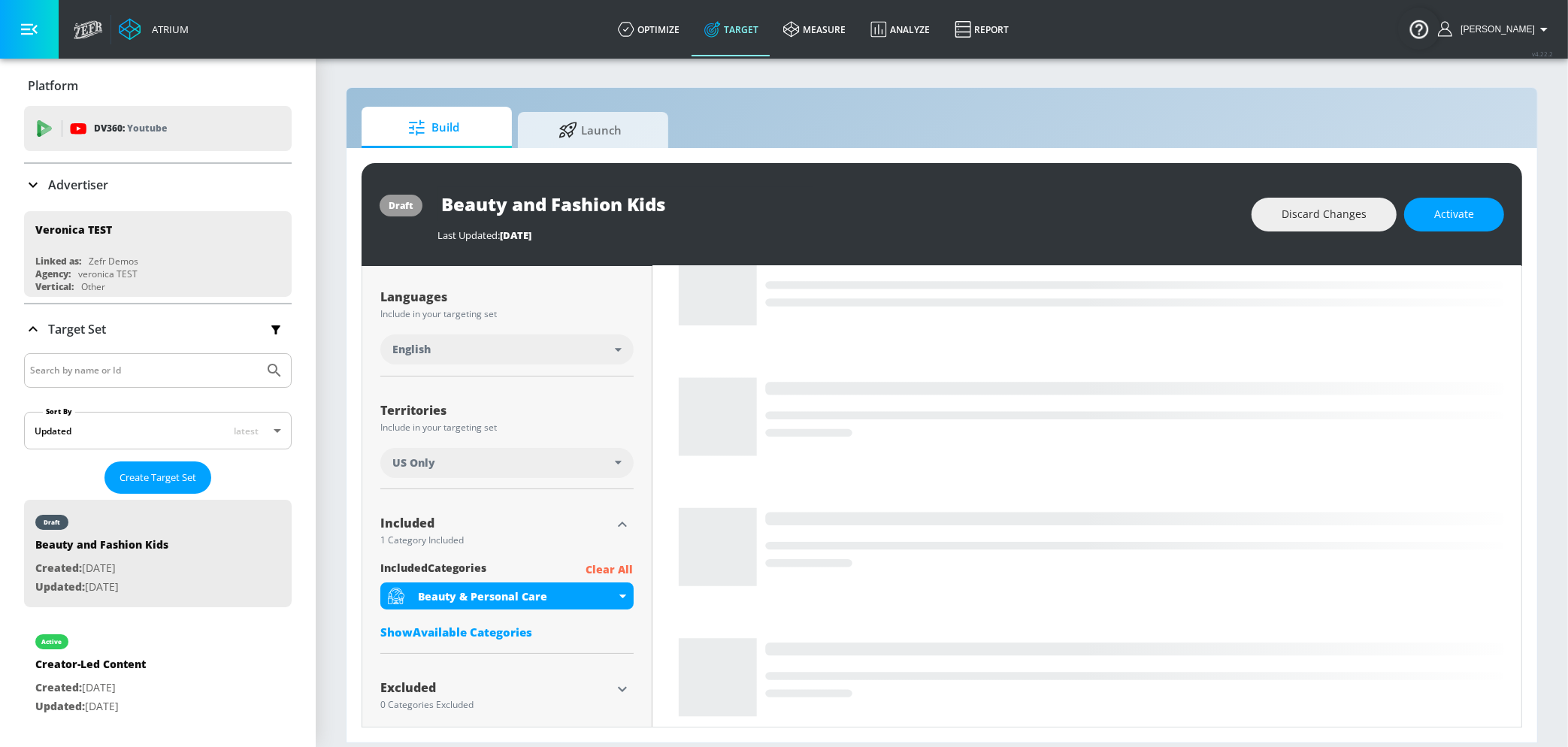
scroll to position [273, 0]
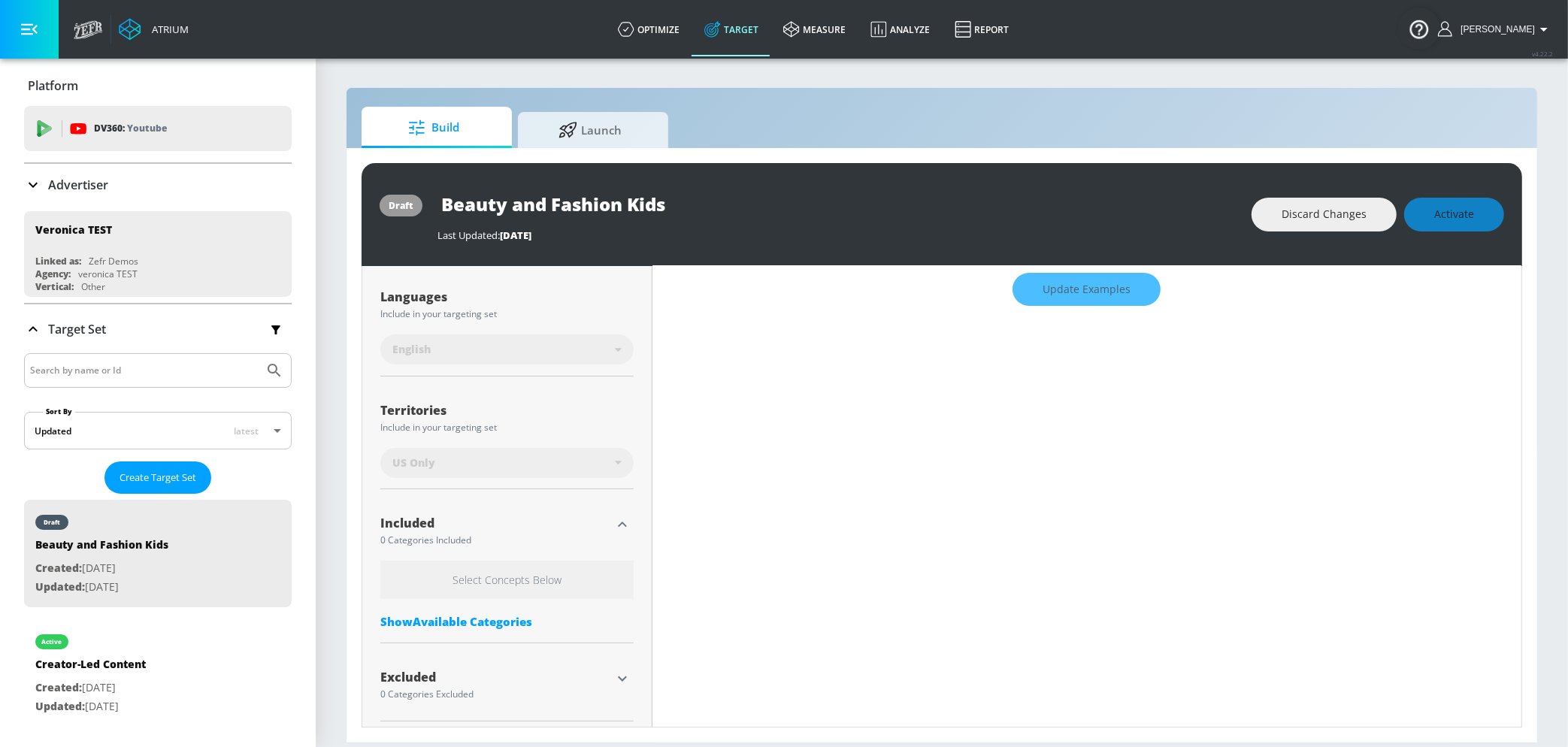
click at [579, 581] on h6 "Select Concepts Below" at bounding box center [506, 580] width 253 height 38
click at [621, 529] on icon "button" at bounding box center [622, 525] width 18 height 18
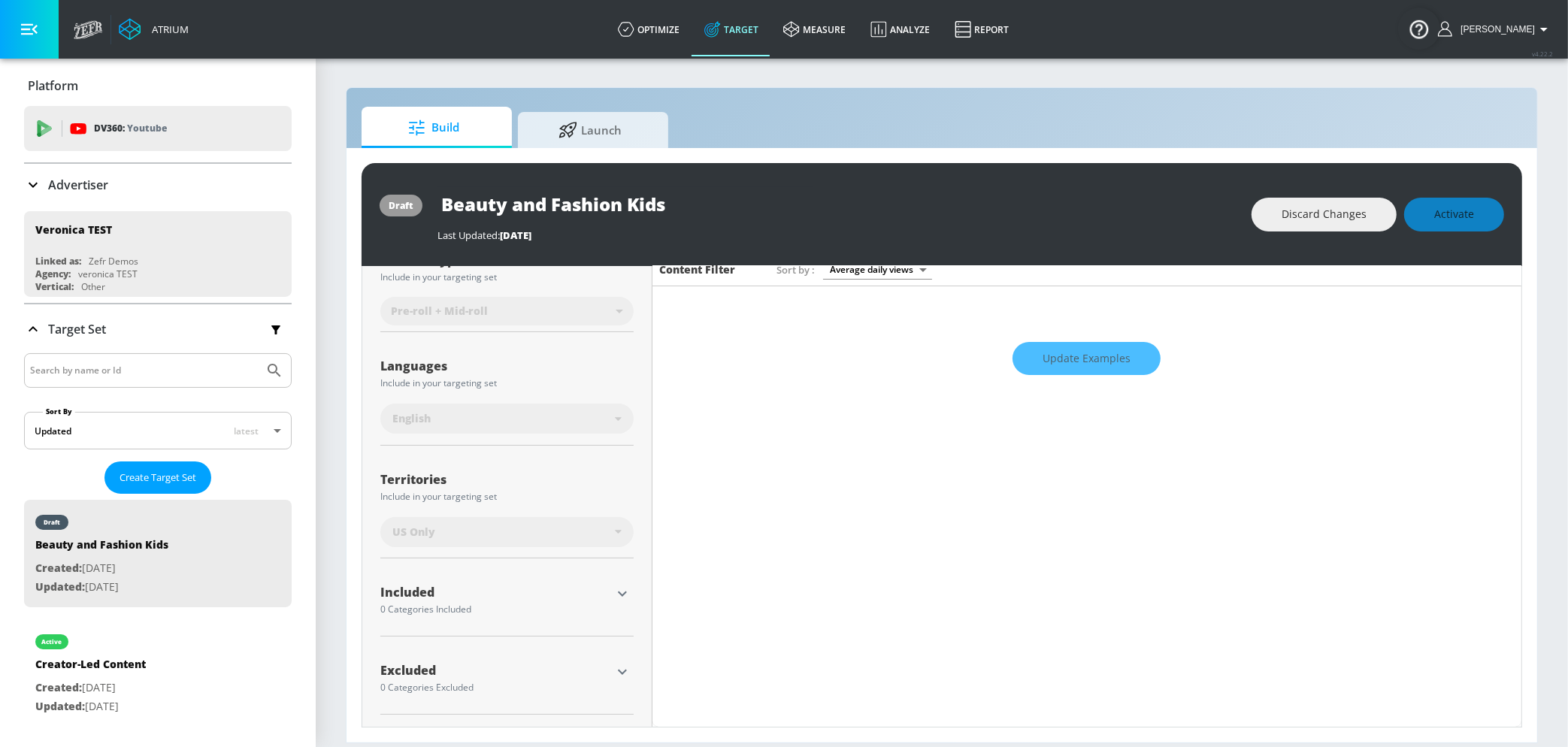
scroll to position [203, 0]
click at [614, 600] on icon "button" at bounding box center [622, 595] width 18 height 18
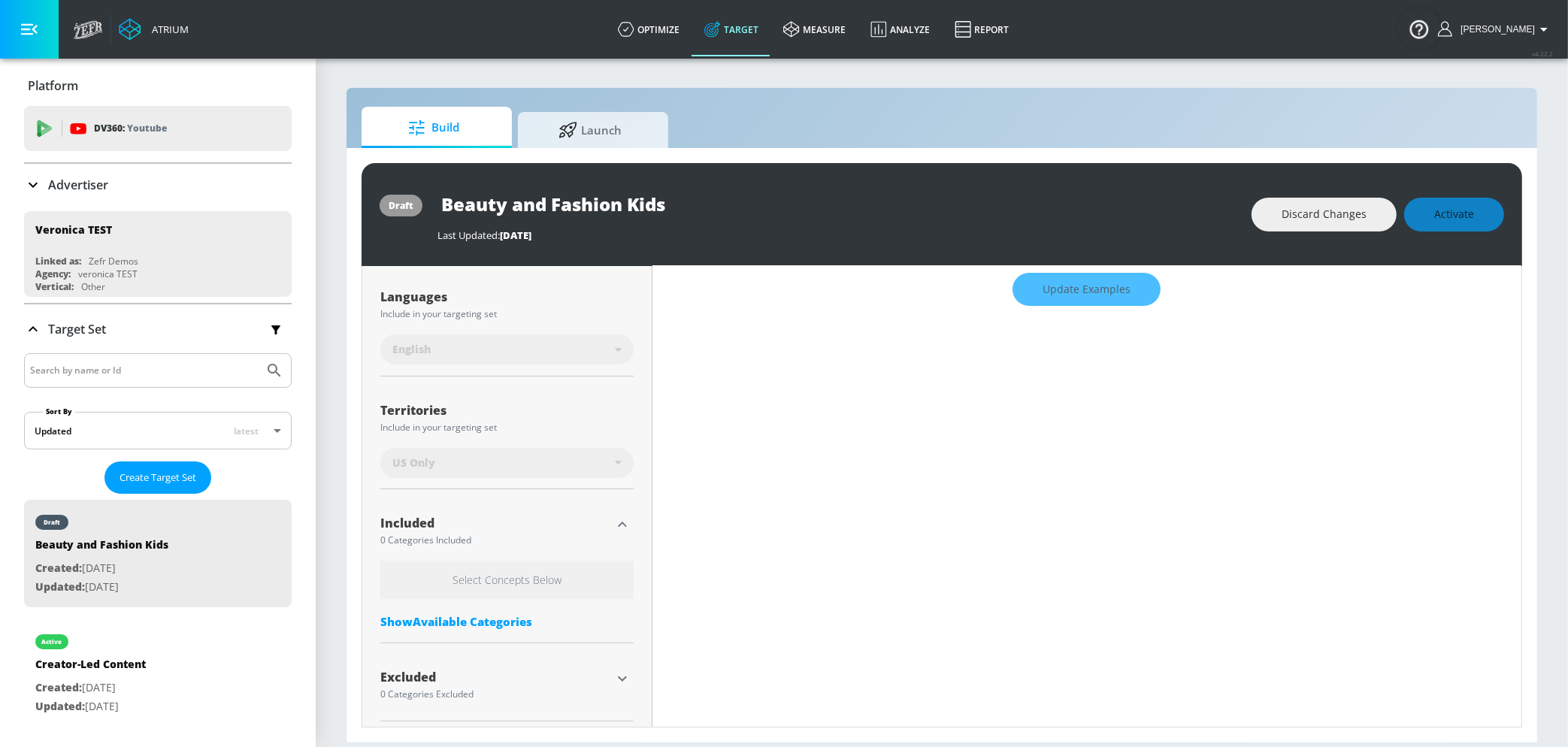
click at [505, 623] on div "Show Available Categories" at bounding box center [506, 621] width 253 height 15
click at [502, 637] on input "Sort By" at bounding box center [497, 652] width 233 height 30
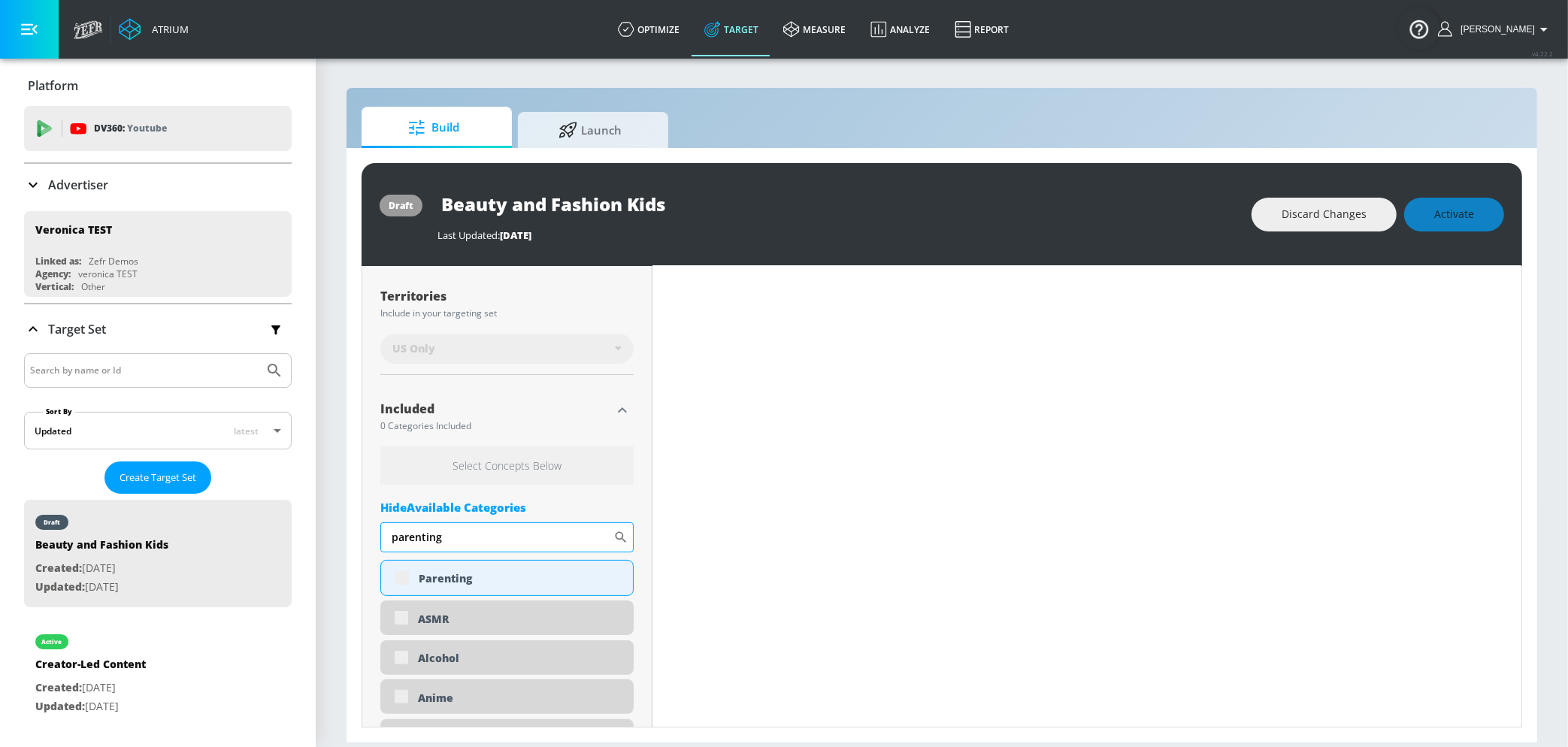
scroll to position [399, 0]
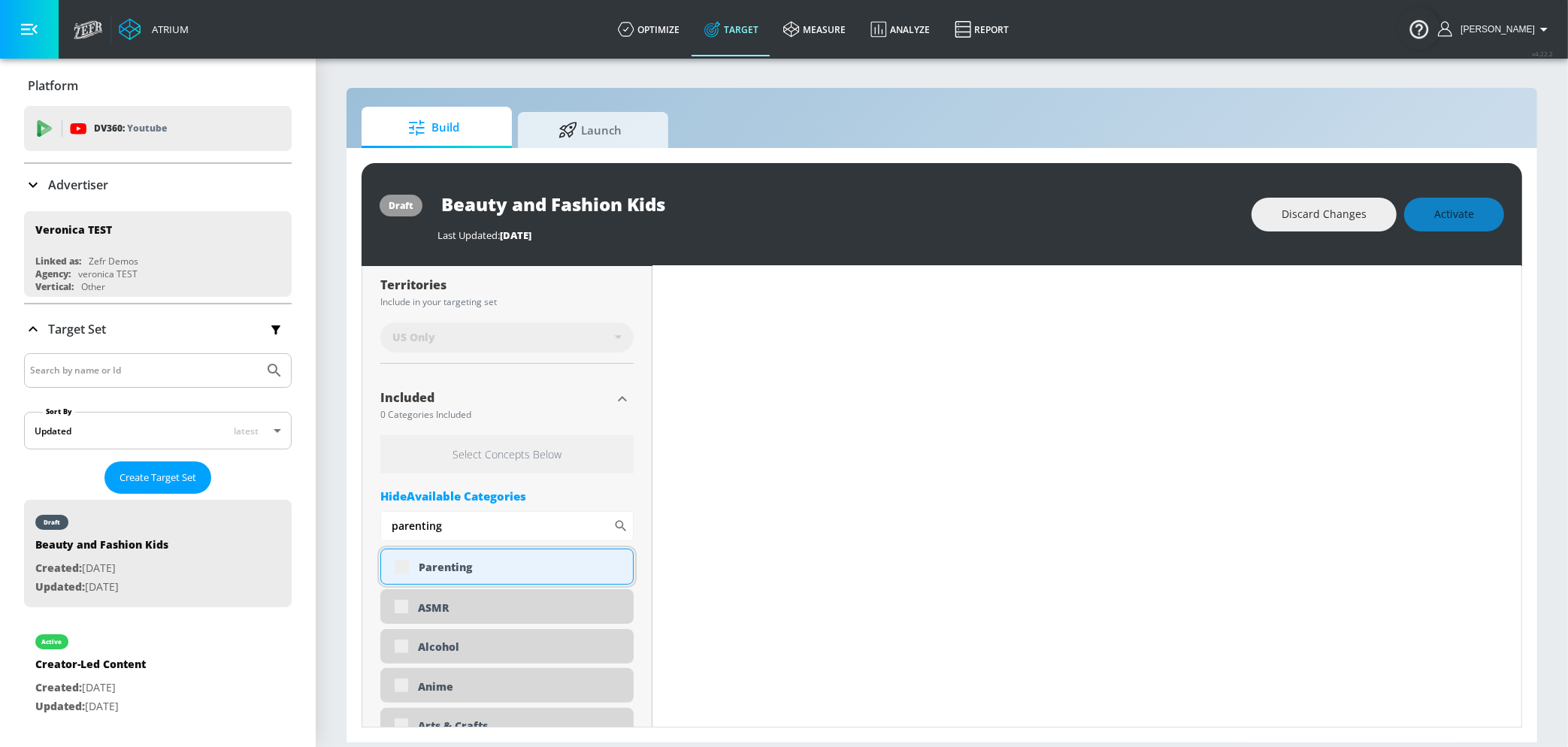
type input "parenting"
click at [403, 575] on div "Parenting" at bounding box center [506, 566] width 253 height 36
click at [403, 559] on div "Parenting" at bounding box center [506, 566] width 253 height 36
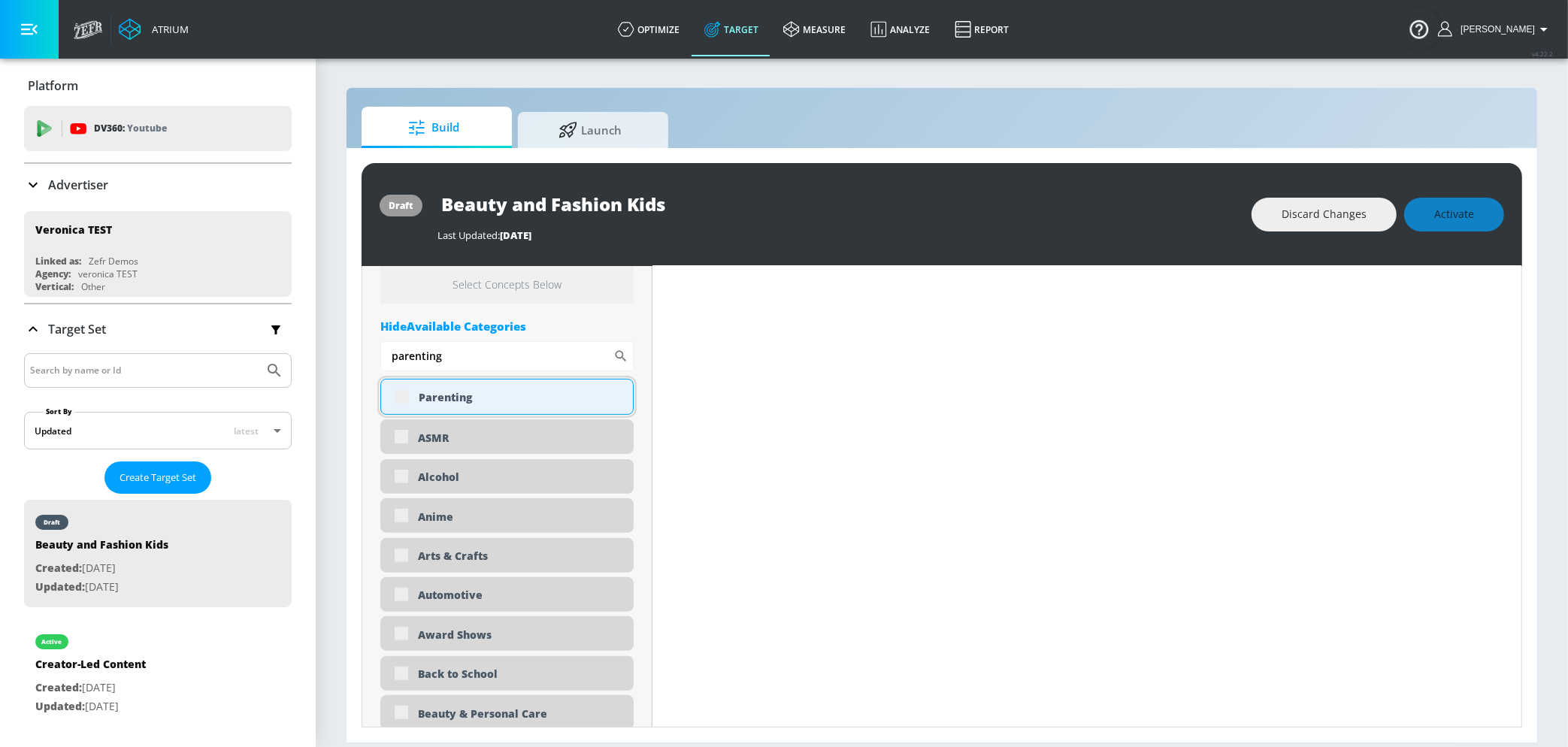
scroll to position [582, 0]
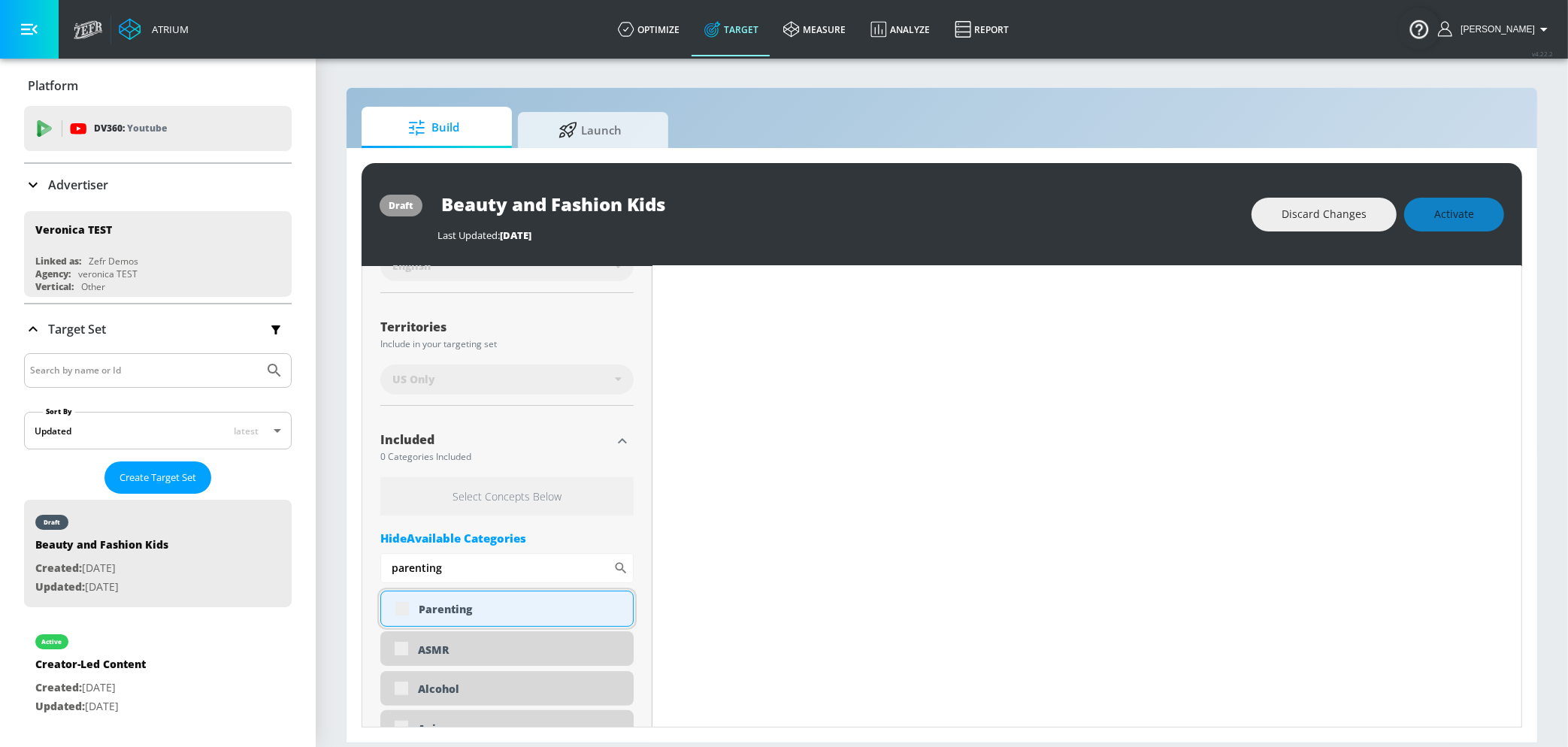
click at [405, 607] on div "Parenting" at bounding box center [506, 609] width 253 height 36
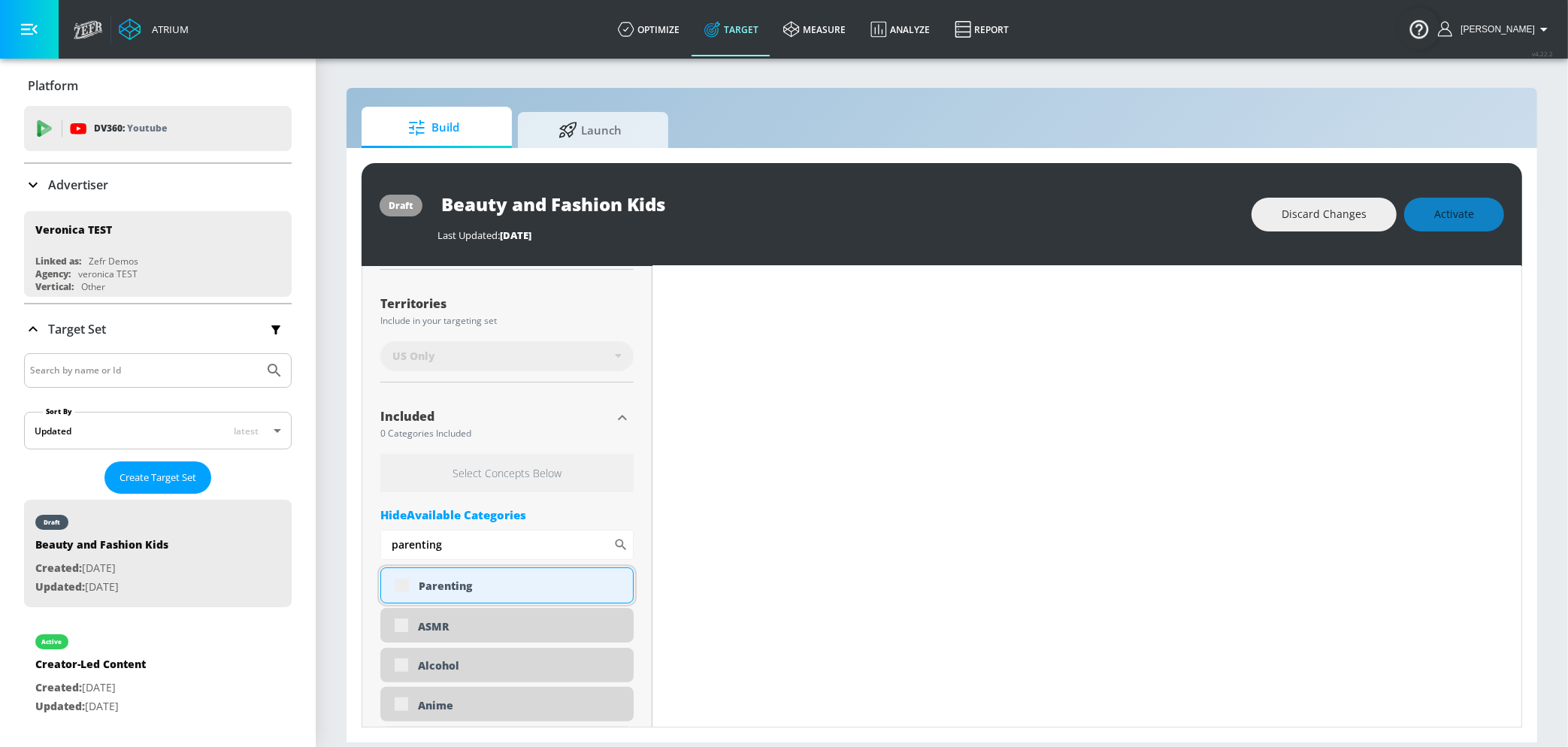
scroll to position [376, 0]
click at [403, 593] on div "Parenting" at bounding box center [506, 589] width 253 height 36
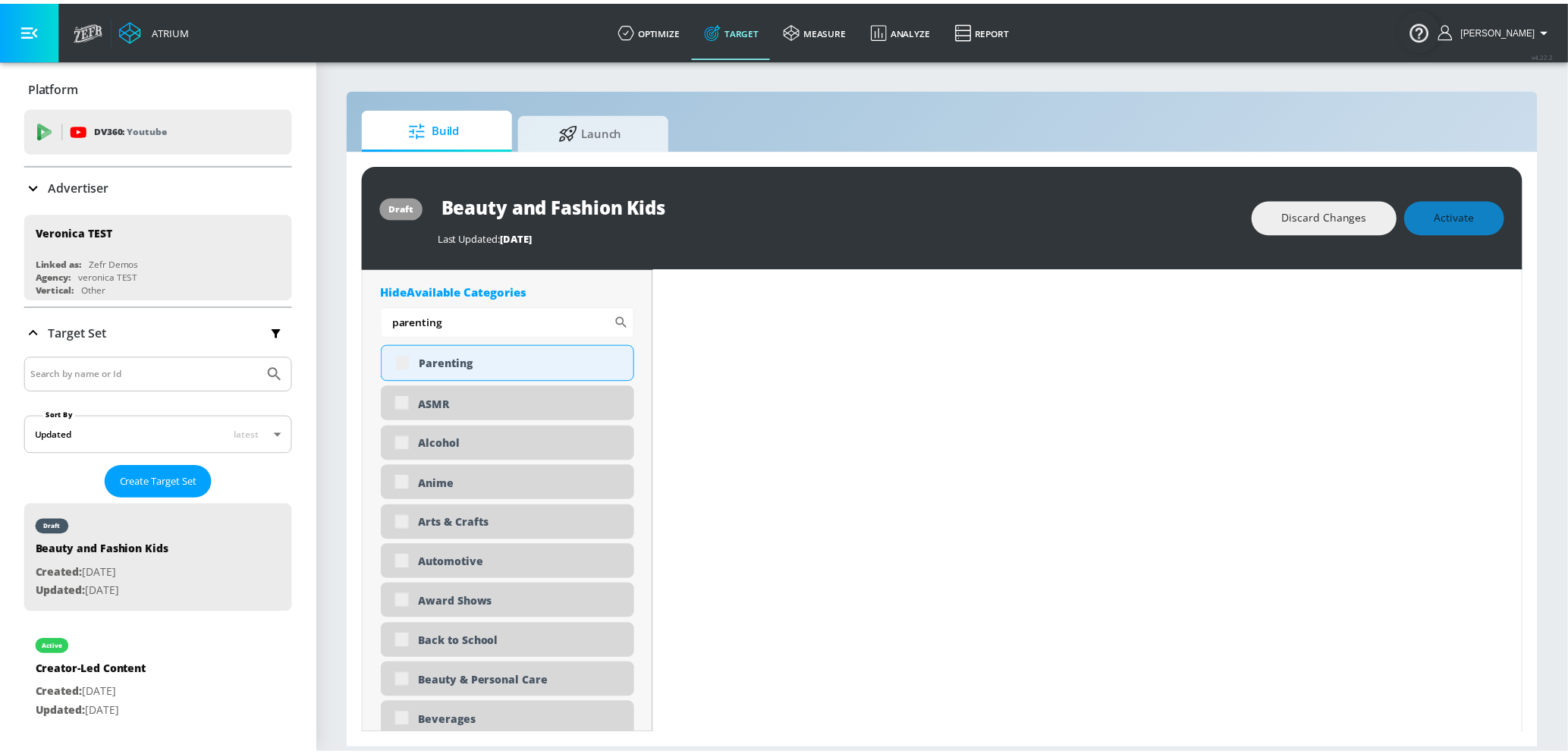
scroll to position [599, 0]
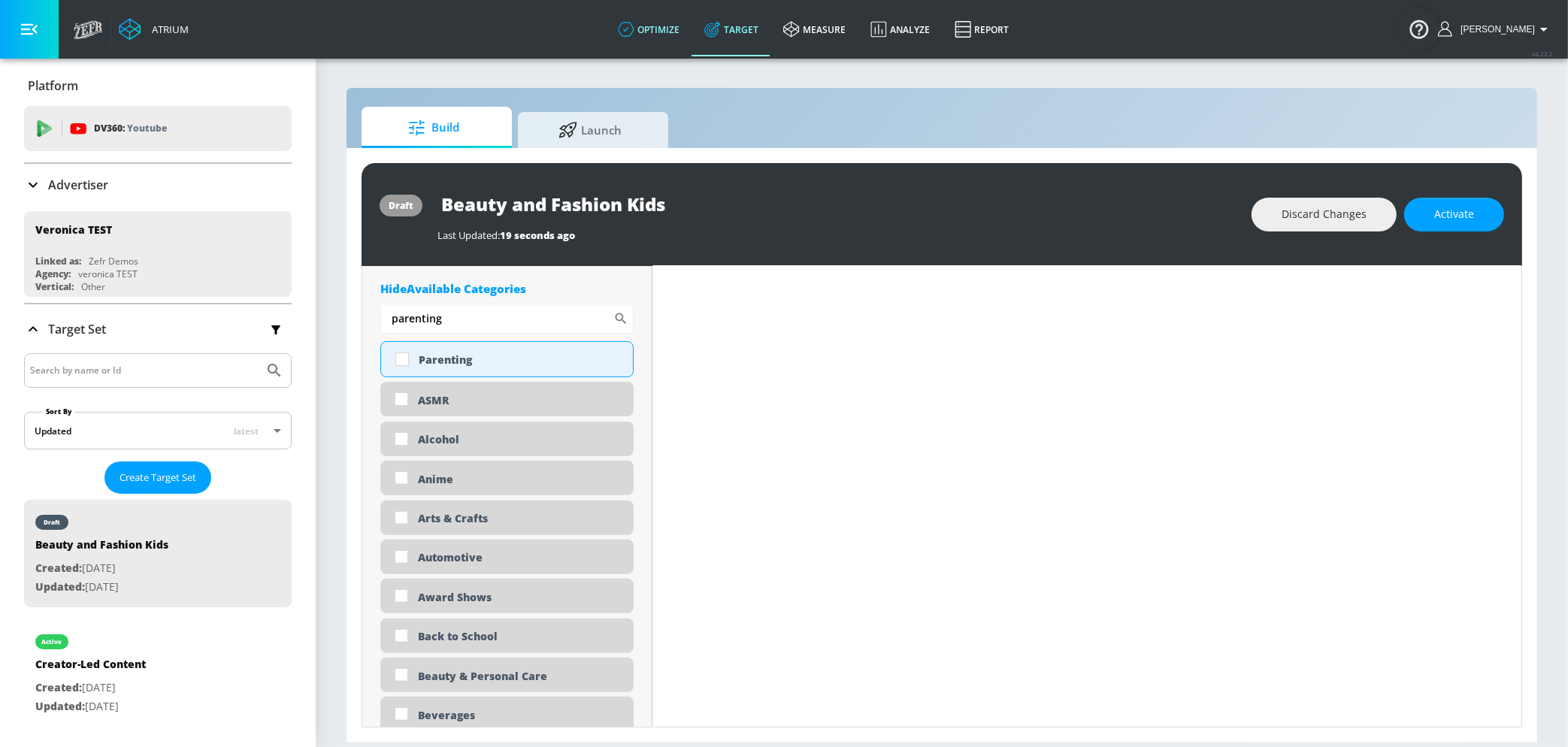
click at [664, 34] on link "optimize" at bounding box center [649, 29] width 87 height 54
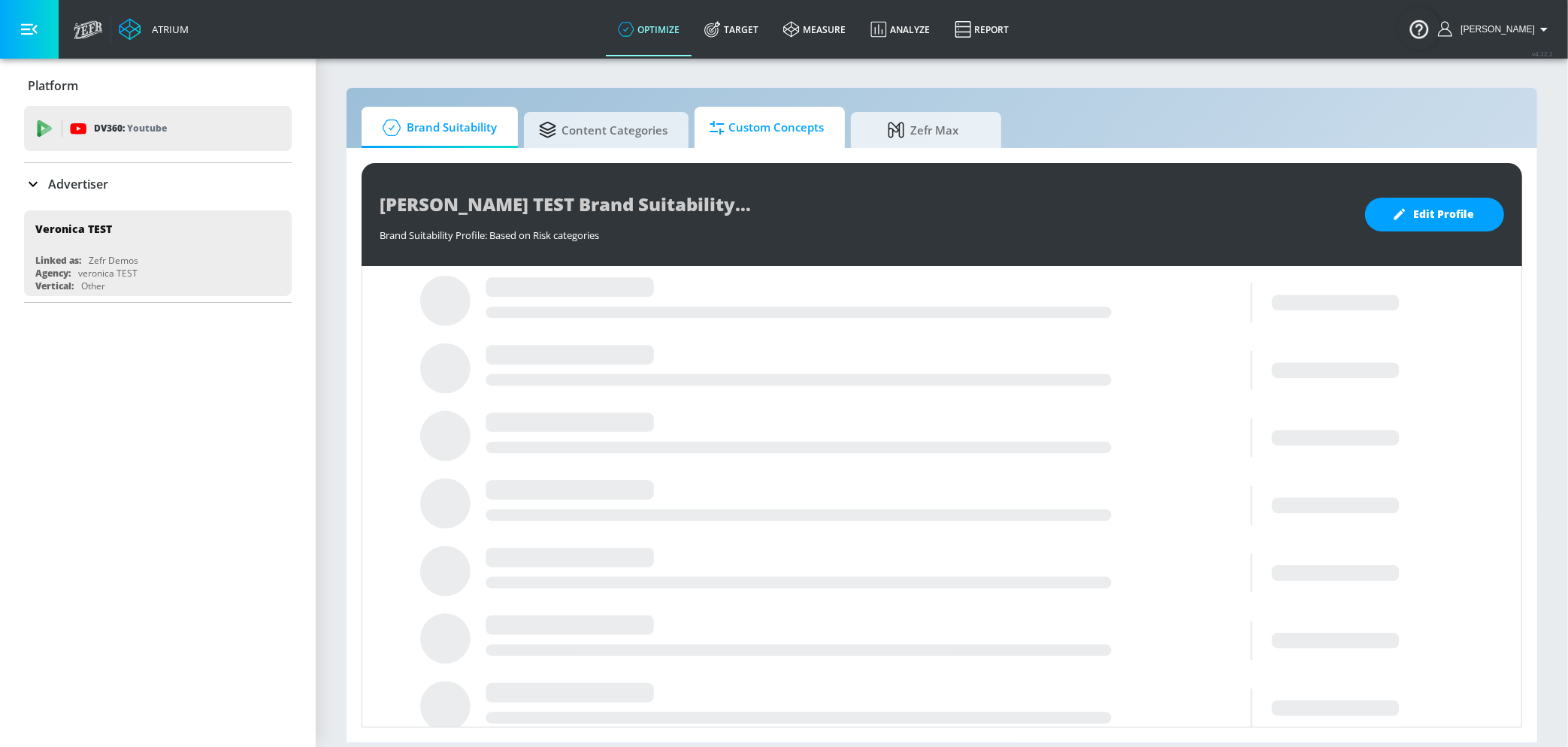
click at [732, 135] on span "Custom Concepts" at bounding box center [767, 127] width 114 height 36
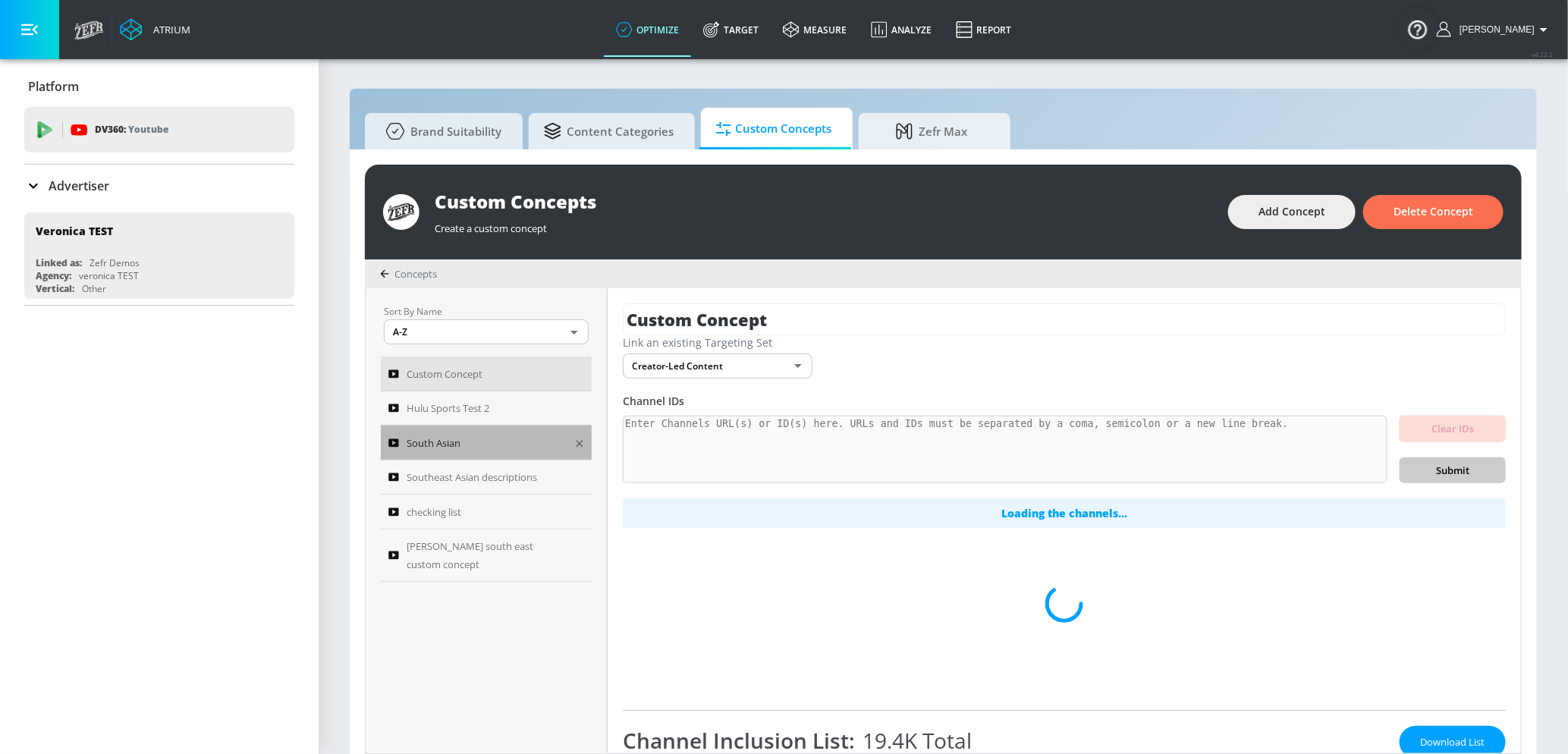
click at [493, 444] on div "South Asian" at bounding box center [476, 443] width 175 height 18
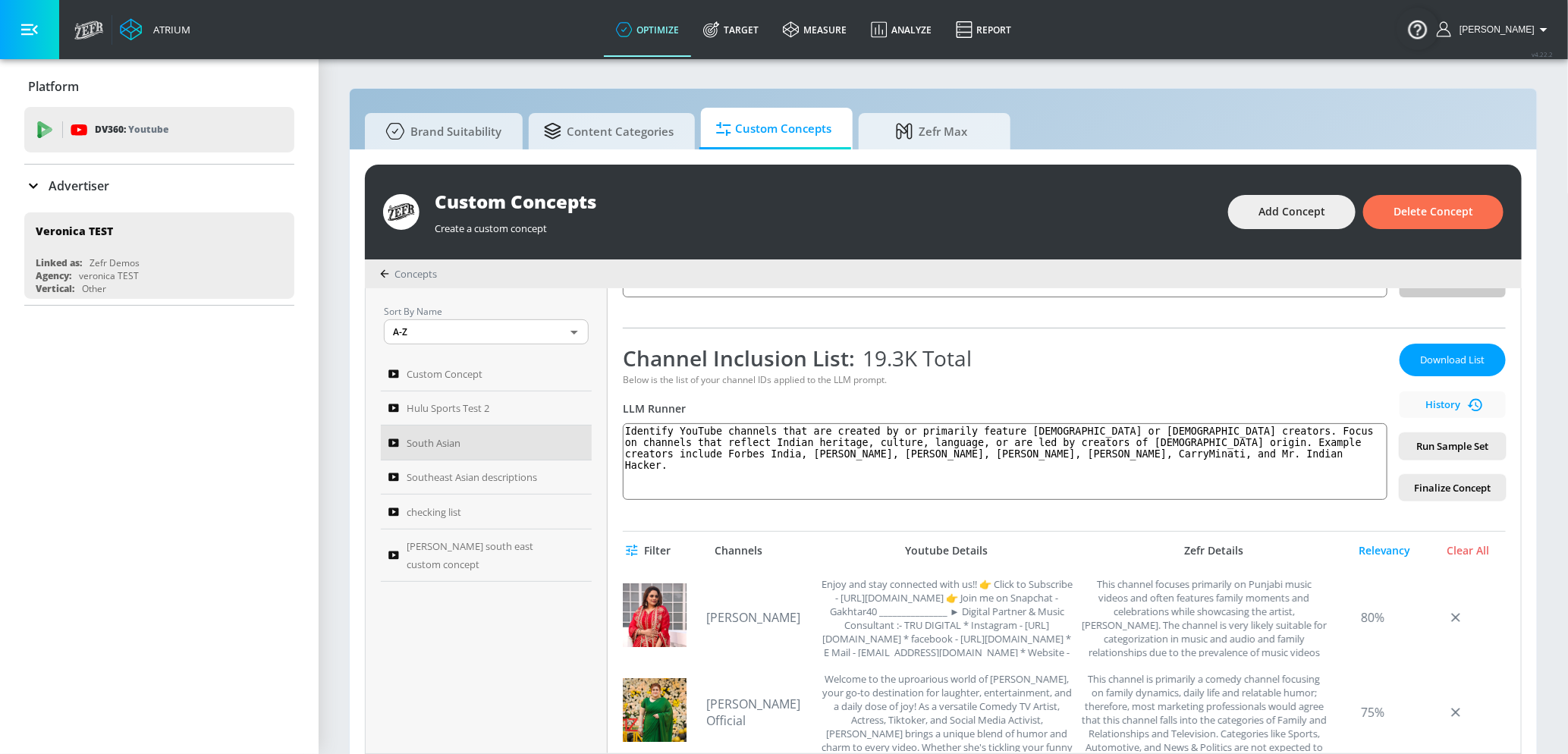
scroll to position [178, 0]
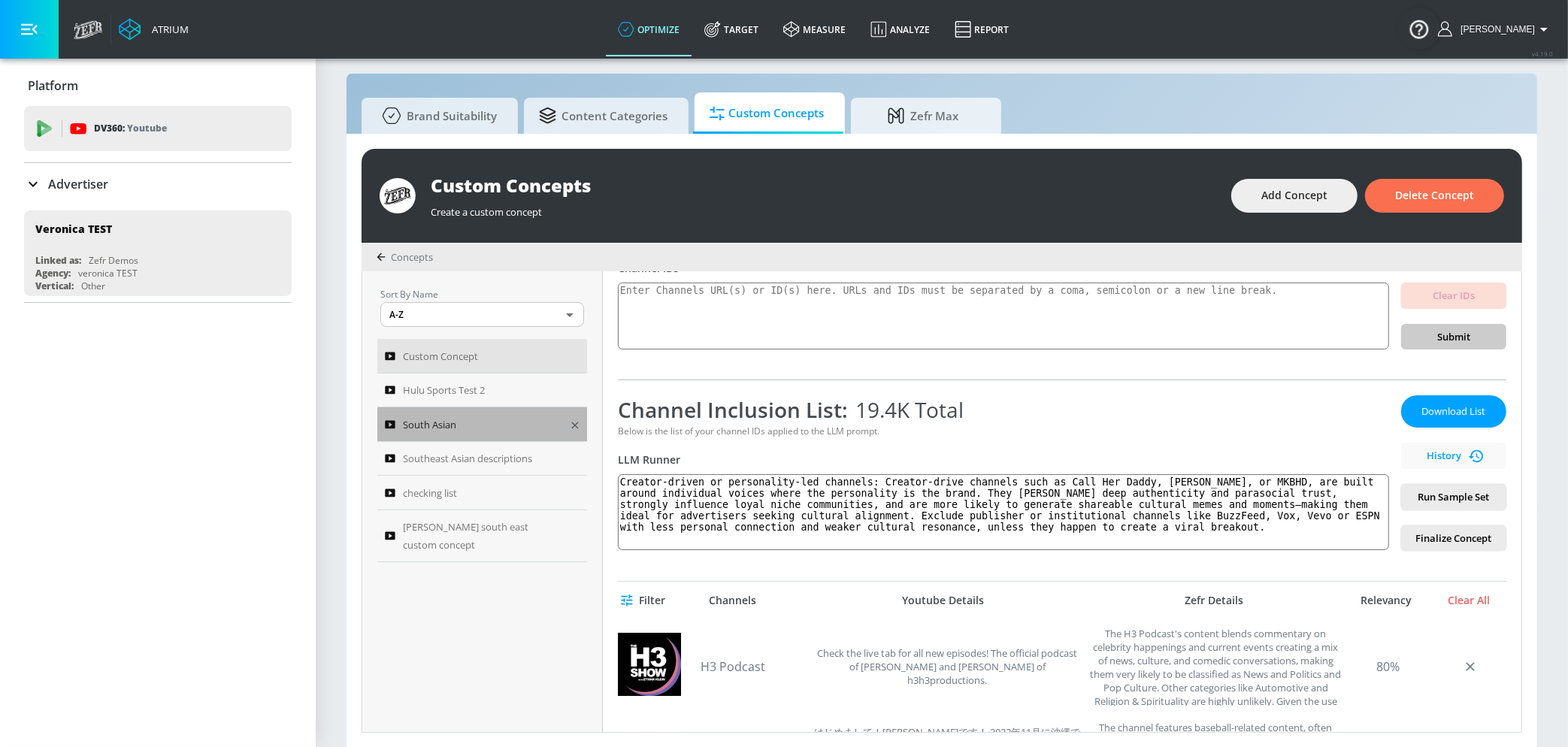
click at [494, 408] on link "South Asian" at bounding box center [482, 424] width 210 height 34
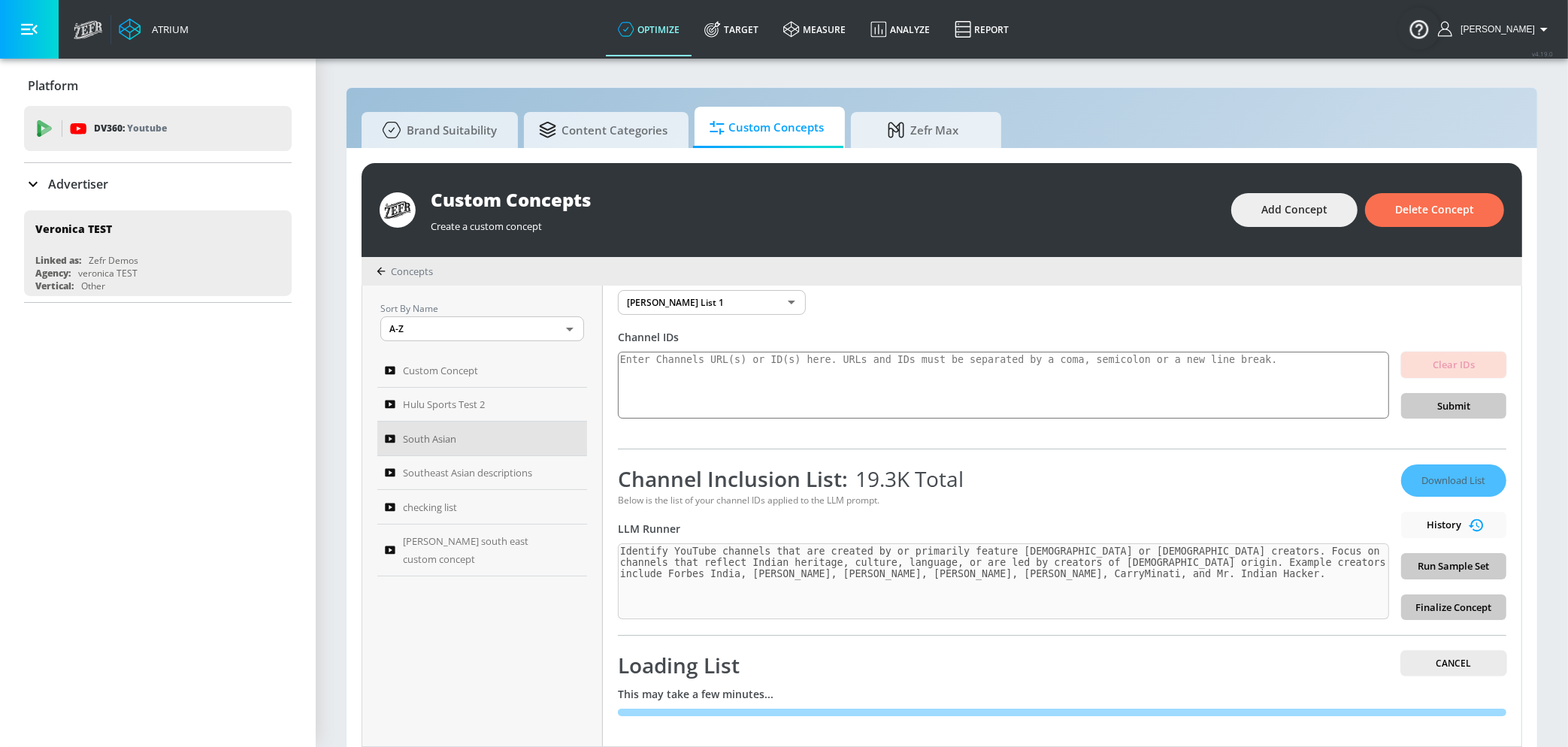
scroll to position [14, 0]
